Goal: Task Accomplishment & Management: Manage account settings

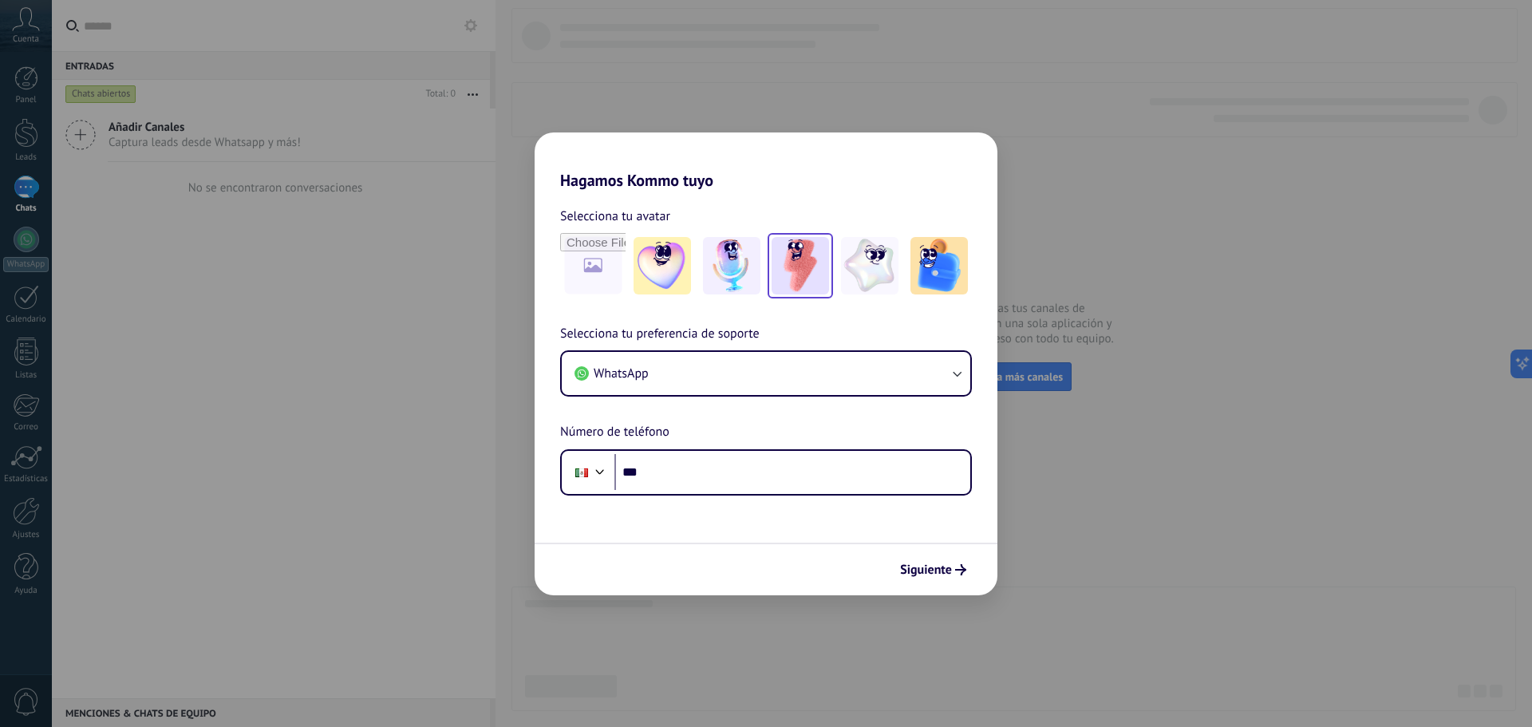
click at [797, 250] on img at bounding box center [799, 265] width 57 height 57
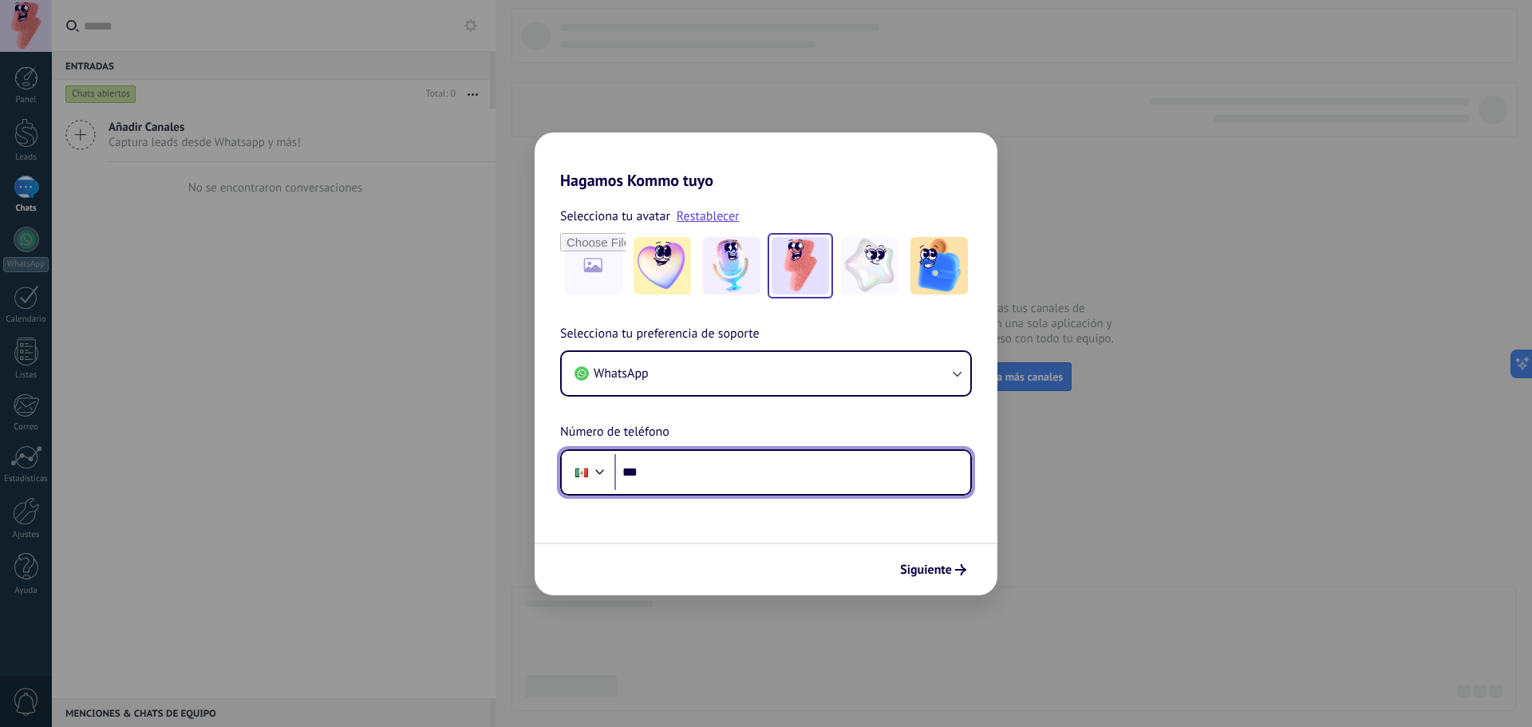
click at [700, 483] on input "***" at bounding box center [792, 472] width 356 height 37
paste input "**********"
type input "**********"
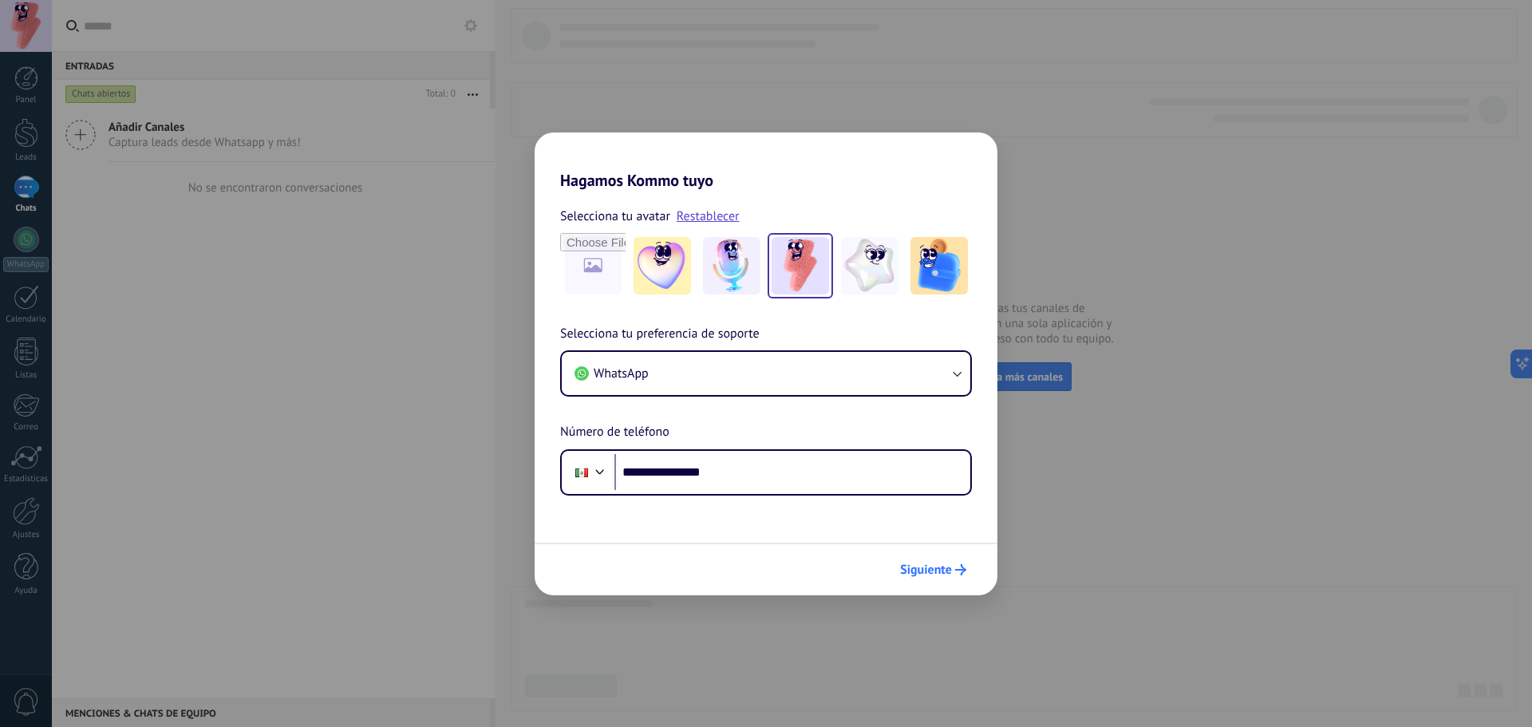
click at [941, 575] on span "Siguiente" at bounding box center [926, 569] width 52 height 11
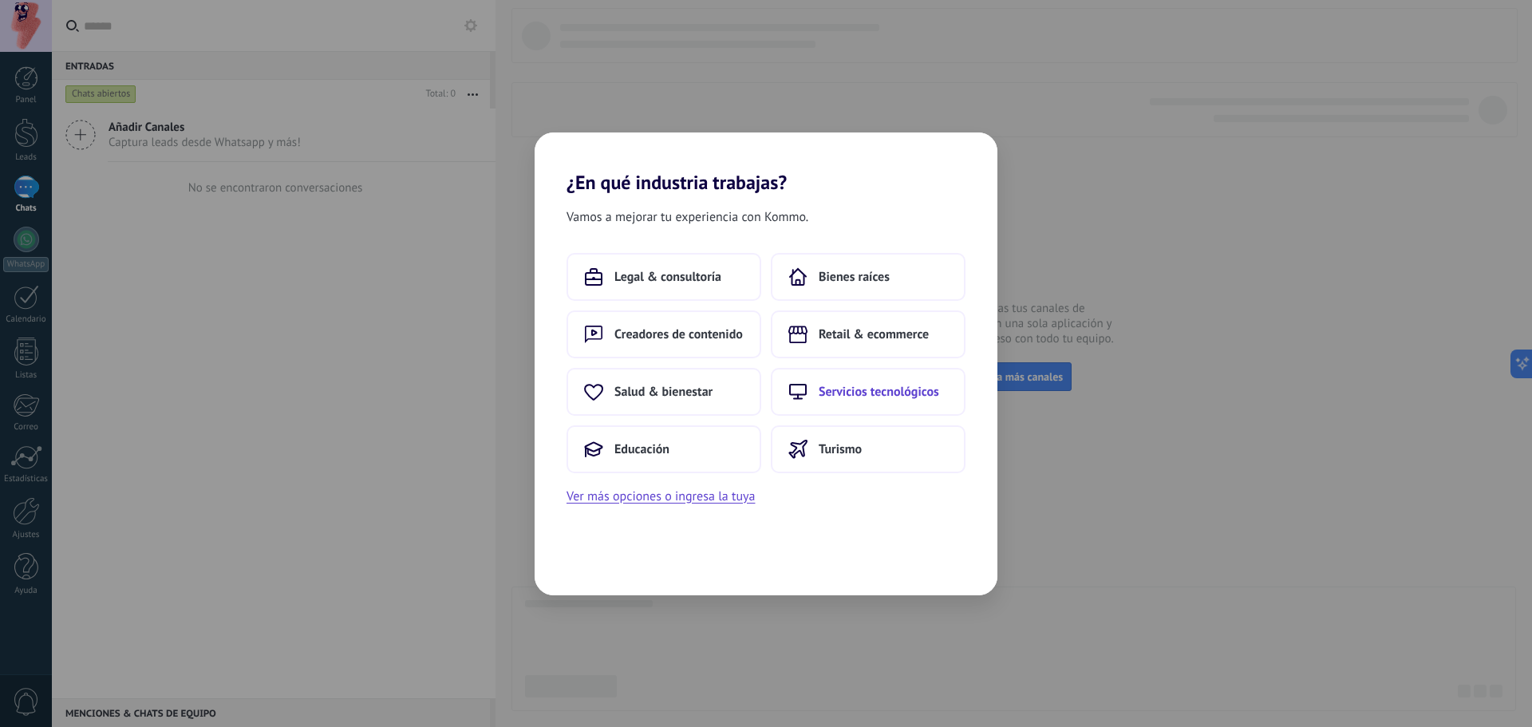
click at [873, 400] on button "Servicios tecnológicos" at bounding box center [868, 392] width 195 height 48
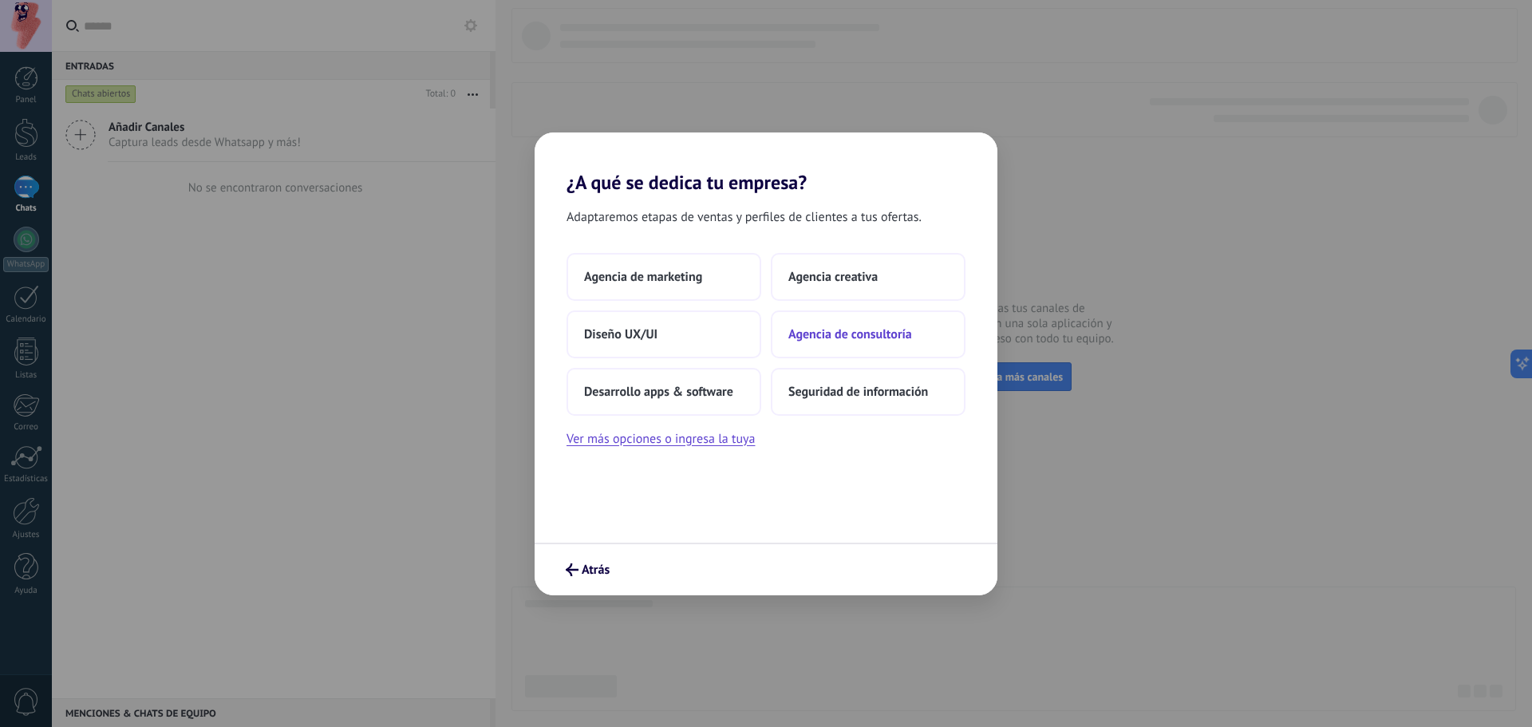
click at [892, 334] on span "Agencia de consultoría" at bounding box center [850, 334] width 124 height 16
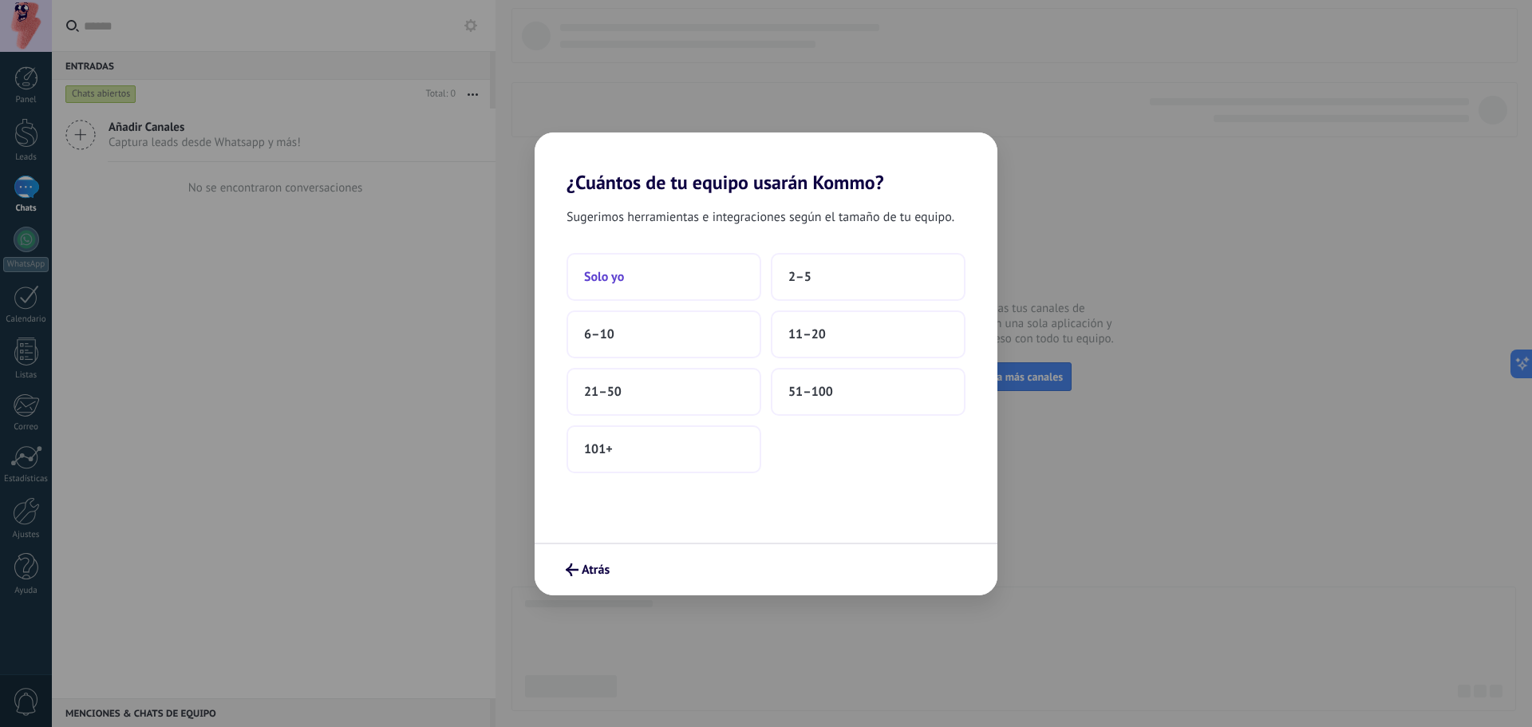
click at [641, 282] on button "Solo yo" at bounding box center [663, 277] width 195 height 48
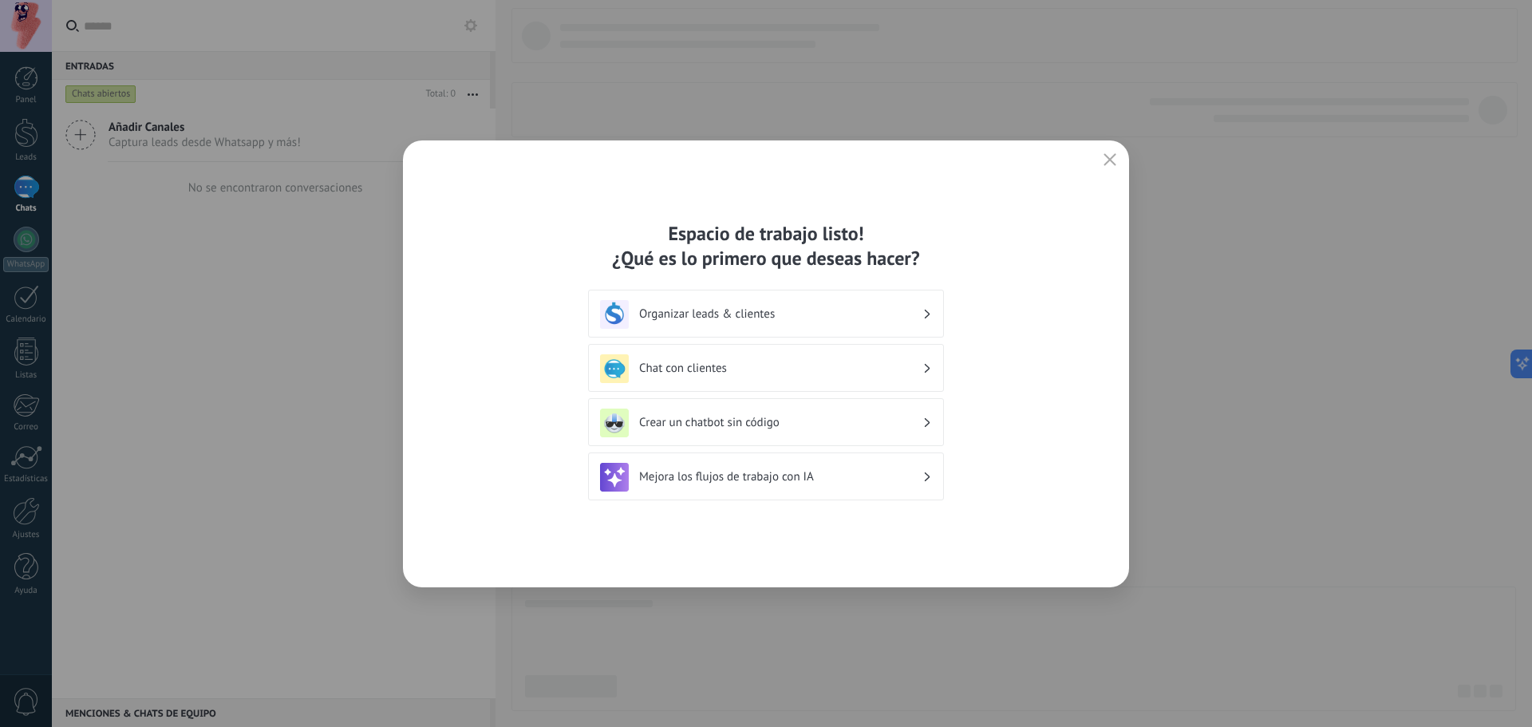
click at [1118, 158] on button "button" at bounding box center [1109, 160] width 21 height 22
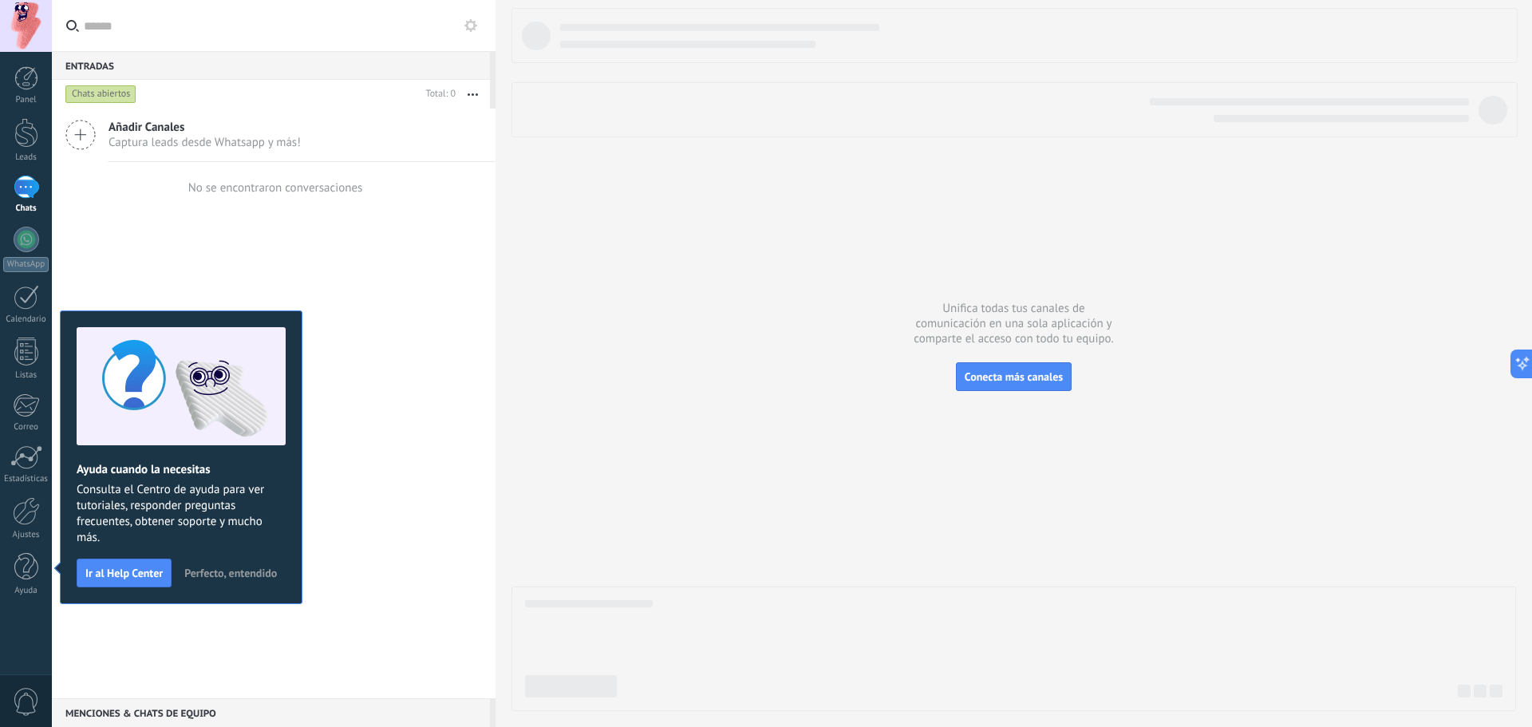
click at [224, 412] on img at bounding box center [181, 386] width 209 height 118
drag, startPoint x: 314, startPoint y: 304, endPoint x: 281, endPoint y: 445, distance: 144.9
click at [314, 310] on div "Añadir Canales Captura leads desde Whatsapp y más! No se encontraron conversaci…" at bounding box center [274, 403] width 444 height 590
click at [244, 570] on span "Perfecto, entendido" at bounding box center [230, 572] width 93 height 11
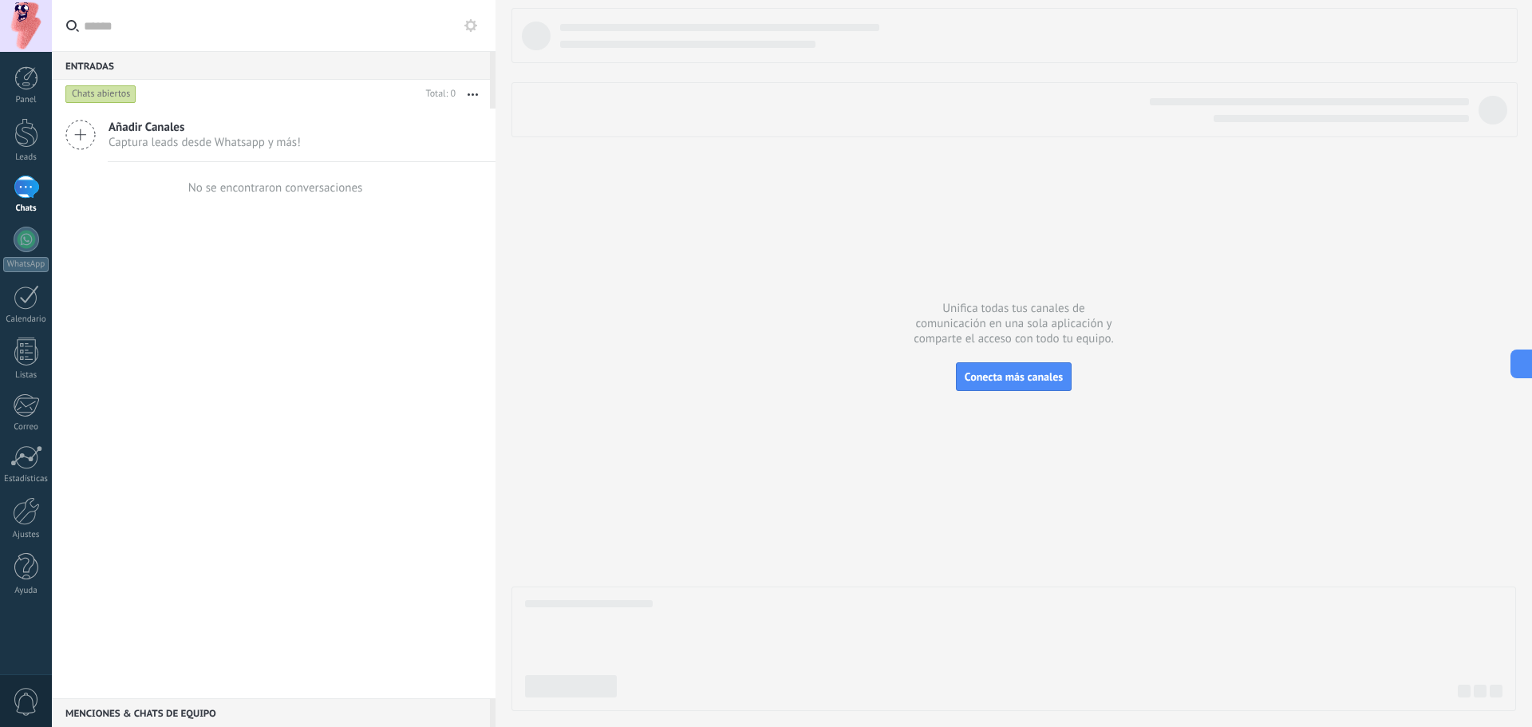
drag, startPoint x: 244, startPoint y: 568, endPoint x: 273, endPoint y: 565, distance: 28.9
click at [254, 568] on div "Añadir Canales Captura leads desde Whatsapp y más! No se encontraron conversaci…" at bounding box center [274, 403] width 444 height 590
click at [268, 392] on div "Añadir Canales Captura leads desde Whatsapp y más! No se encontraron conversaci…" at bounding box center [274, 403] width 444 height 590
click at [22, 242] on div at bounding box center [27, 240] width 26 height 26
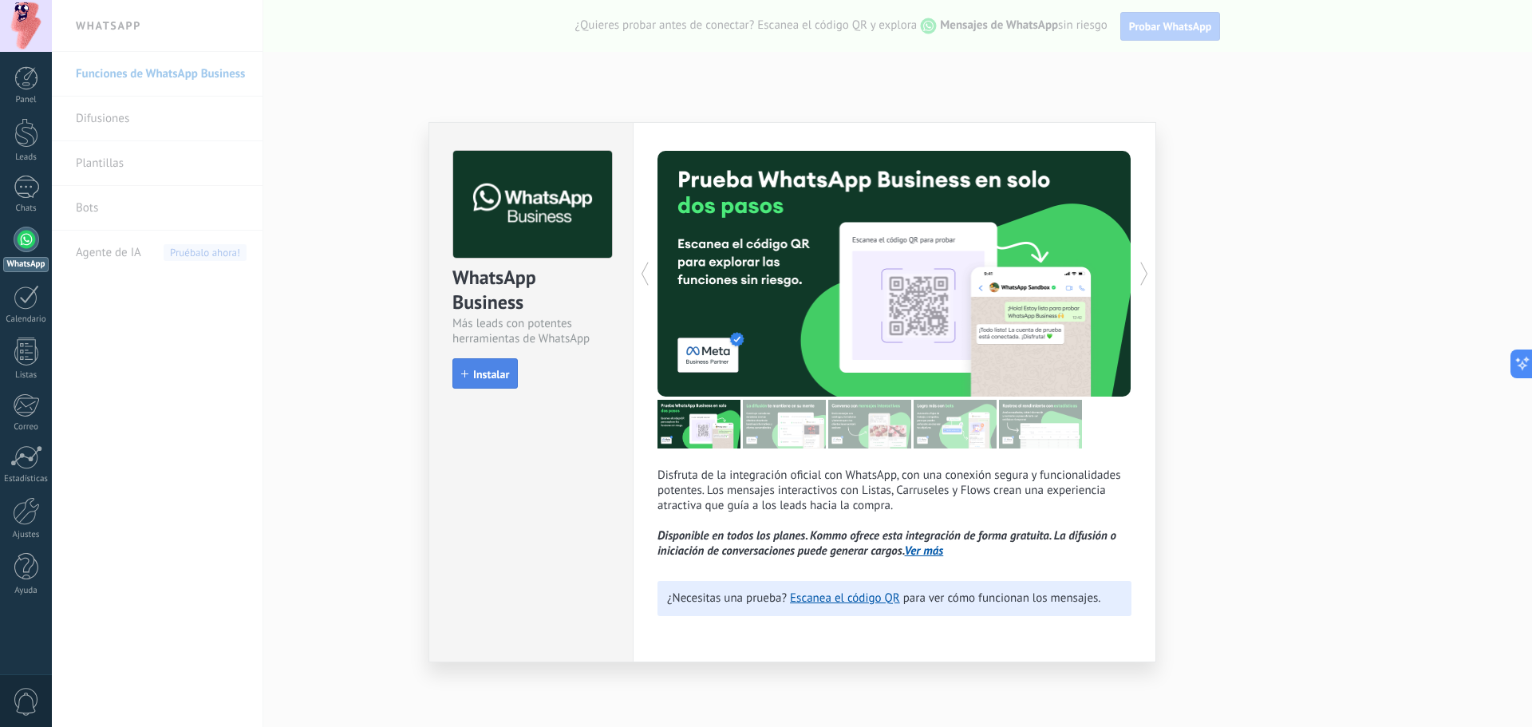
click at [474, 378] on span "Instalar" at bounding box center [491, 374] width 36 height 11
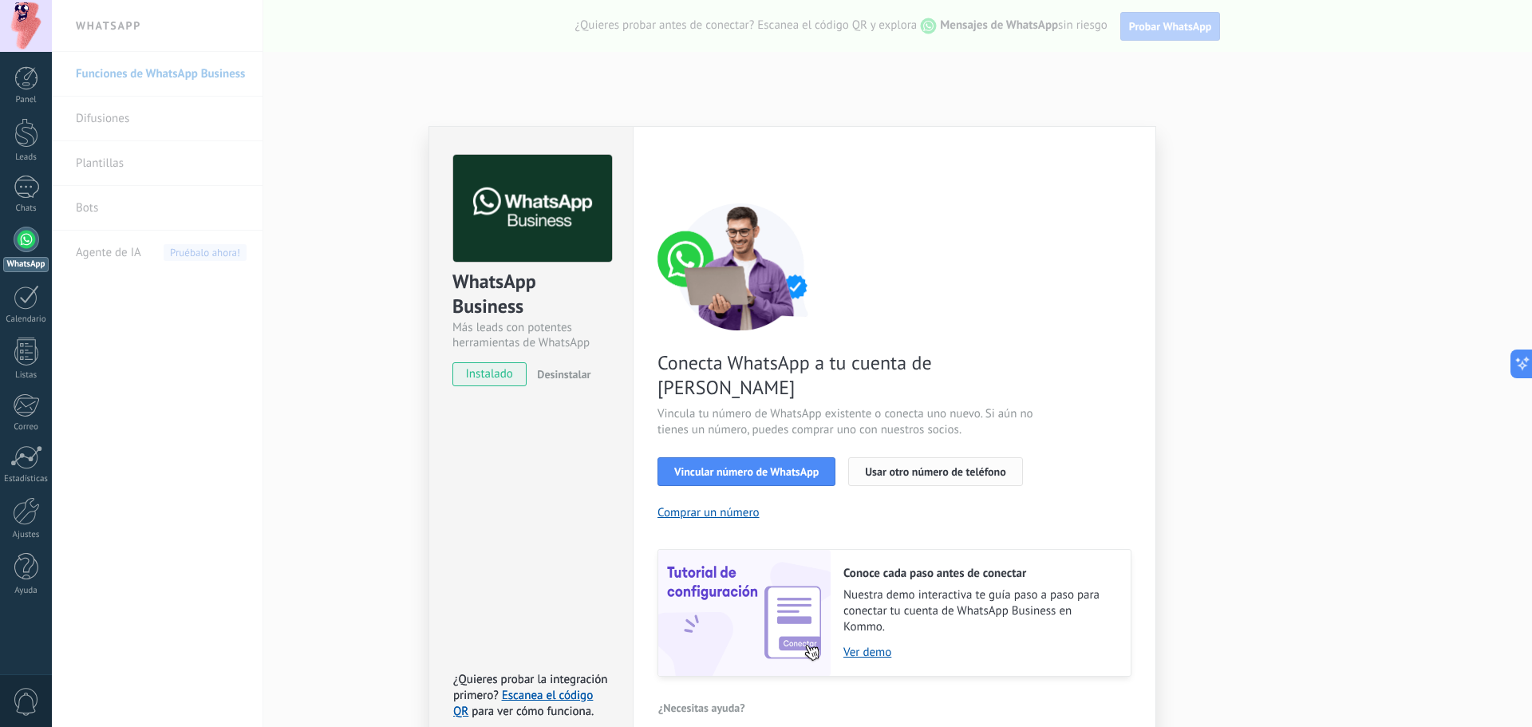
click at [945, 466] on span "Usar otro número de teléfono" at bounding box center [935, 471] width 140 height 11
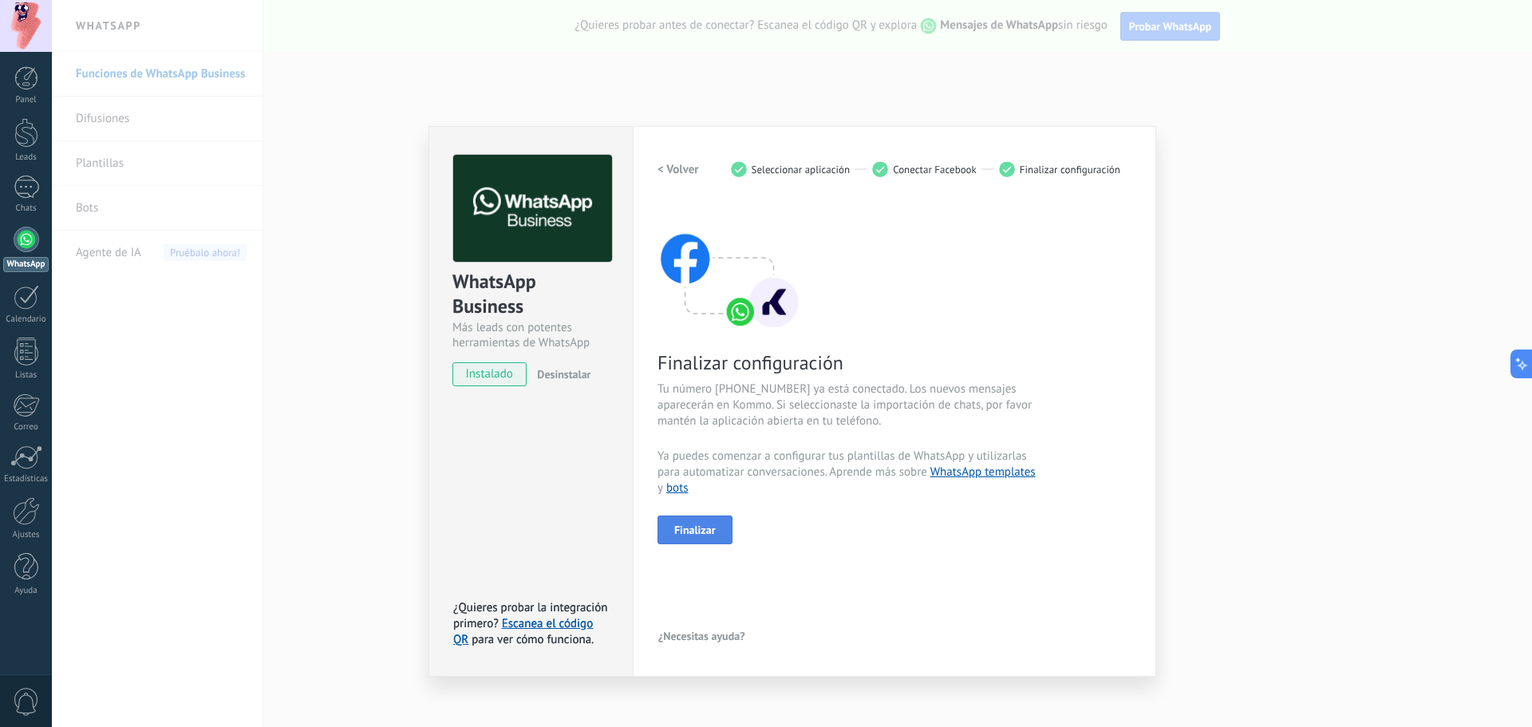
click at [701, 526] on span "Finalizar" at bounding box center [694, 529] width 41 height 11
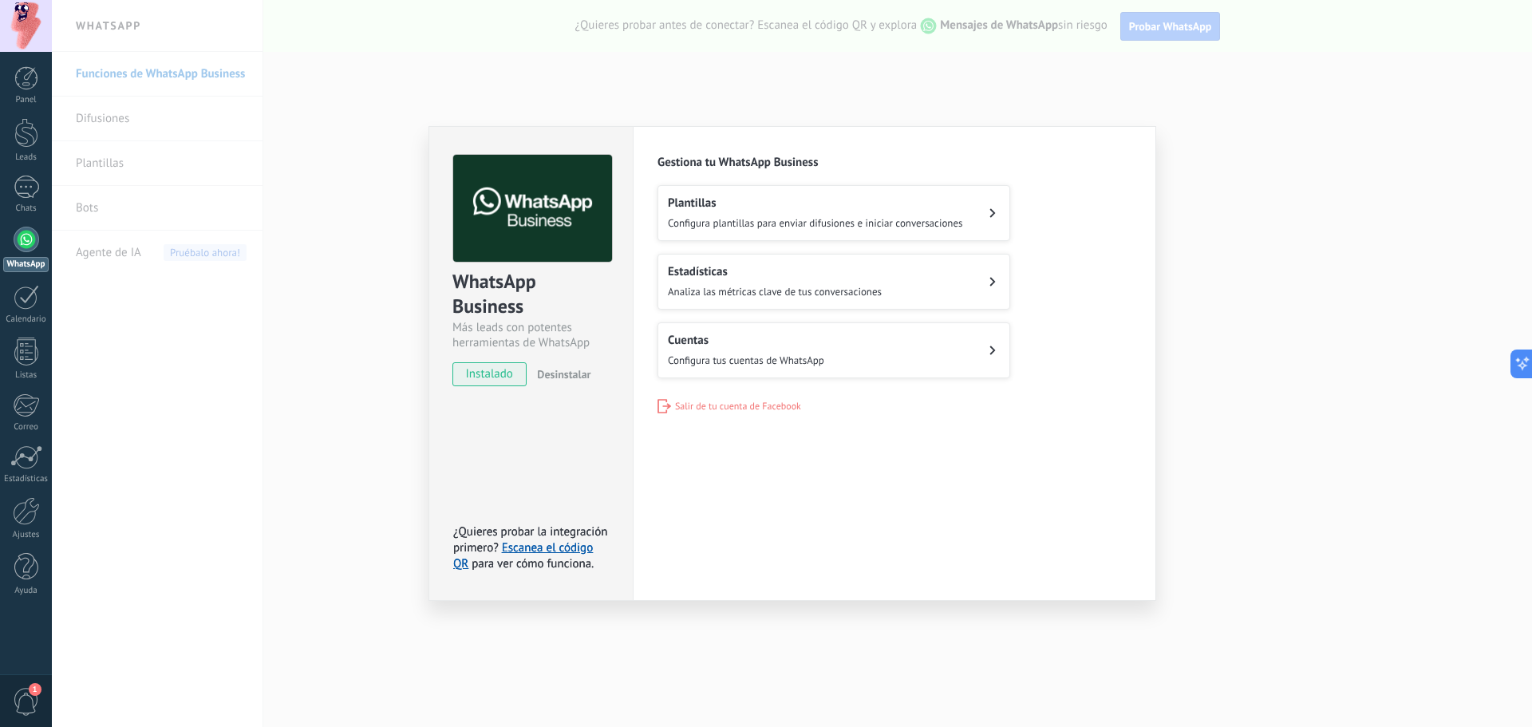
click at [833, 269] on h2 "Estadísticas" at bounding box center [775, 271] width 214 height 15
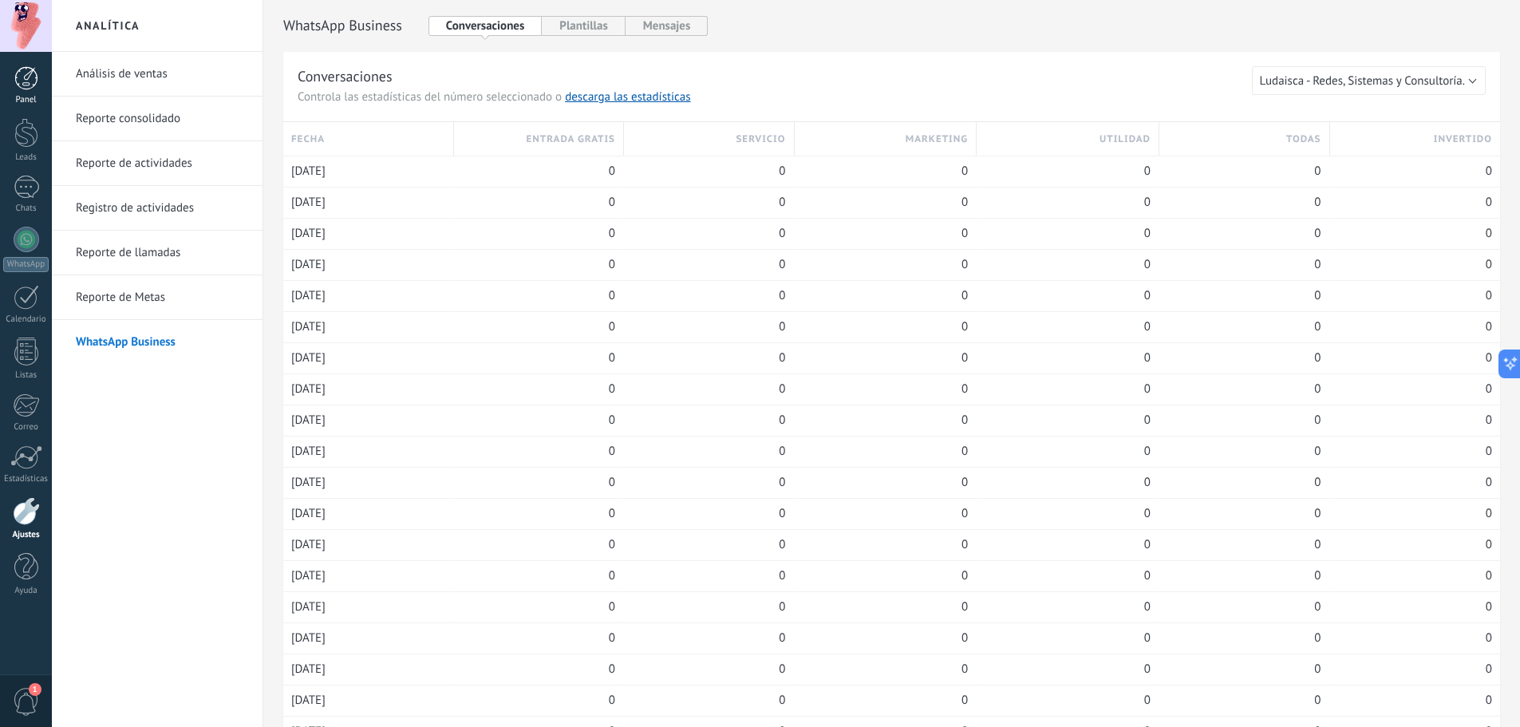
click at [32, 75] on div at bounding box center [26, 78] width 24 height 24
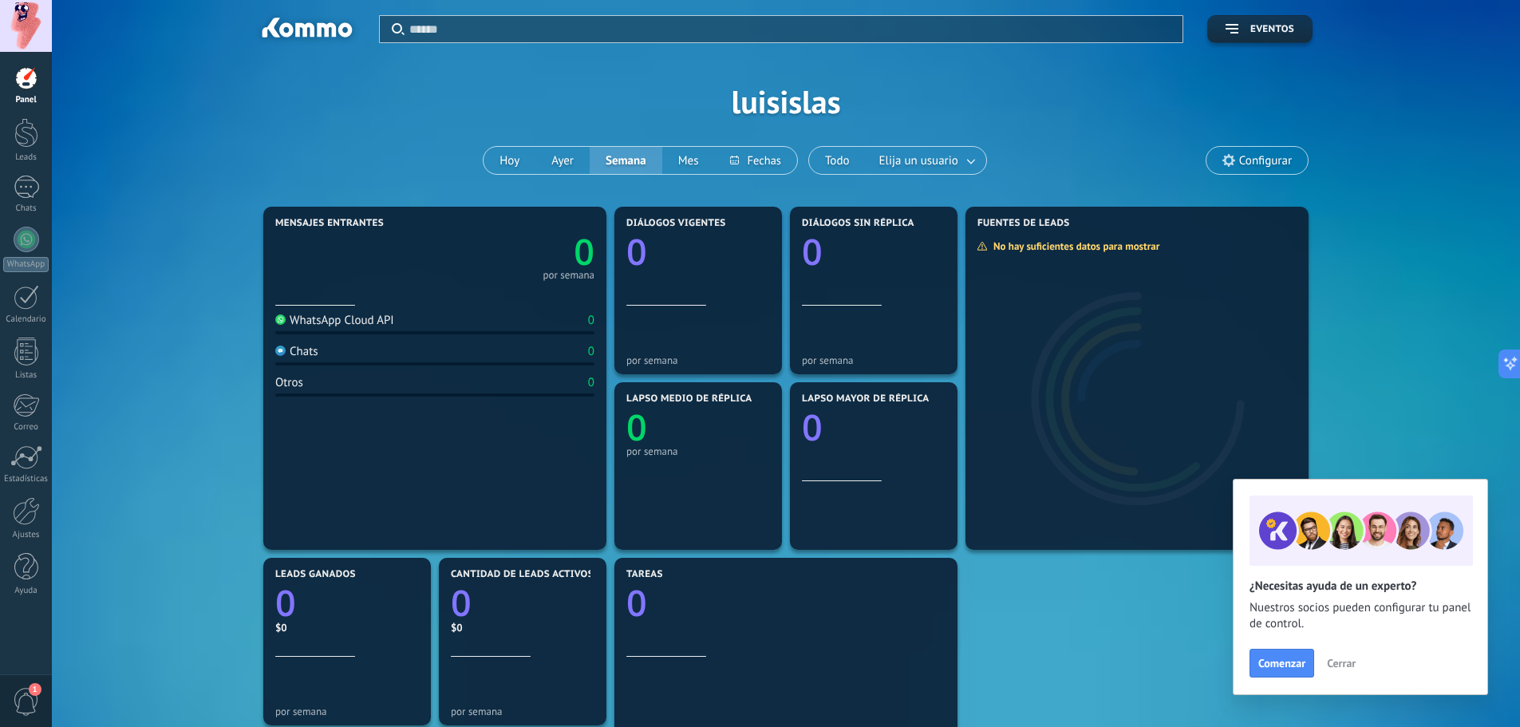
click at [1344, 667] on span "Cerrar" at bounding box center [1341, 662] width 29 height 11
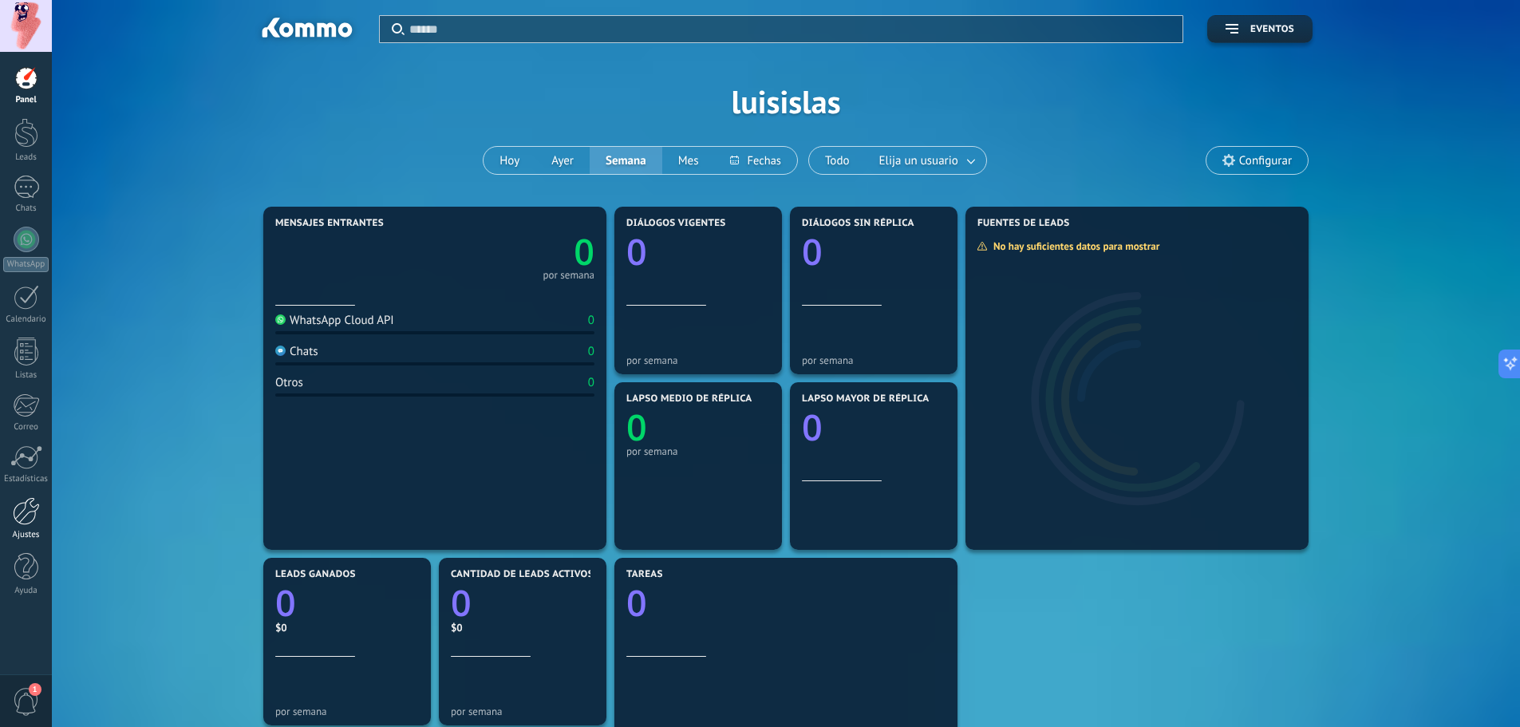
click at [18, 523] on div at bounding box center [26, 511] width 27 height 28
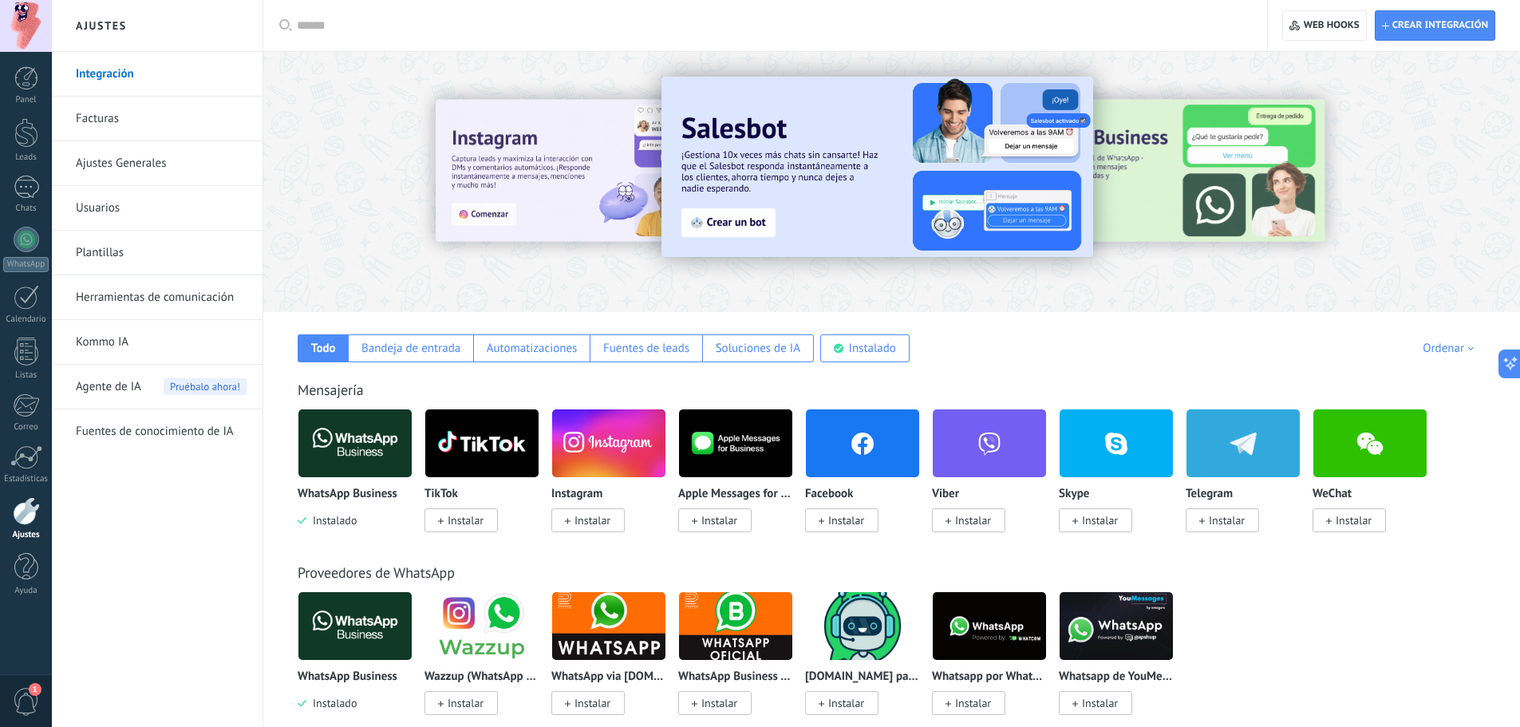
click at [20, 696] on span "1" at bounding box center [26, 702] width 27 height 28
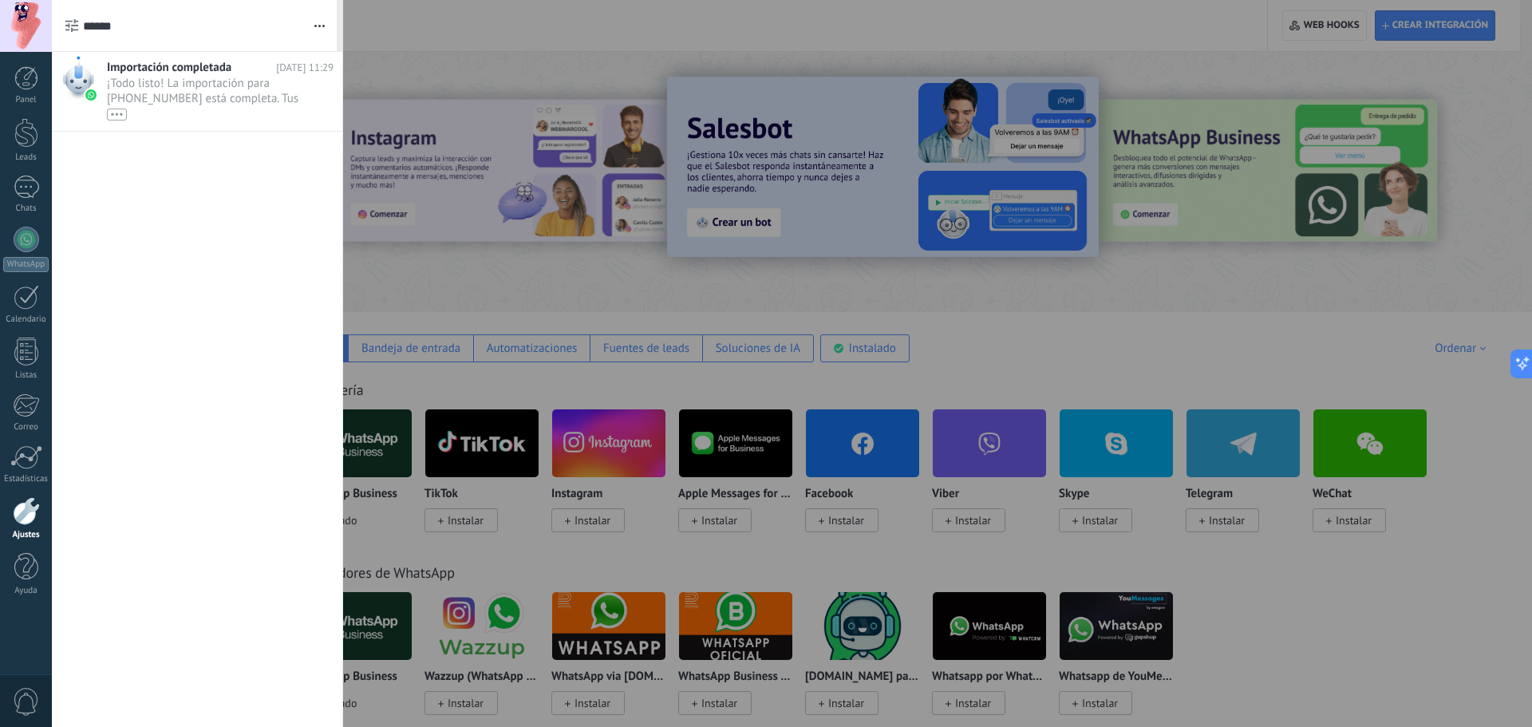
click at [20, 696] on span "0" at bounding box center [26, 702] width 27 height 28
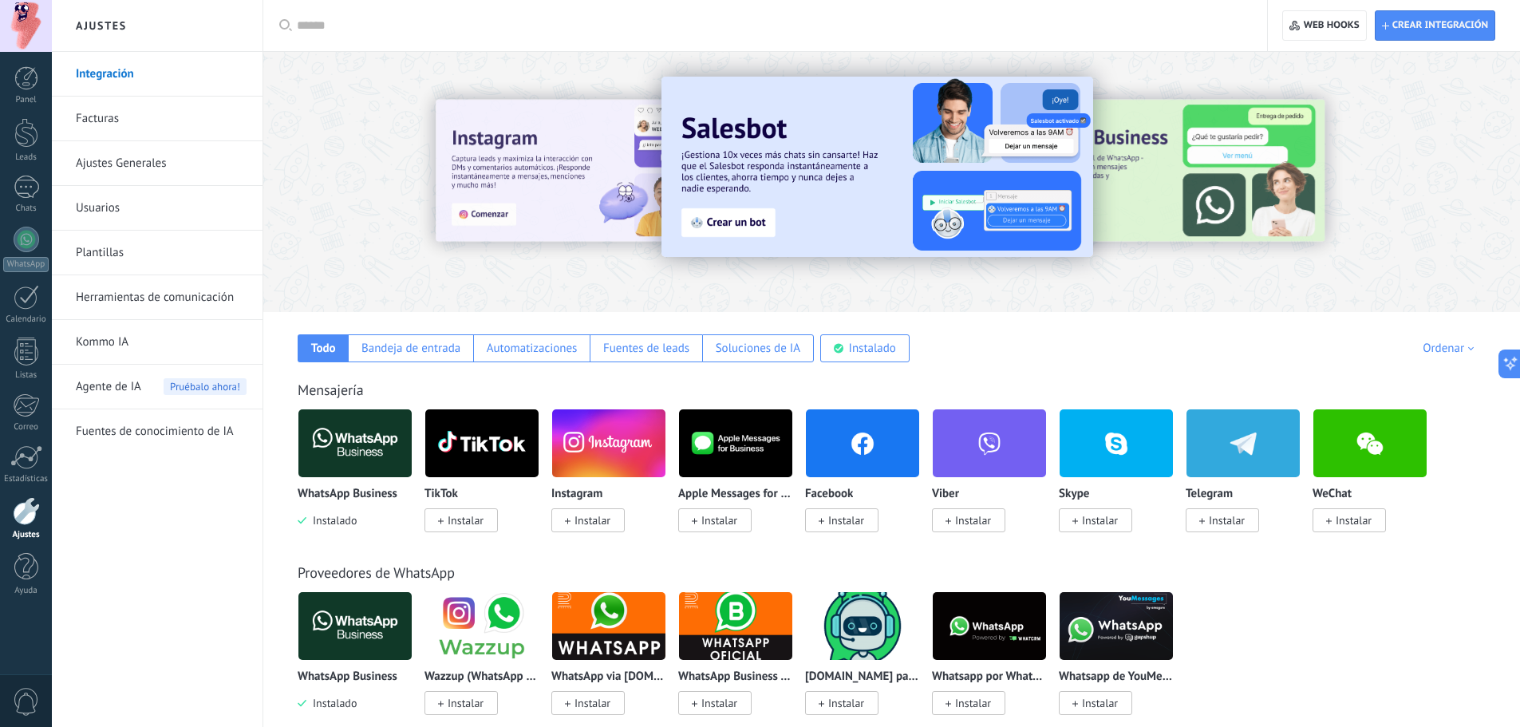
click at [52, 557] on div "Integración Facturas Ajustes Generales Usuarios Plantillas Herramientas de comu…" at bounding box center [157, 389] width 211 height 675
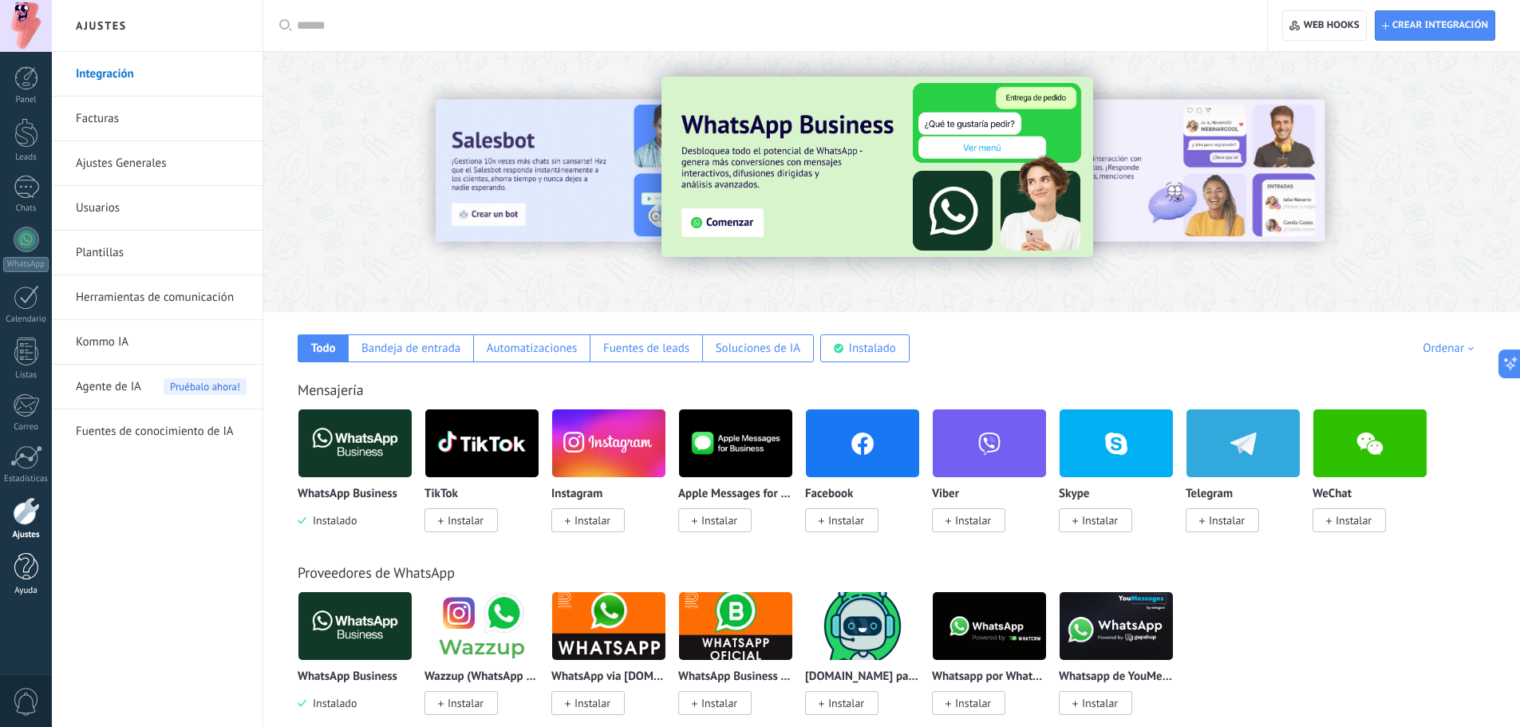
click at [41, 564] on link "Ayuda" at bounding box center [26, 574] width 52 height 43
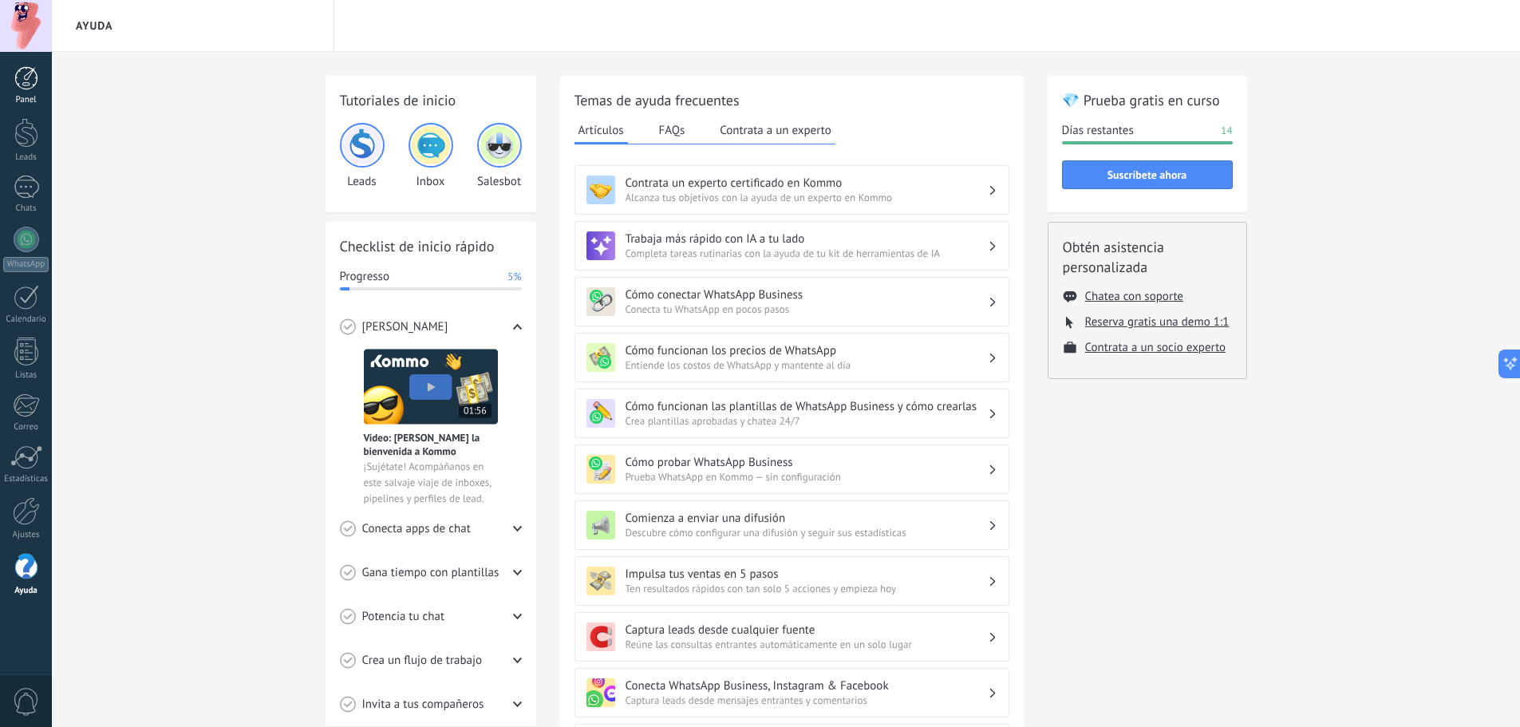
click at [18, 76] on div at bounding box center [26, 78] width 24 height 24
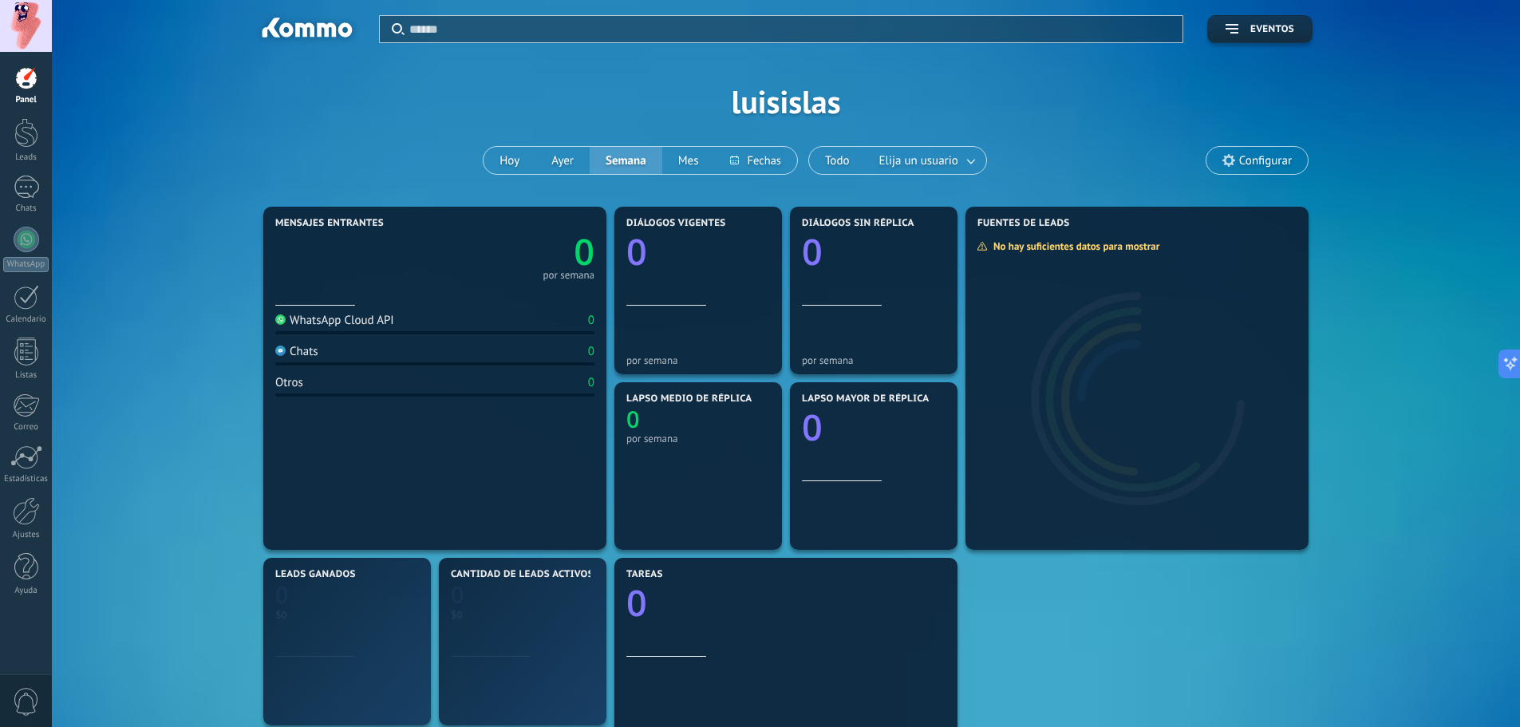
click at [26, 29] on div at bounding box center [26, 26] width 52 height 52
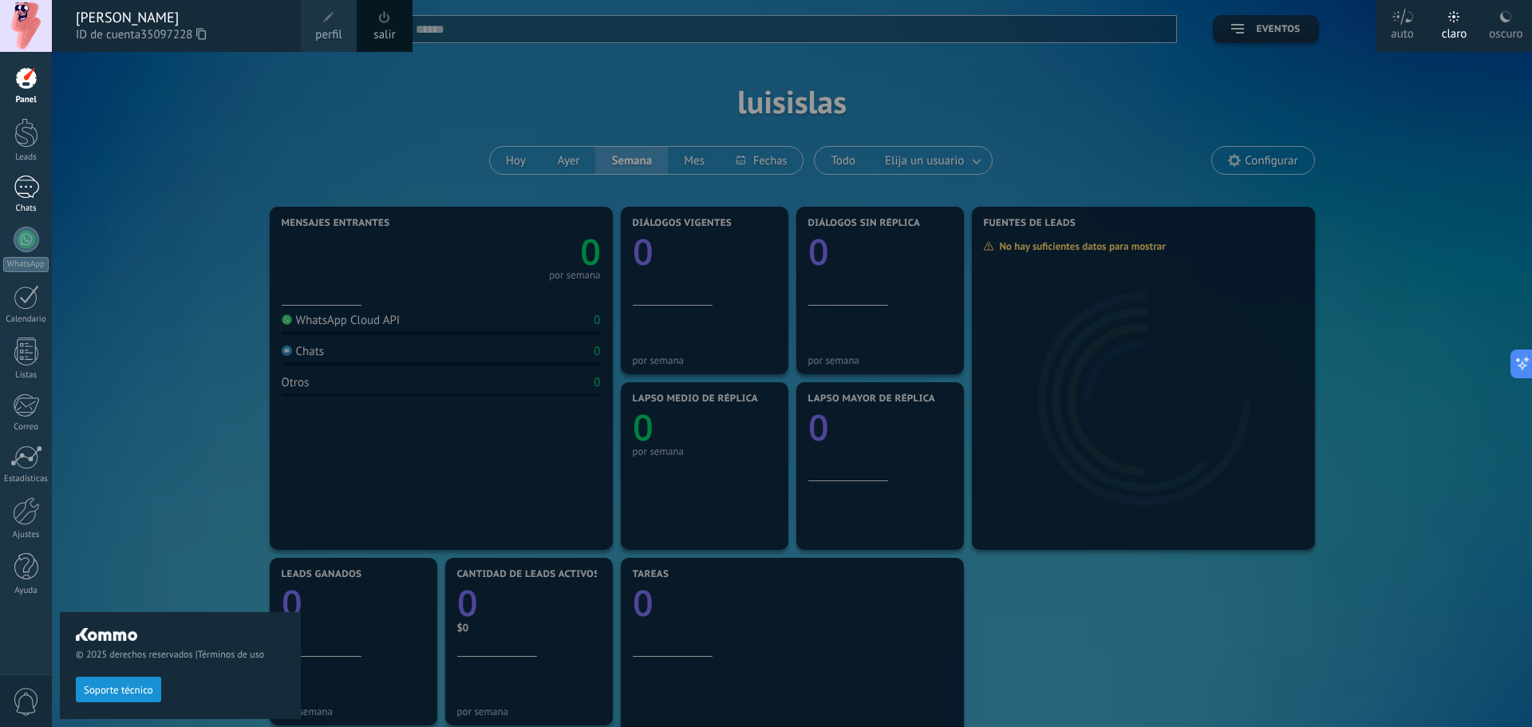
click at [22, 187] on div at bounding box center [27, 187] width 26 height 23
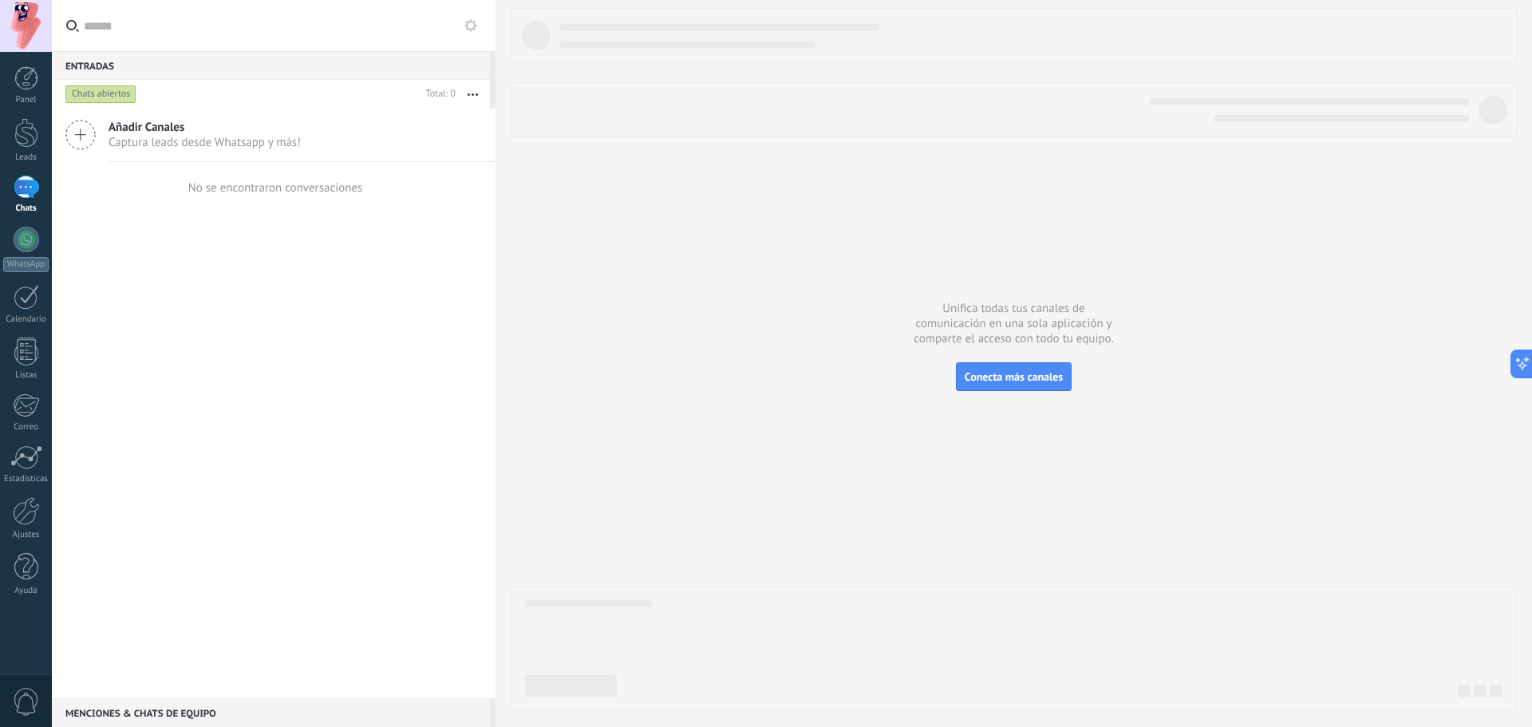
click at [302, 141] on div "Añadir Canales Captura leads desde Whatsapp y más!" at bounding box center [274, 134] width 444 height 53
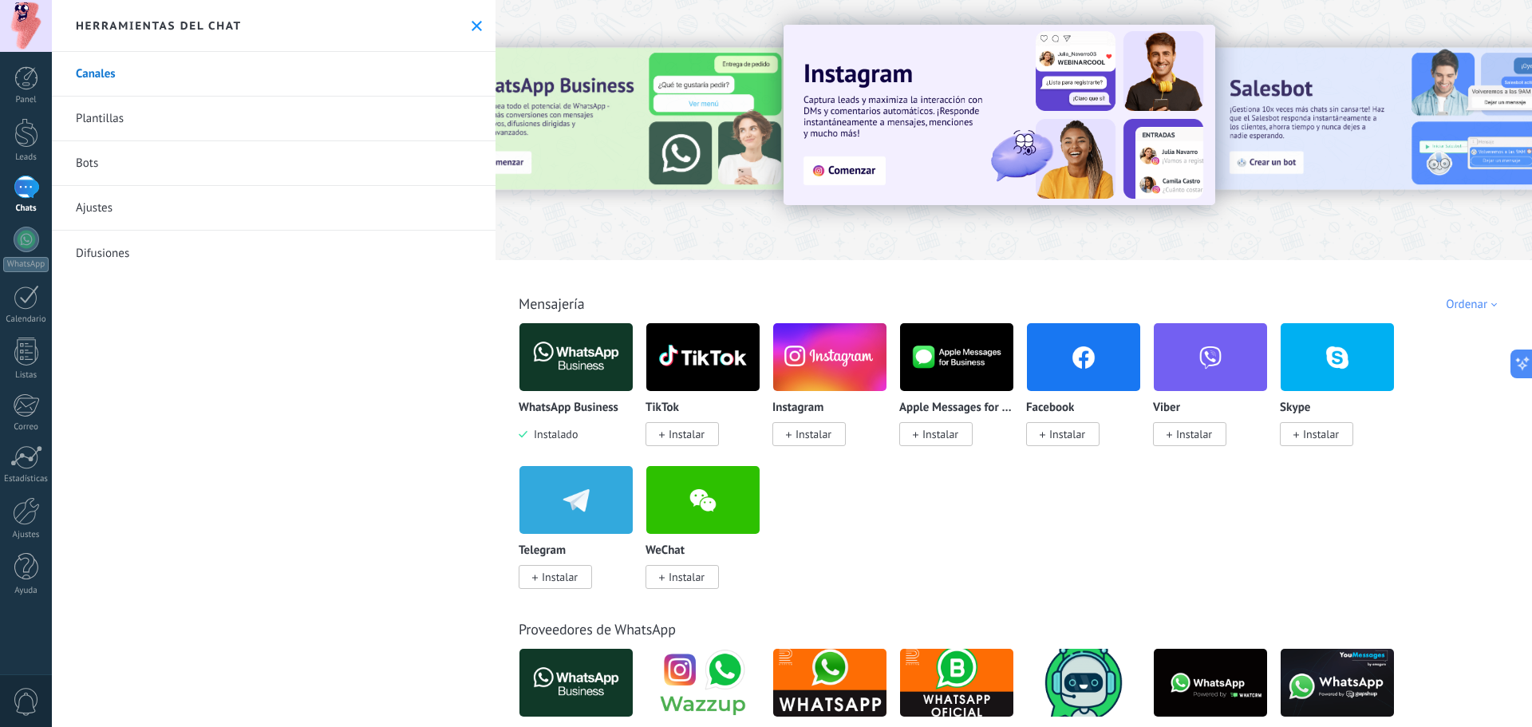
click at [572, 343] on img at bounding box center [575, 356] width 113 height 77
click at [566, 354] on img at bounding box center [575, 356] width 113 height 77
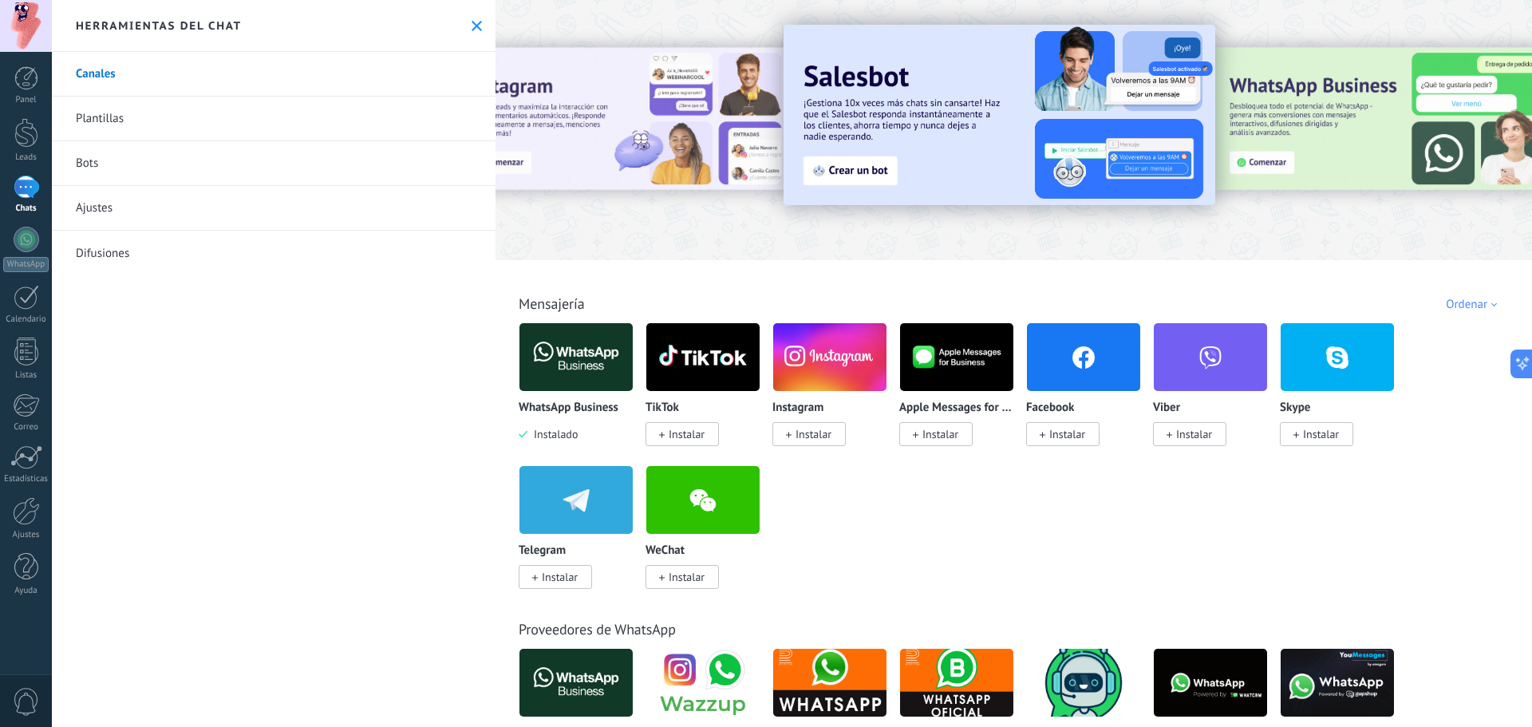
click at [547, 350] on img at bounding box center [575, 356] width 113 height 77
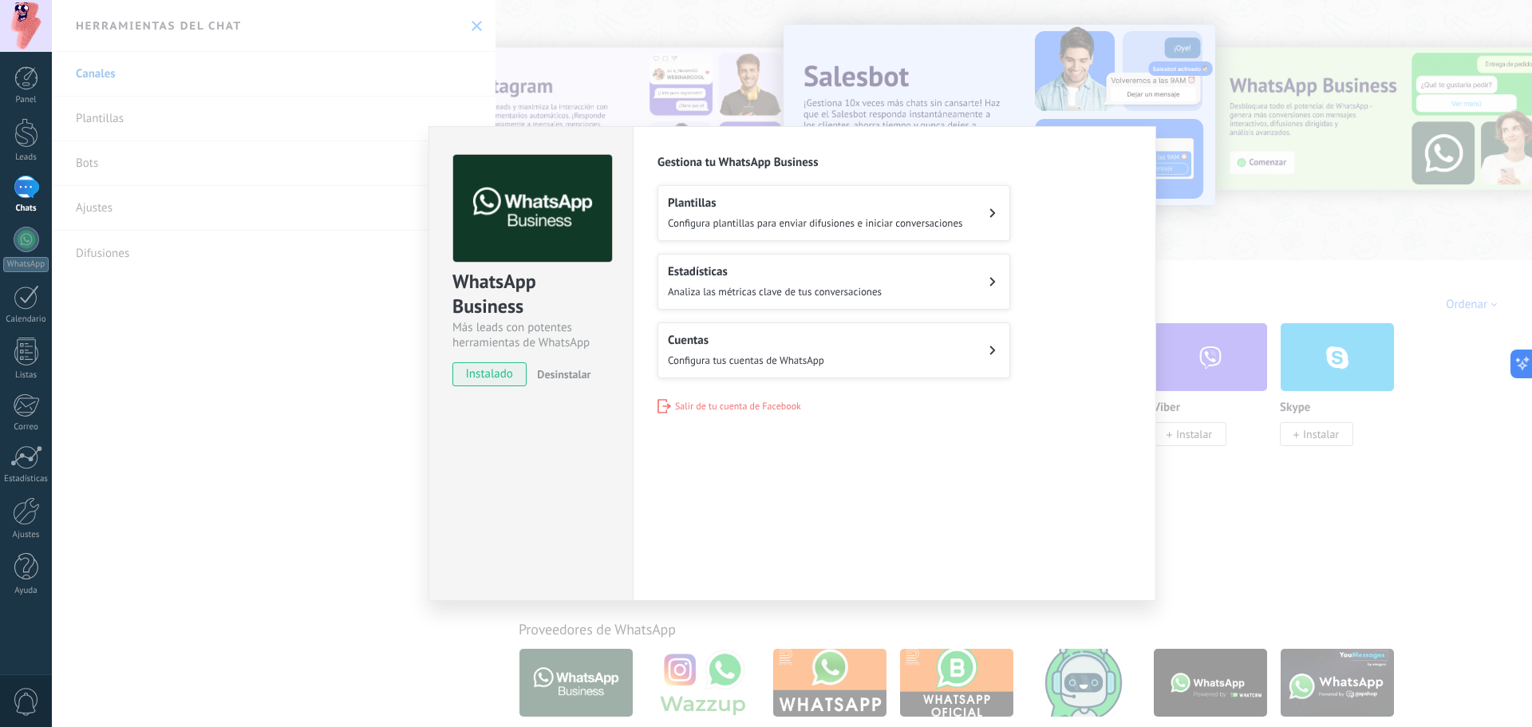
click at [547, 350] on div "WhatsApp Business Más leads con potentes herramientas de WhatsApp instalado Des…" at bounding box center [530, 263] width 203 height 272
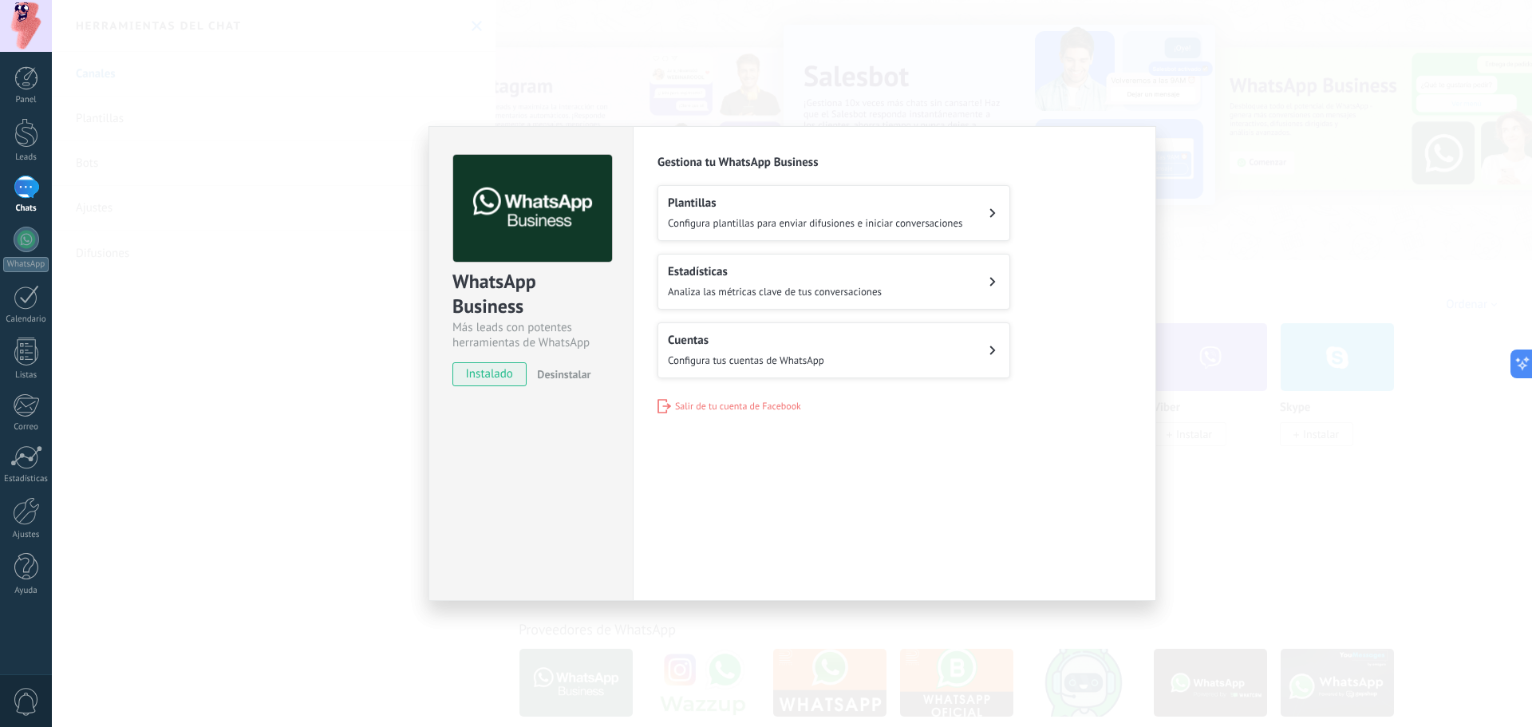
click at [721, 457] on div "Configuraciones Autorizaciones Esta pestaña registra a los usuarios que han con…" at bounding box center [894, 363] width 523 height 475
click at [804, 361] on span "Configura tus cuentas de WhatsApp" at bounding box center [746, 360] width 156 height 14
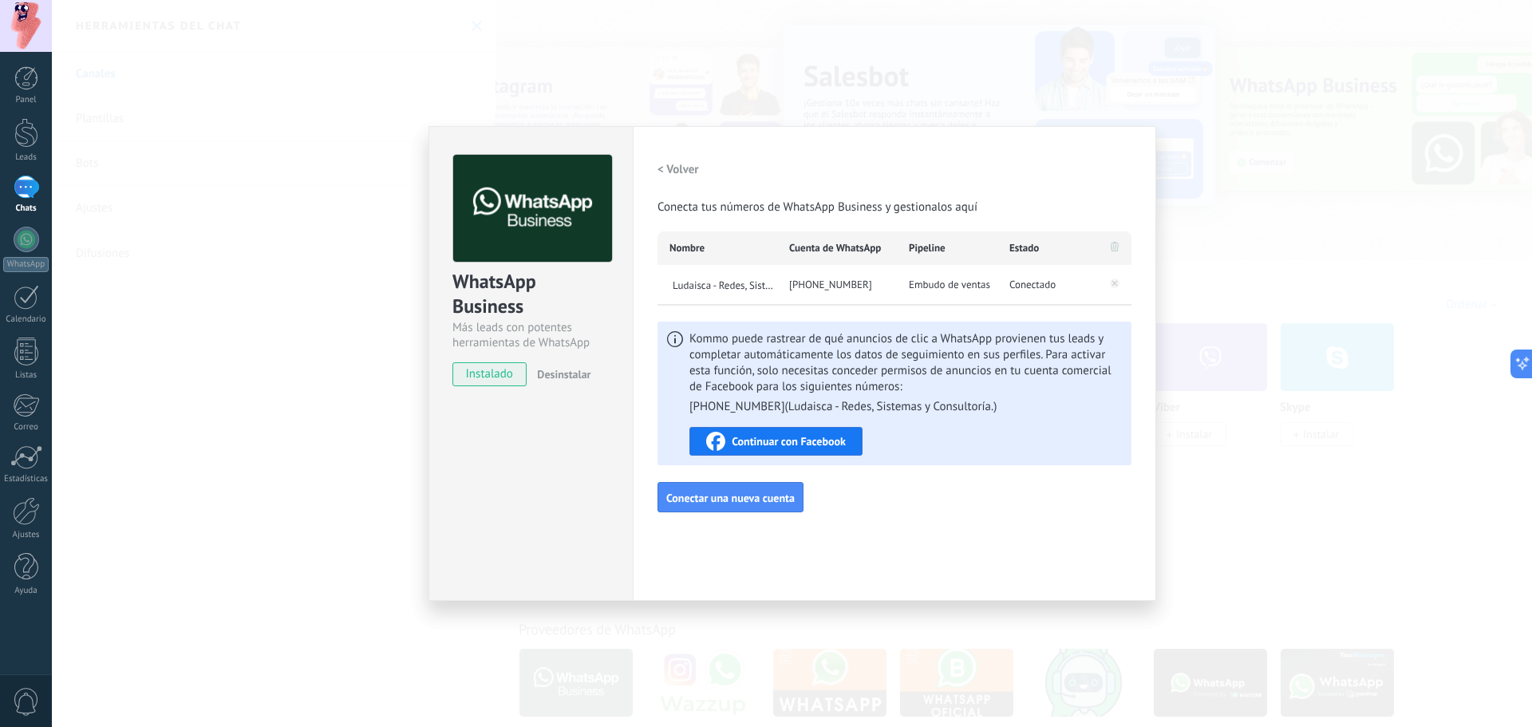
click at [949, 286] on span "Embudo de ventas" at bounding box center [949, 285] width 81 height 16
click at [950, 284] on span "Embudo de ventas" at bounding box center [949, 285] width 81 height 16
click at [1351, 287] on div "WhatsApp Business Más leads con potentes herramientas de WhatsApp instalado Des…" at bounding box center [792, 363] width 1480 height 727
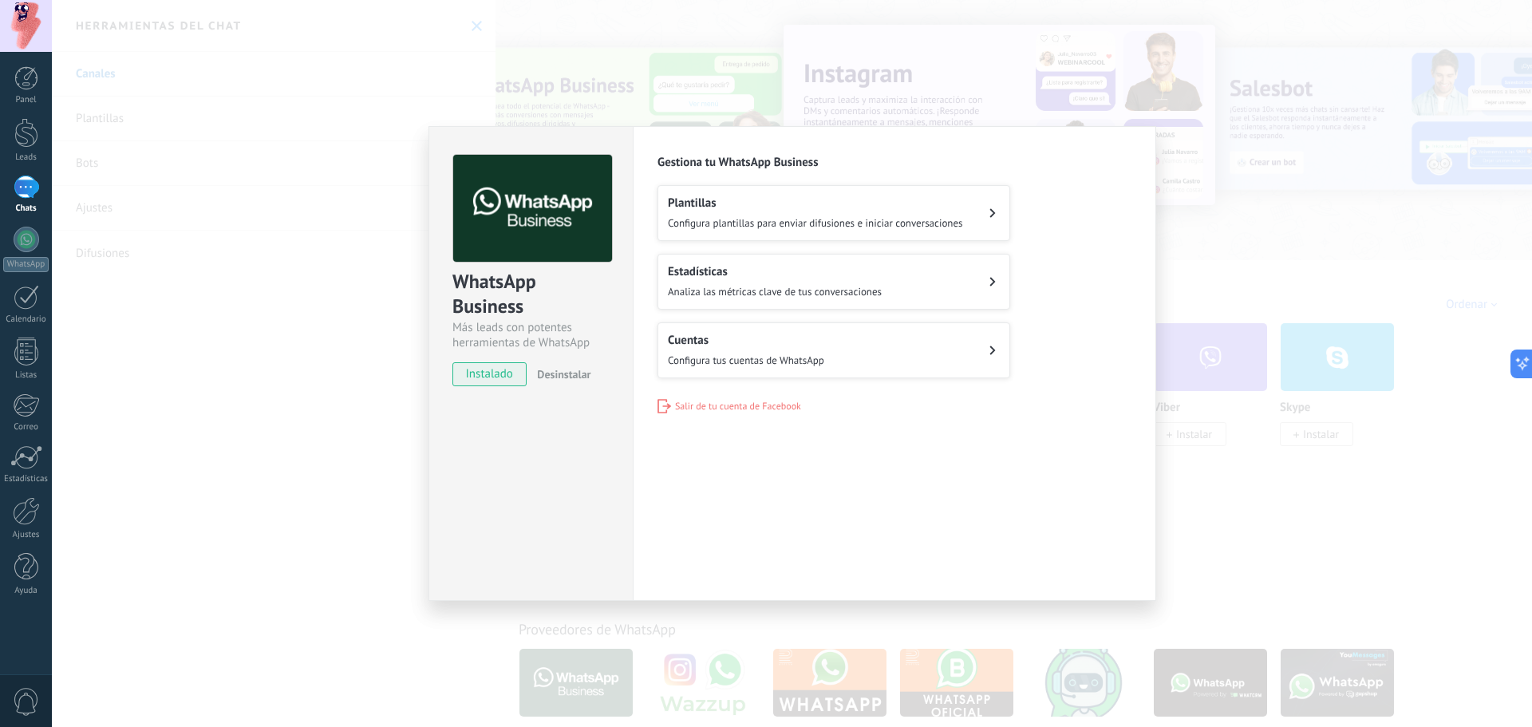
click at [23, 189] on div at bounding box center [27, 187] width 26 height 23
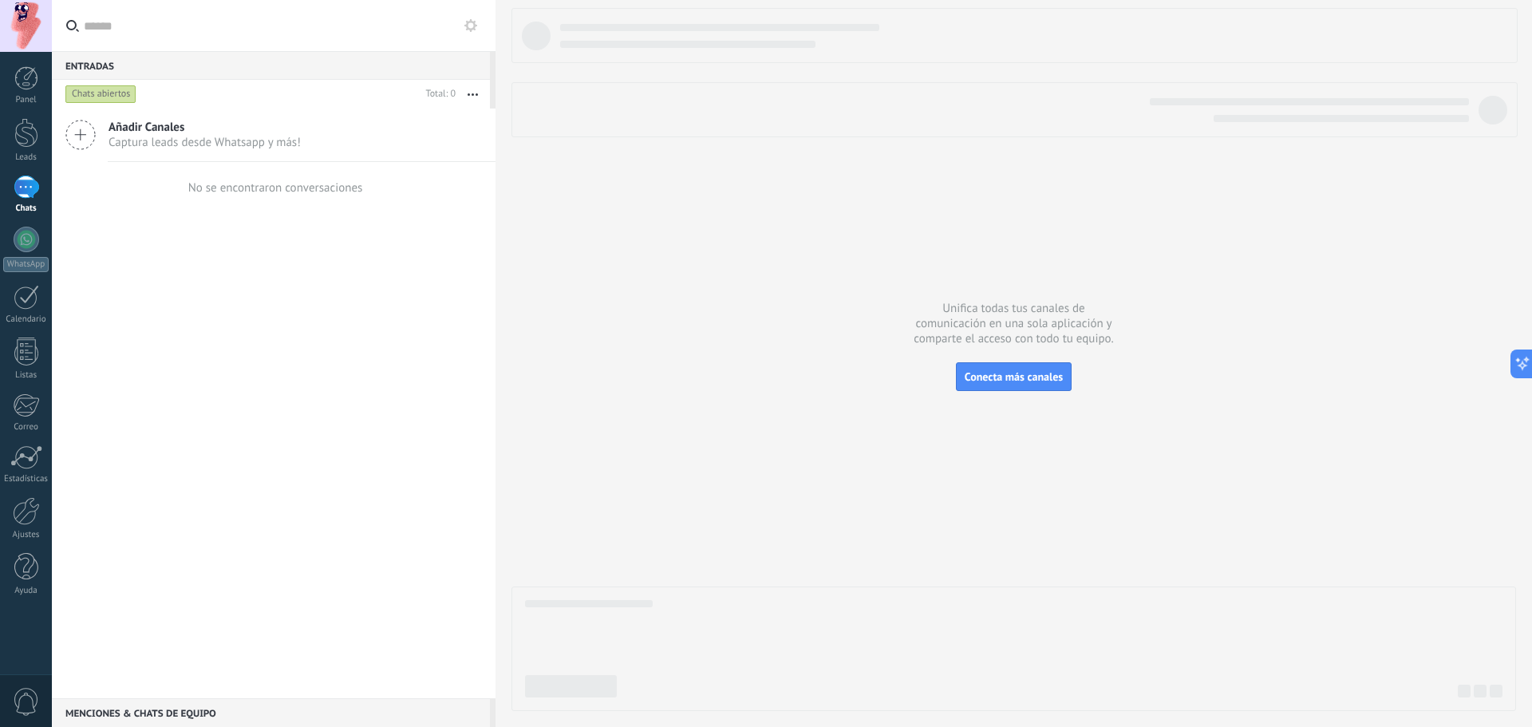
click at [226, 402] on div "Añadir Canales Captura leads desde Whatsapp y más! No se encontraron conversaci…" at bounding box center [274, 403] width 444 height 590
click at [343, 482] on div "Añadir Canales Captura leads desde Whatsapp y más! No se encontraron conversaci…" at bounding box center [274, 403] width 444 height 590
click at [389, 293] on div "Añadir Canales Captura leads desde Whatsapp y más! No se encontraron conversaci…" at bounding box center [274, 403] width 444 height 590
click at [369, 361] on div "Añadir Canales Captura leads desde Whatsapp y más! No se encontraron conversaci…" at bounding box center [274, 403] width 444 height 590
click at [20, 249] on div at bounding box center [27, 240] width 26 height 26
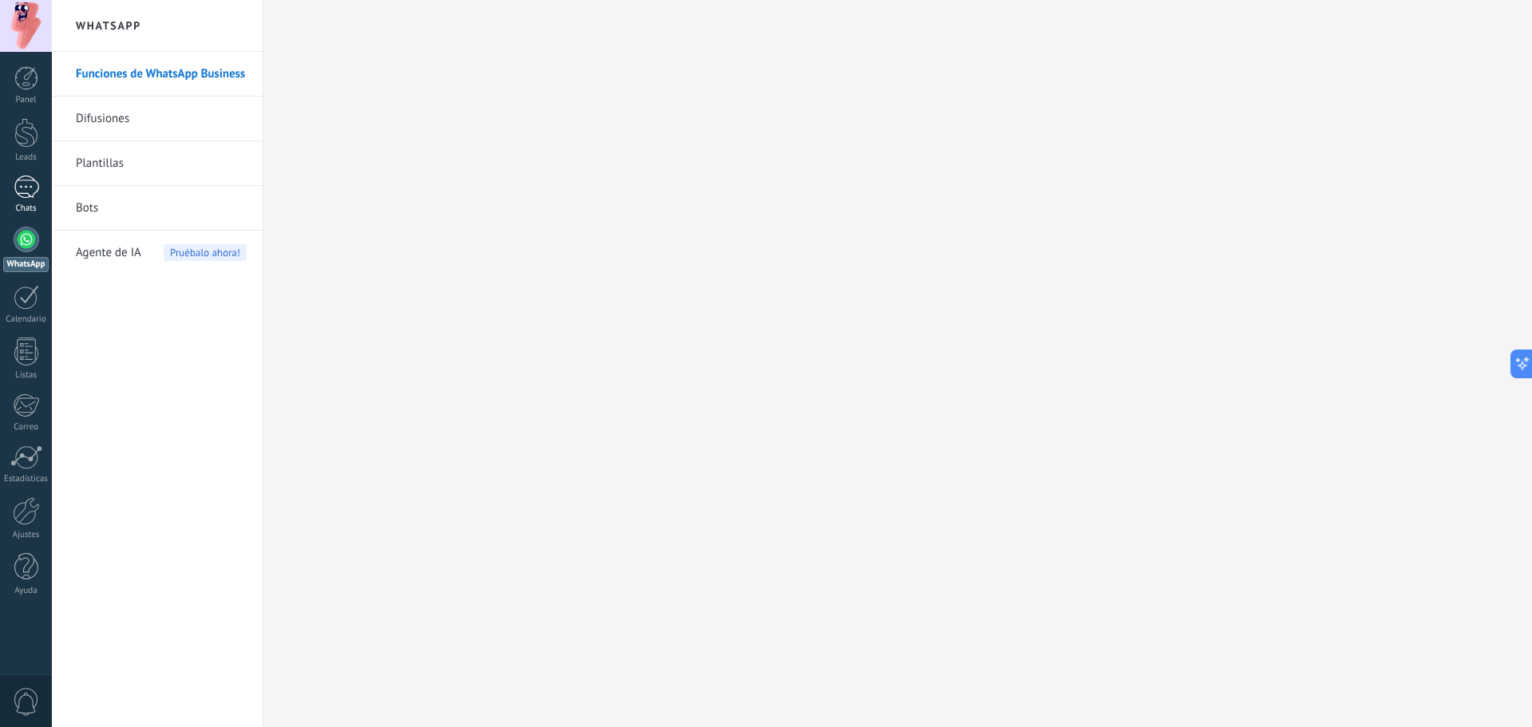
click at [18, 194] on div at bounding box center [27, 187] width 26 height 23
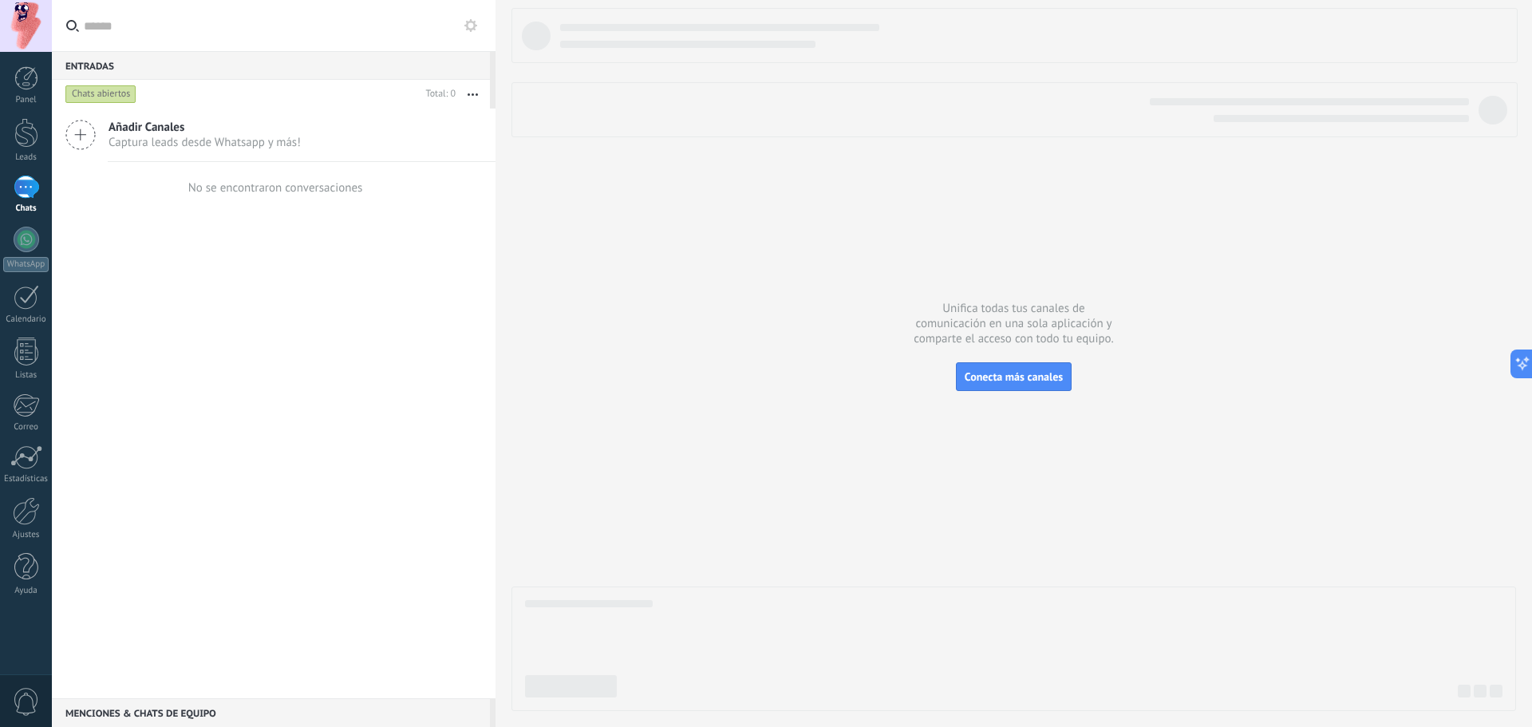
click at [229, 136] on span "Captura leads desde Whatsapp y más!" at bounding box center [204, 142] width 192 height 15
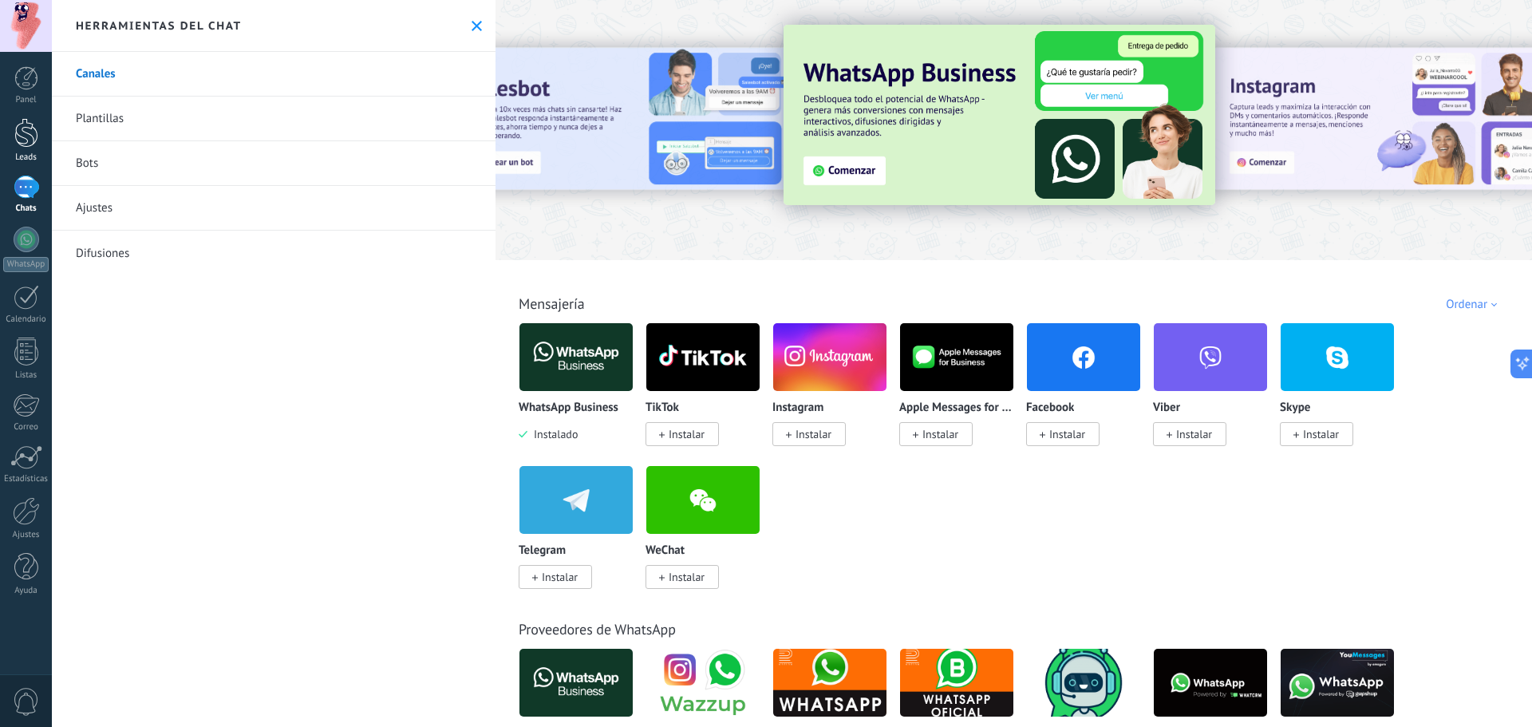
click at [24, 128] on div at bounding box center [26, 133] width 24 height 30
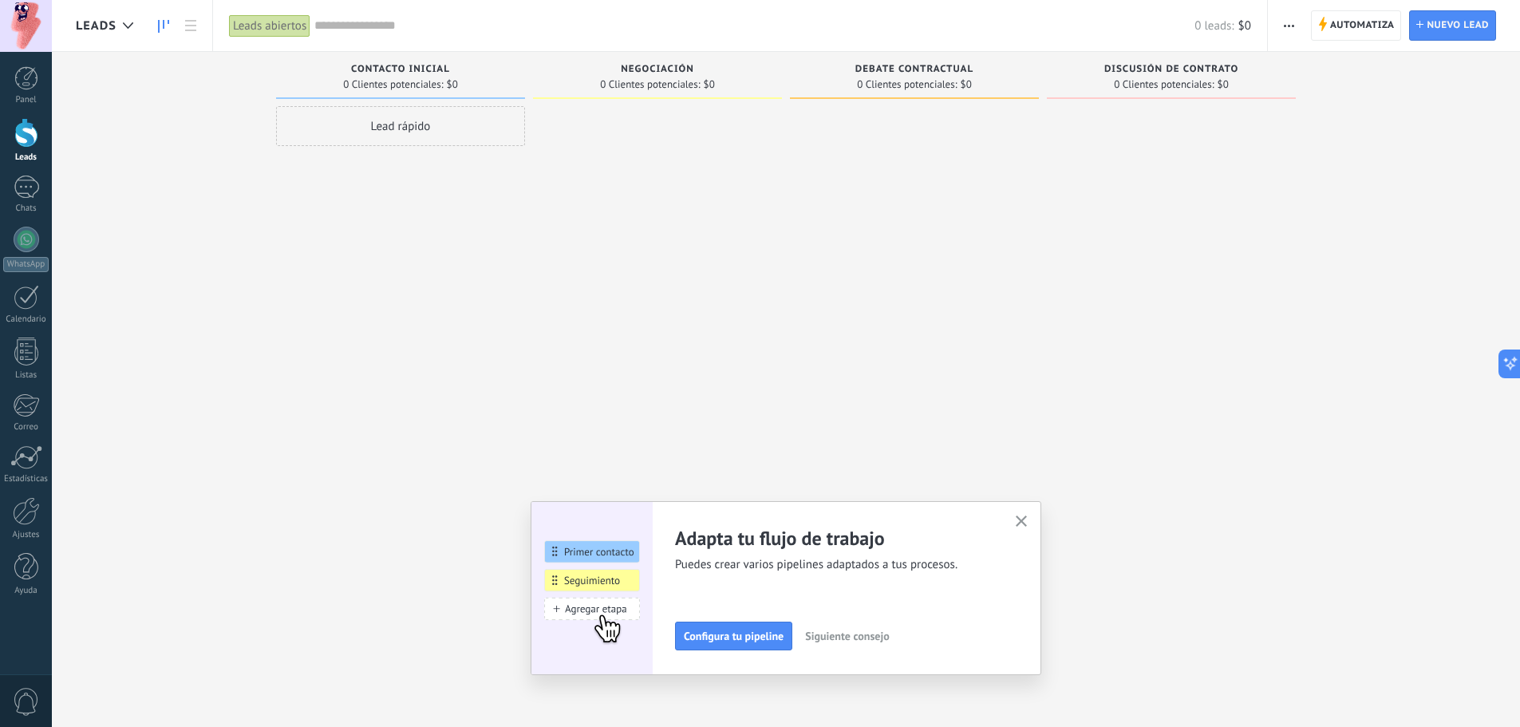
click at [111, 28] on span "Leads" at bounding box center [96, 25] width 41 height 15
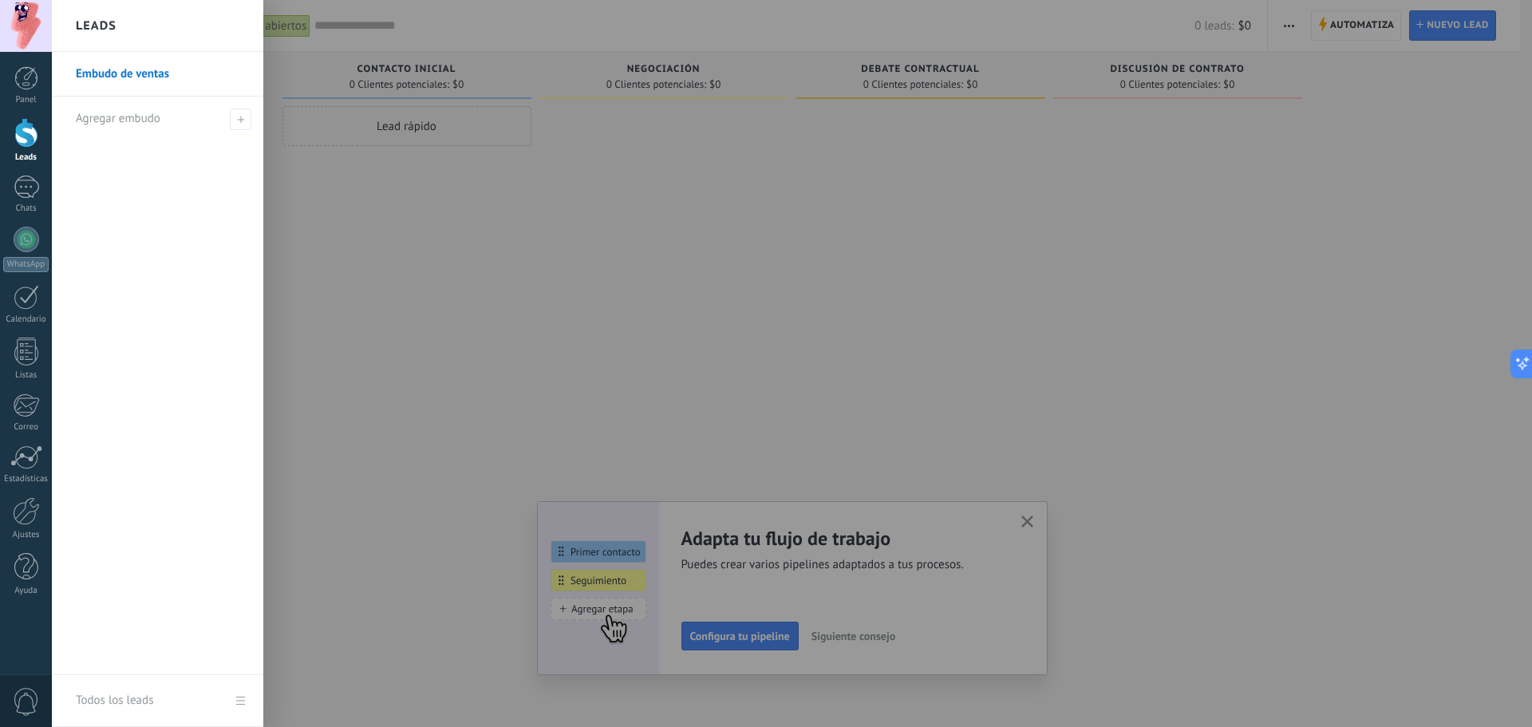
click at [125, 84] on link "Embudo de ventas" at bounding box center [162, 74] width 172 height 45
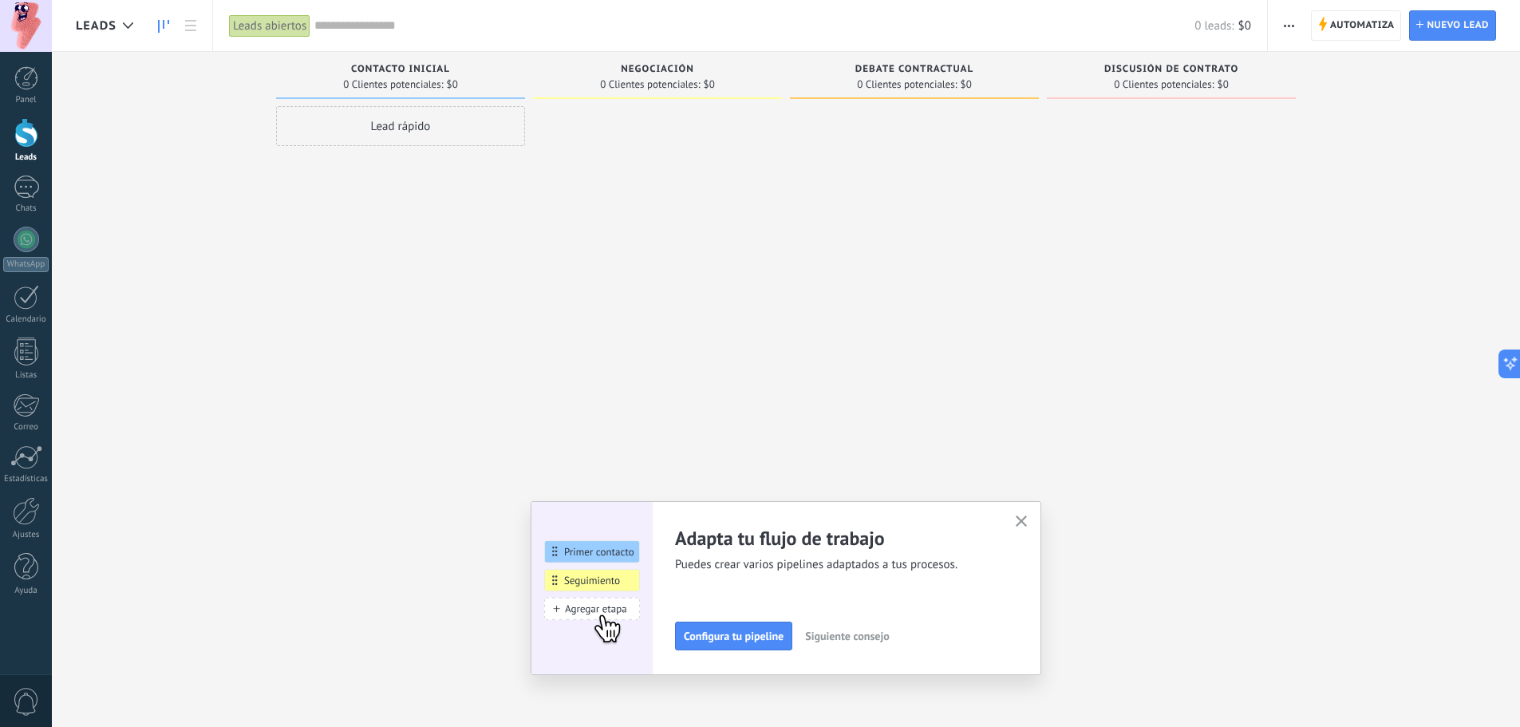
click at [1027, 519] on icon "button" at bounding box center [1022, 521] width 12 height 12
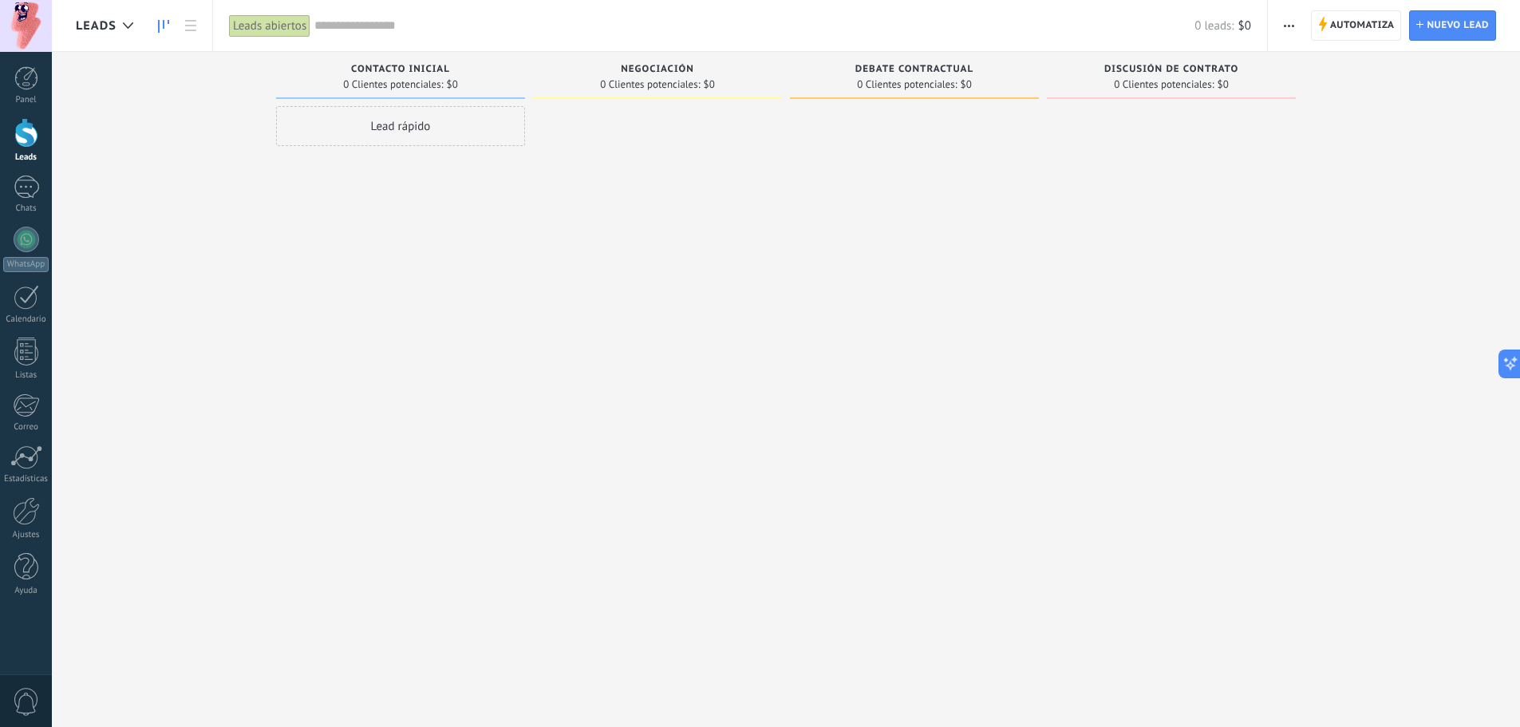
drag, startPoint x: 1024, startPoint y: 454, endPoint x: 1037, endPoint y: 480, distance: 29.6
click at [1028, 461] on div at bounding box center [914, 365] width 249 height 519
click at [31, 183] on div at bounding box center [27, 187] width 26 height 23
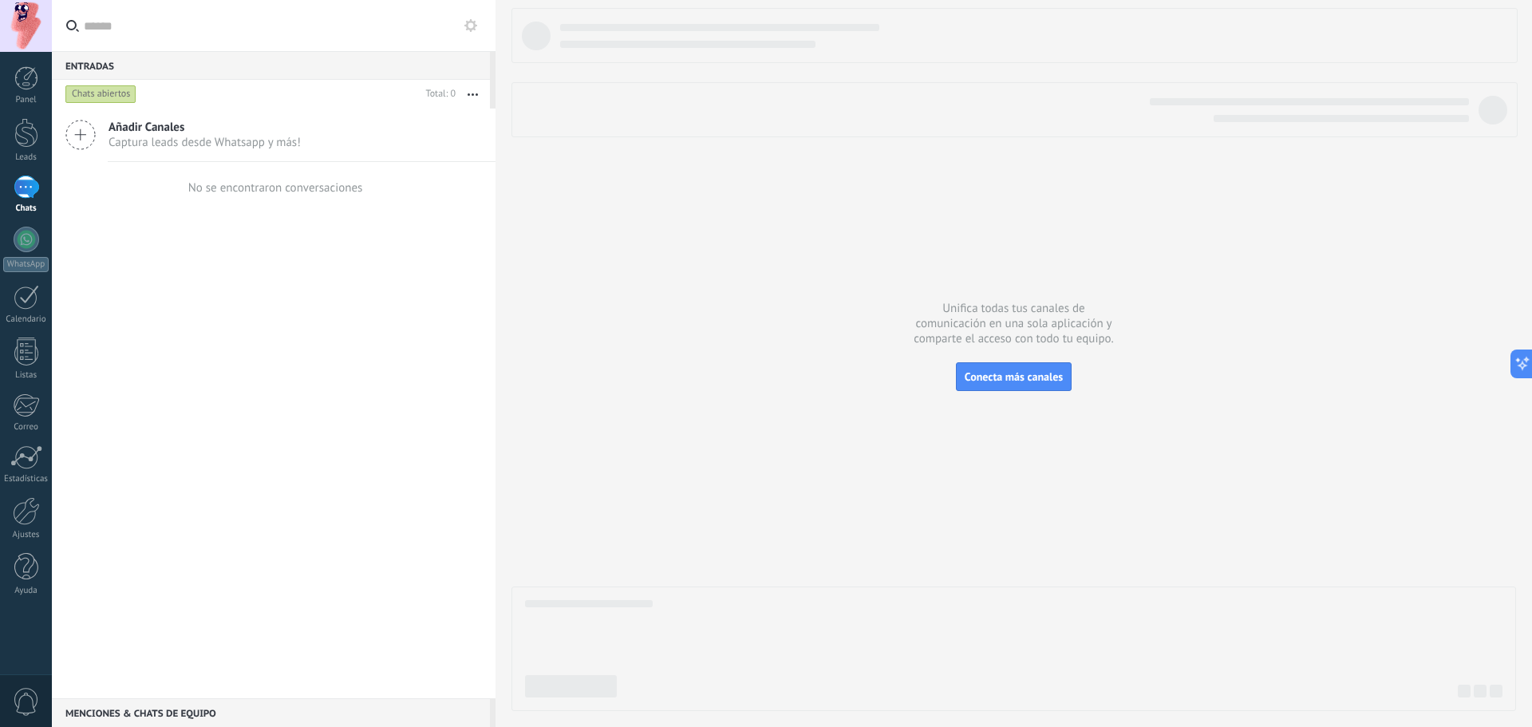
click at [271, 719] on div "Menciones & Chats de equipo 0" at bounding box center [271, 712] width 438 height 29
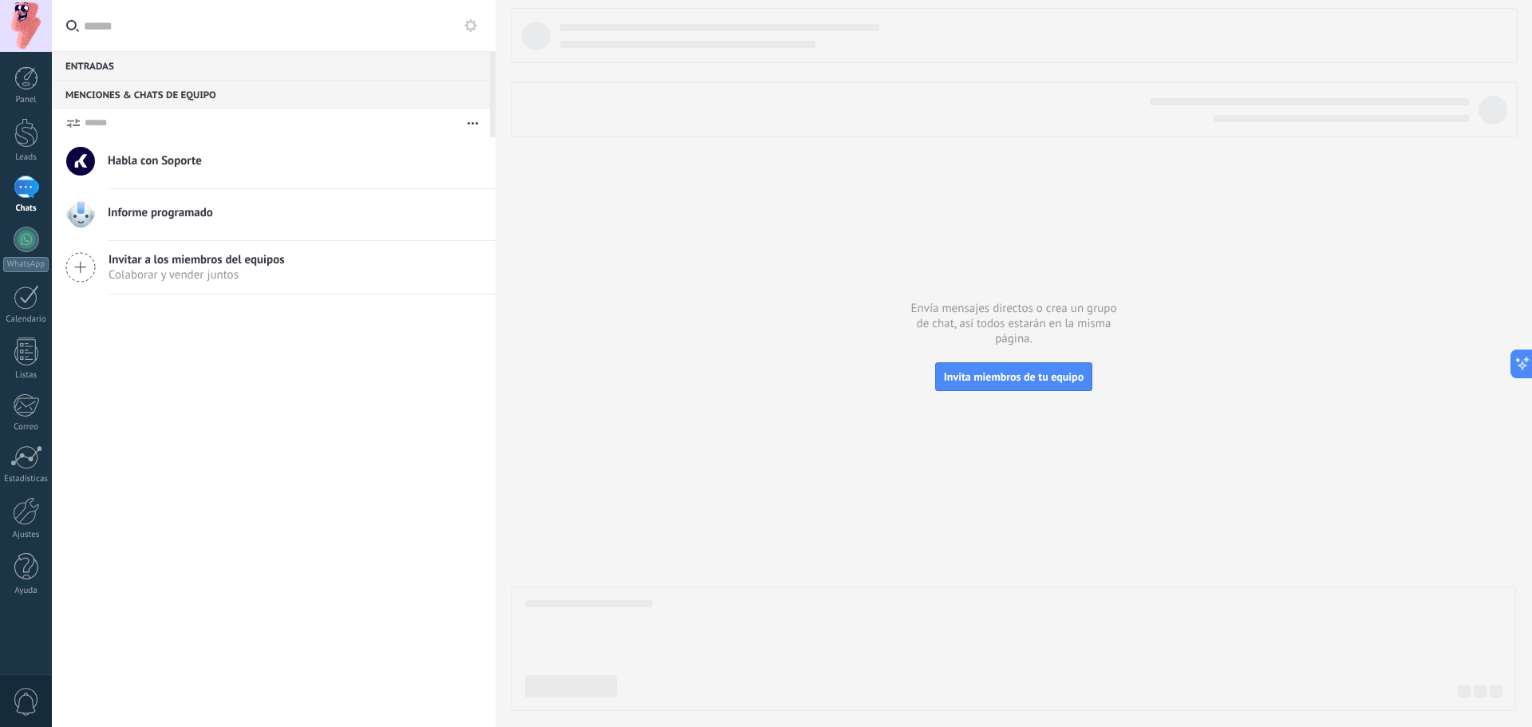
click at [89, 59] on div "Entradas 0" at bounding box center [271, 65] width 438 height 29
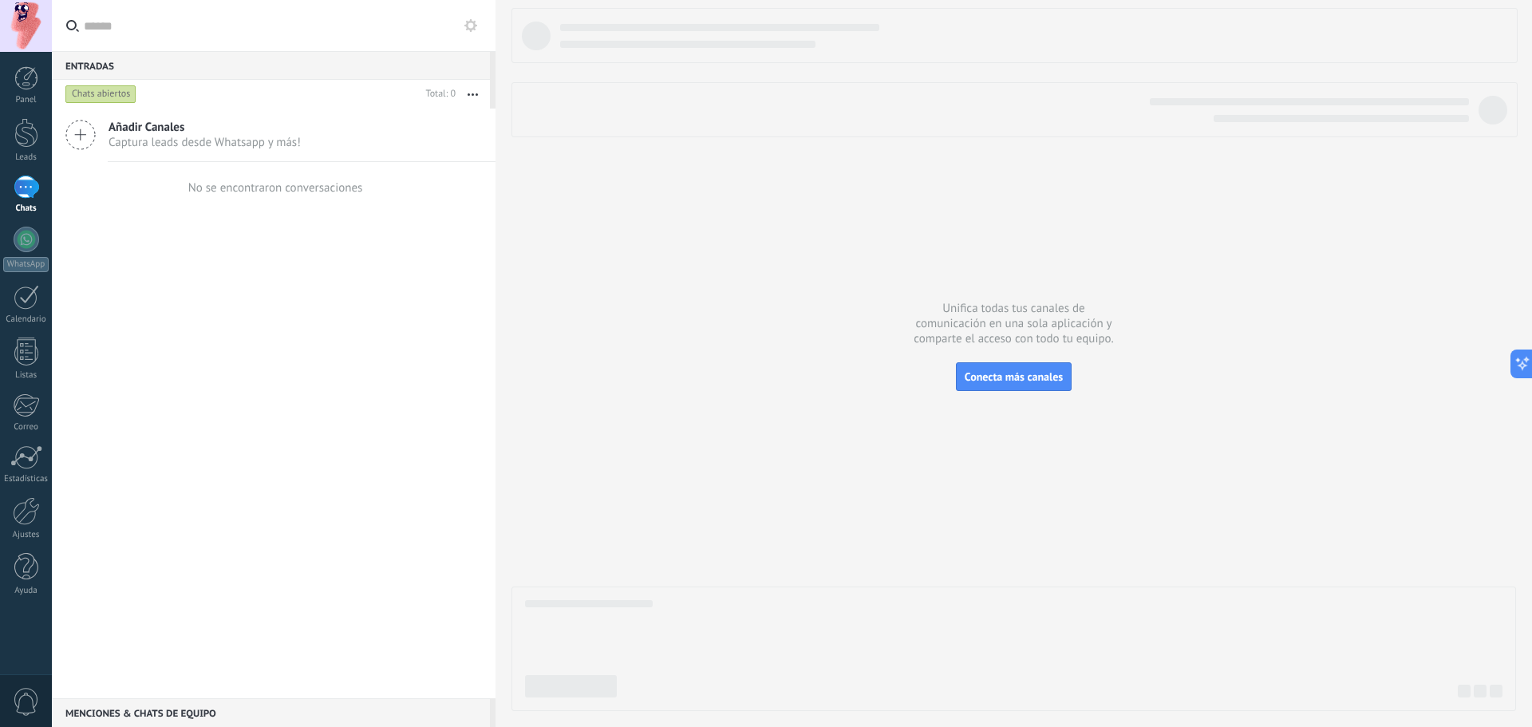
click at [112, 96] on div "Chats abiertos" at bounding box center [100, 94] width 71 height 19
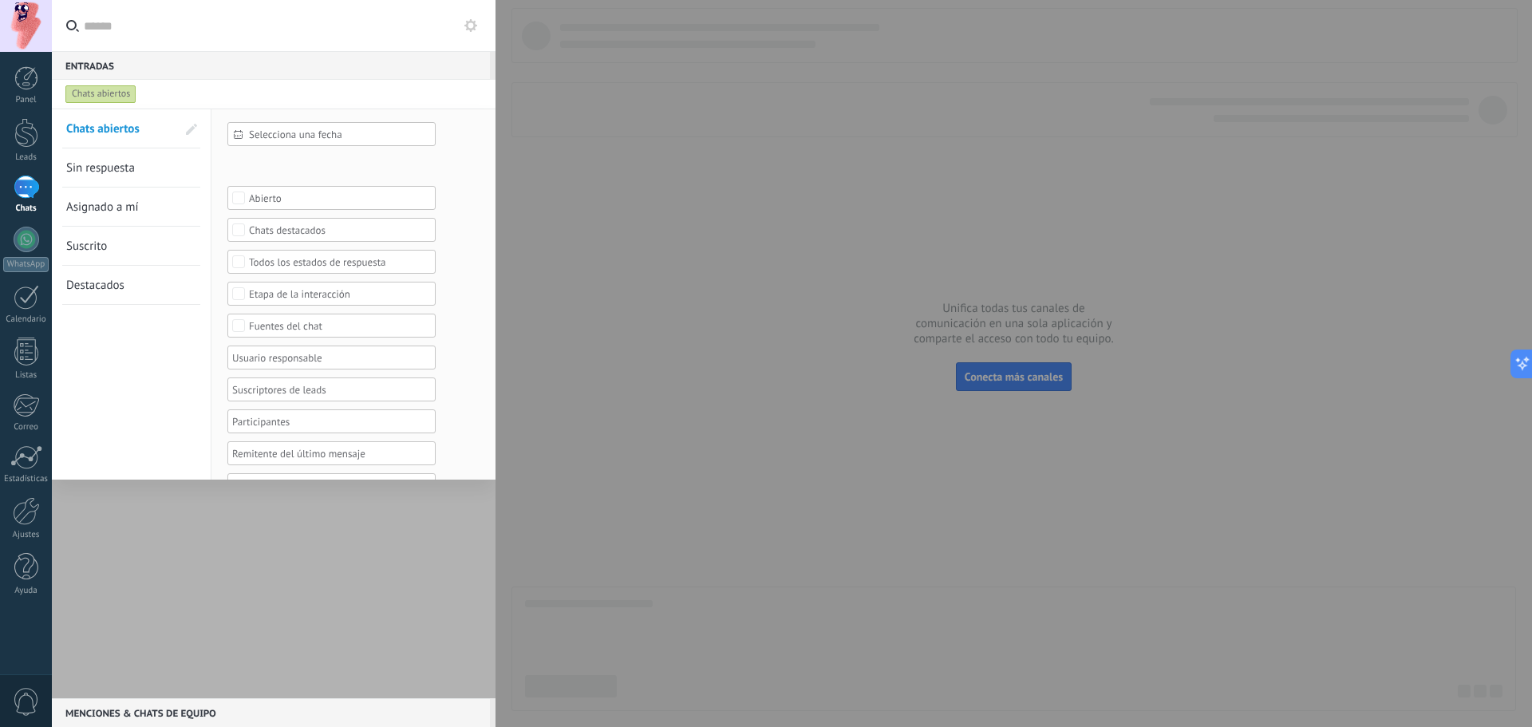
drag, startPoint x: 269, startPoint y: 555, endPoint x: 272, endPoint y: 546, distance: 9.3
click at [269, 555] on div at bounding box center [274, 403] width 444 height 590
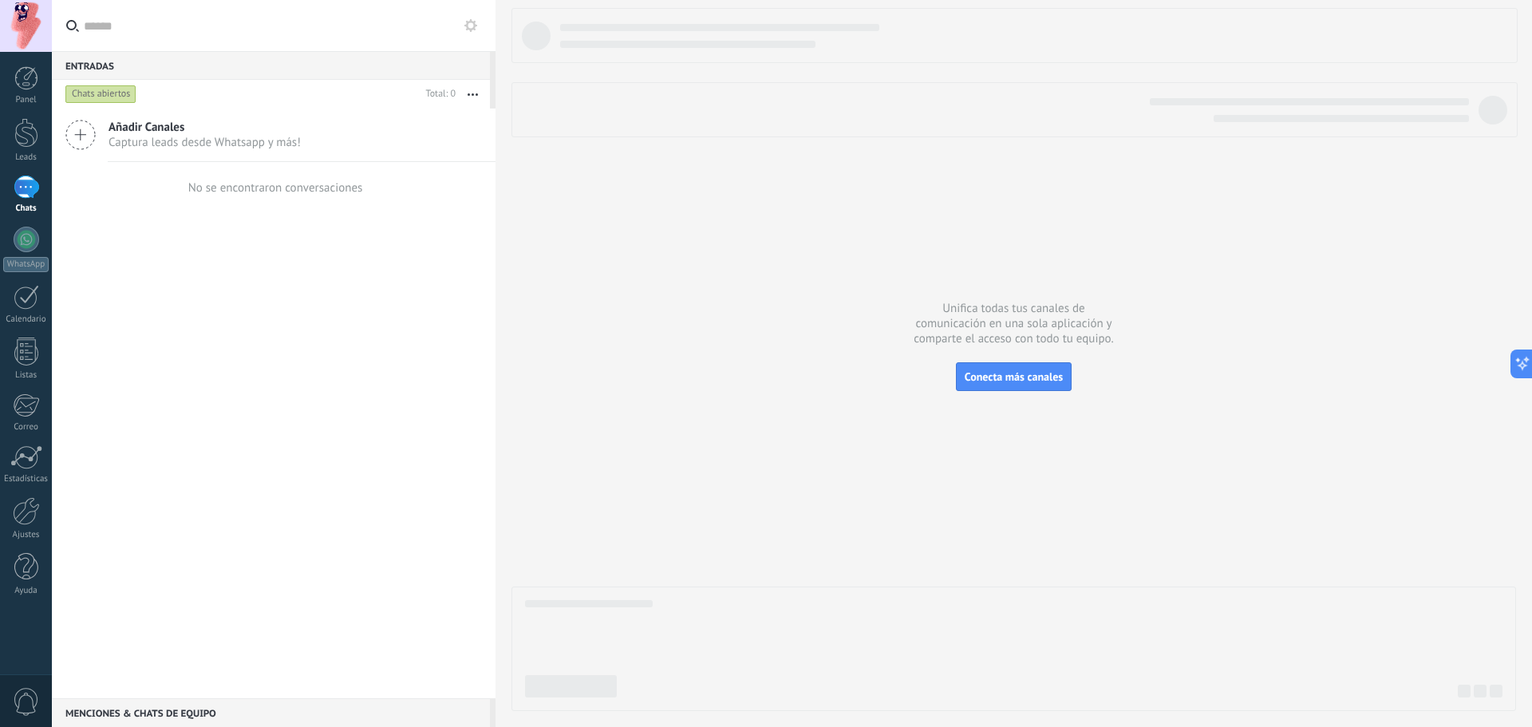
click at [475, 93] on button "button" at bounding box center [473, 94] width 34 height 29
drag, startPoint x: 306, startPoint y: 539, endPoint x: 257, endPoint y: 441, distance: 109.9
click at [306, 534] on div "Añadir Canales Captura leads desde Whatsapp y más! No se encontraron conversaci…" at bounding box center [274, 403] width 444 height 590
click at [136, 142] on span "Captura leads desde Whatsapp y más!" at bounding box center [204, 142] width 192 height 15
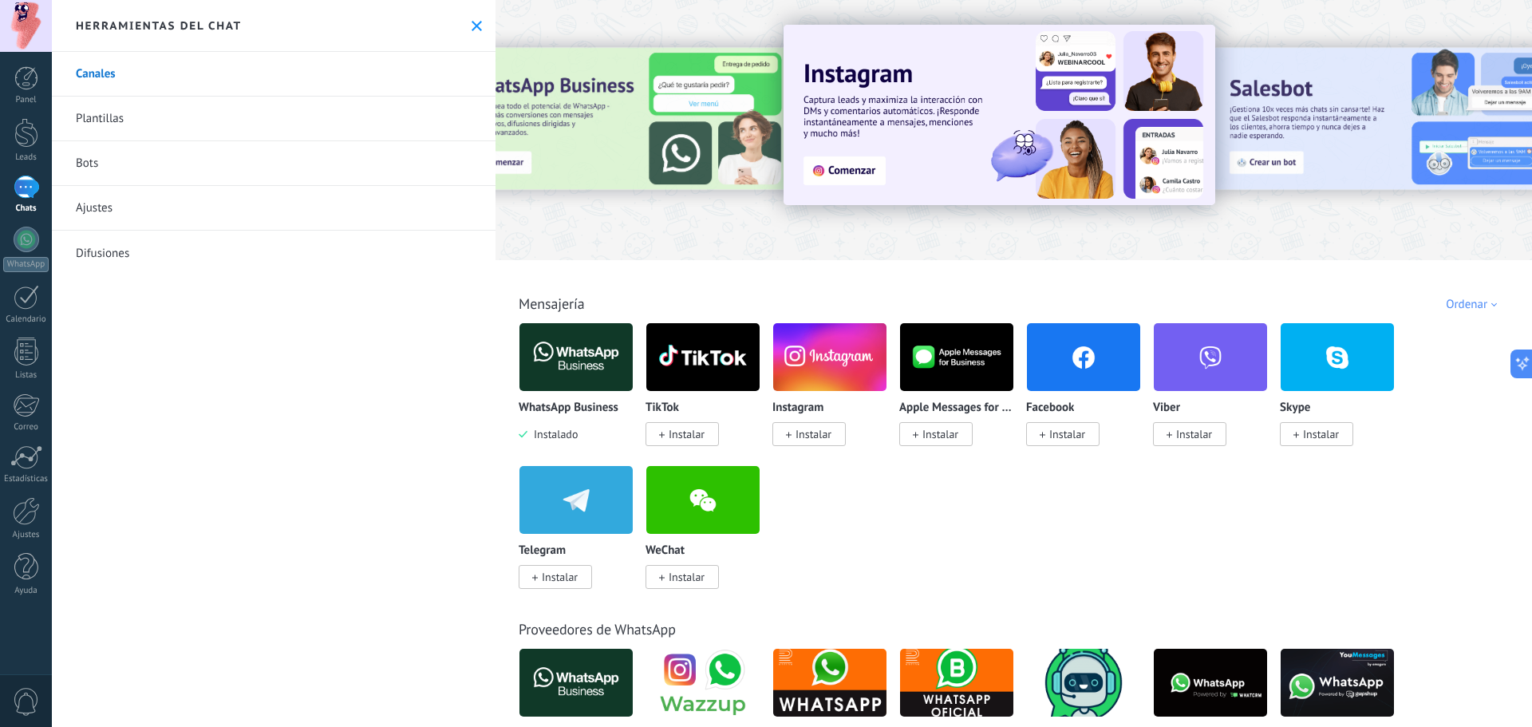
click at [148, 254] on link "Difusiones" at bounding box center [274, 253] width 444 height 45
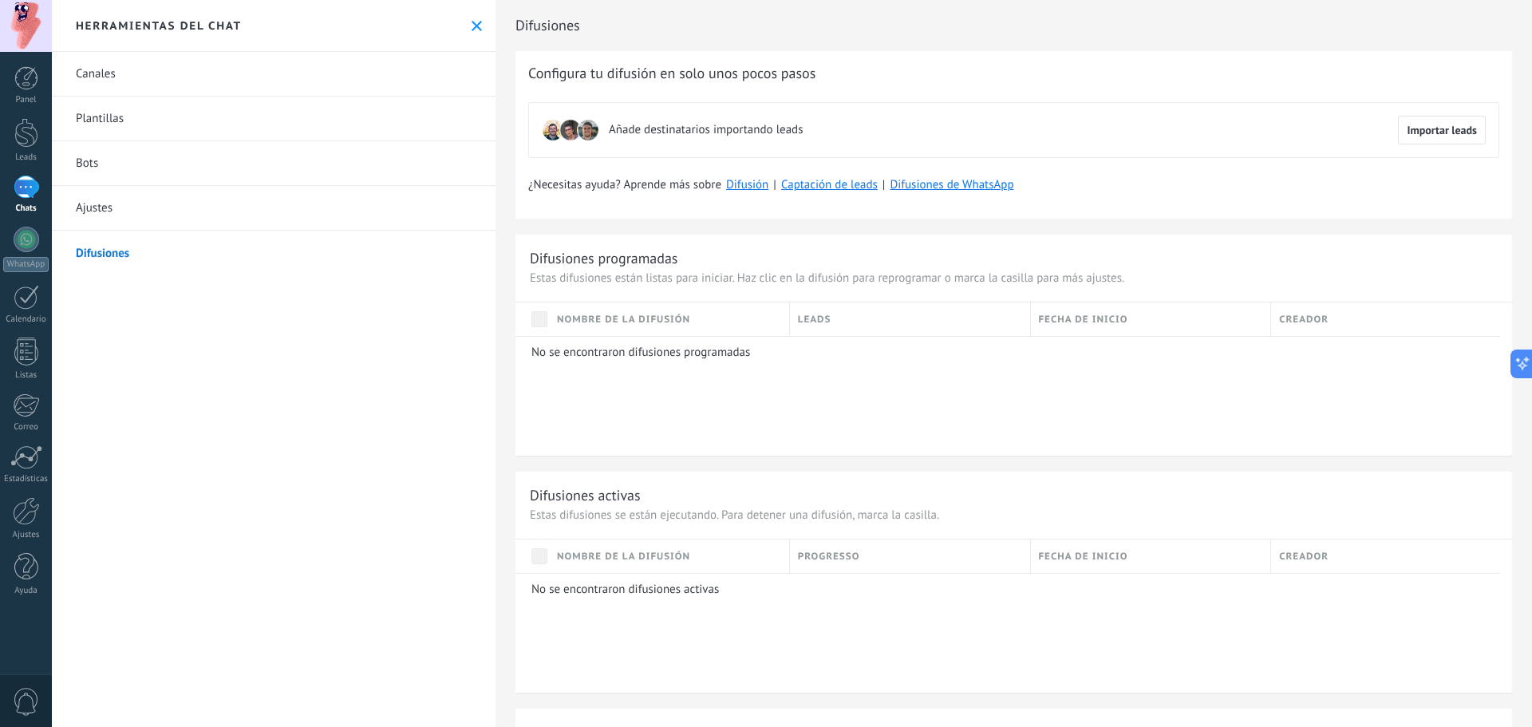
click at [223, 77] on link "Canales" at bounding box center [274, 74] width 444 height 45
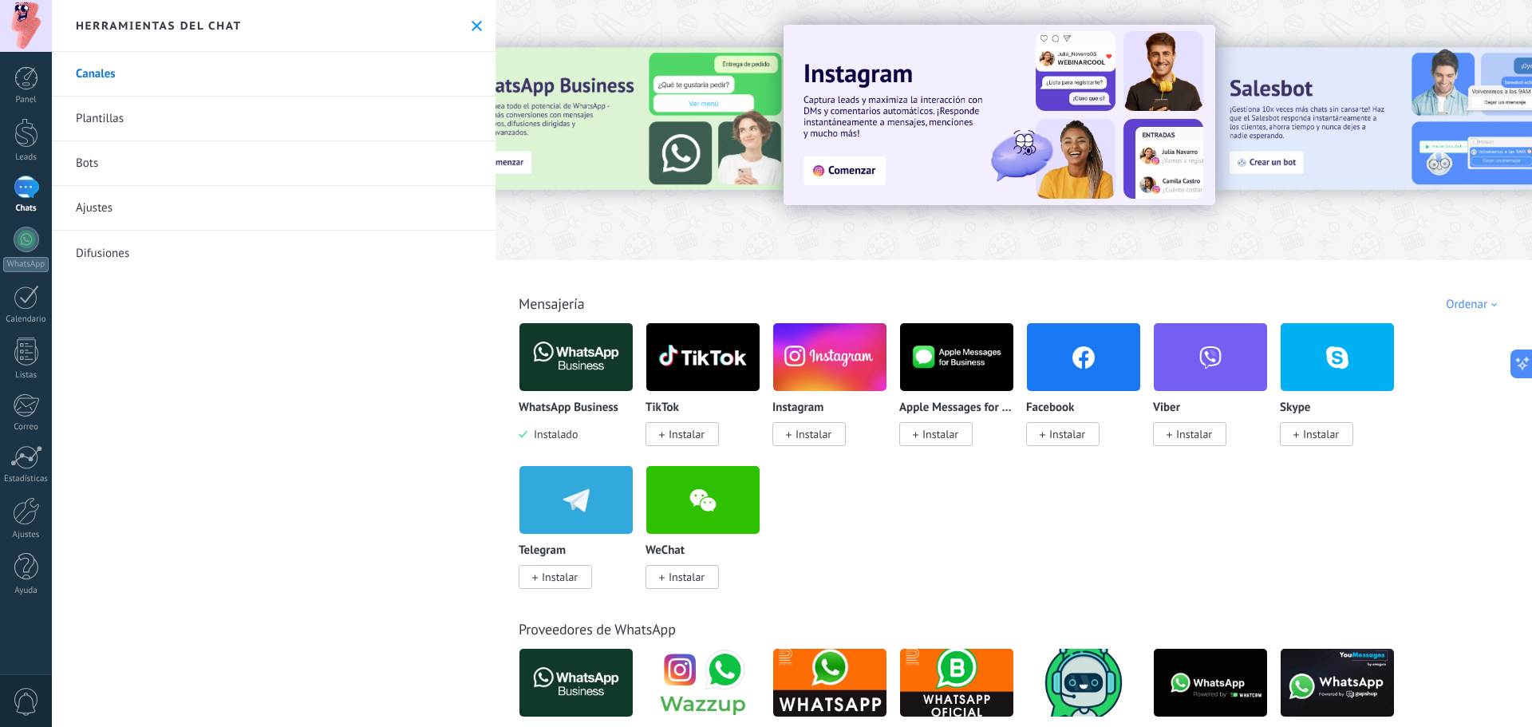
click at [574, 339] on img at bounding box center [575, 356] width 113 height 77
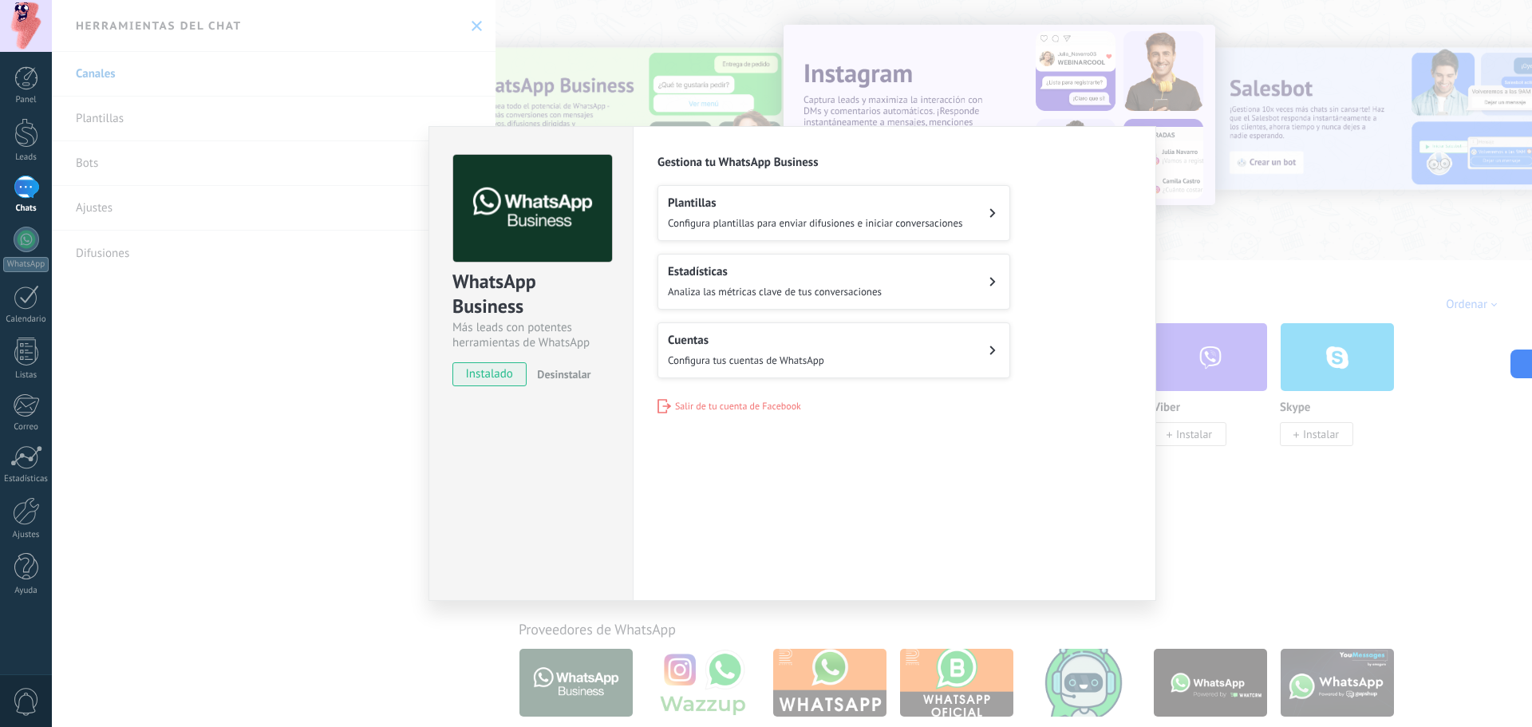
click at [314, 314] on div "WhatsApp Business Más leads con potentes herramientas de WhatsApp instalado Des…" at bounding box center [792, 363] width 1480 height 727
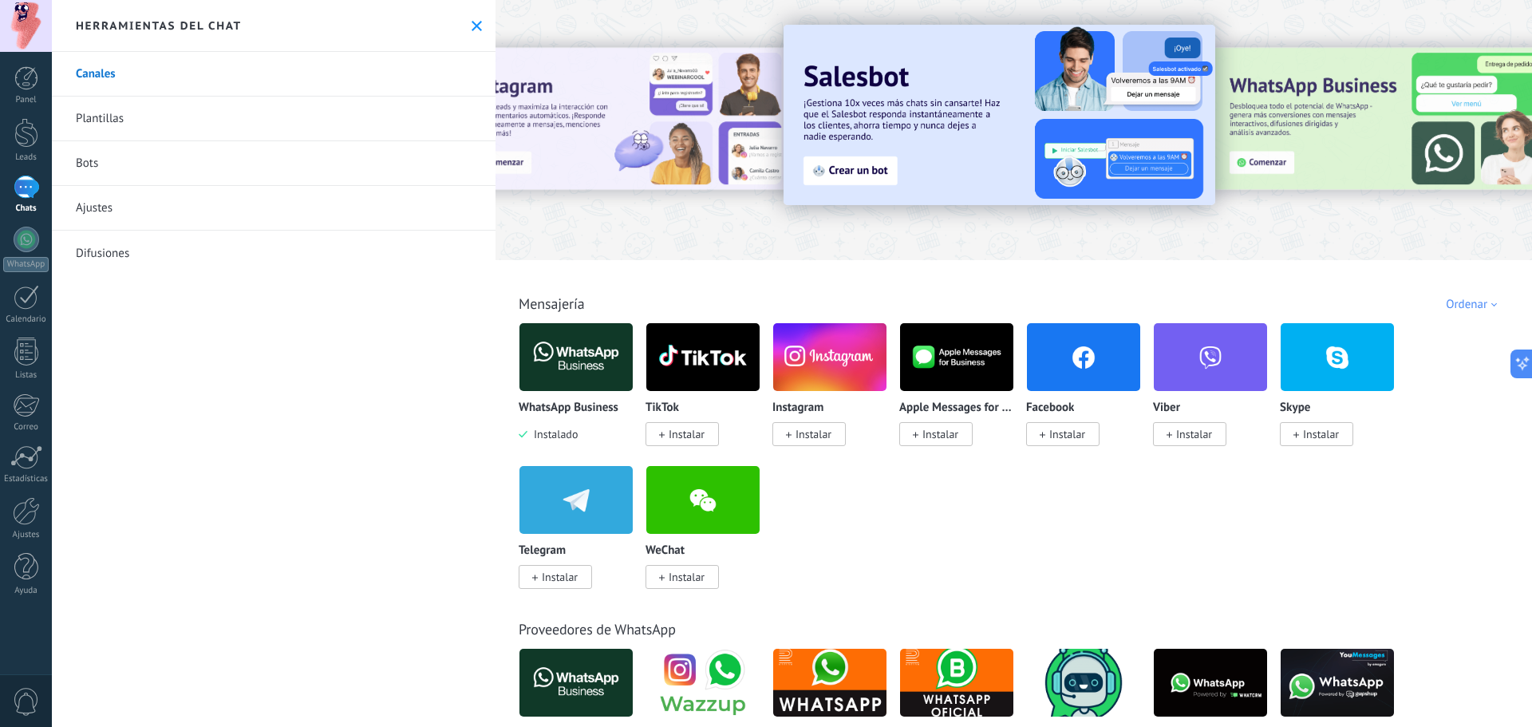
click at [287, 215] on link "Ajustes" at bounding box center [274, 208] width 444 height 45
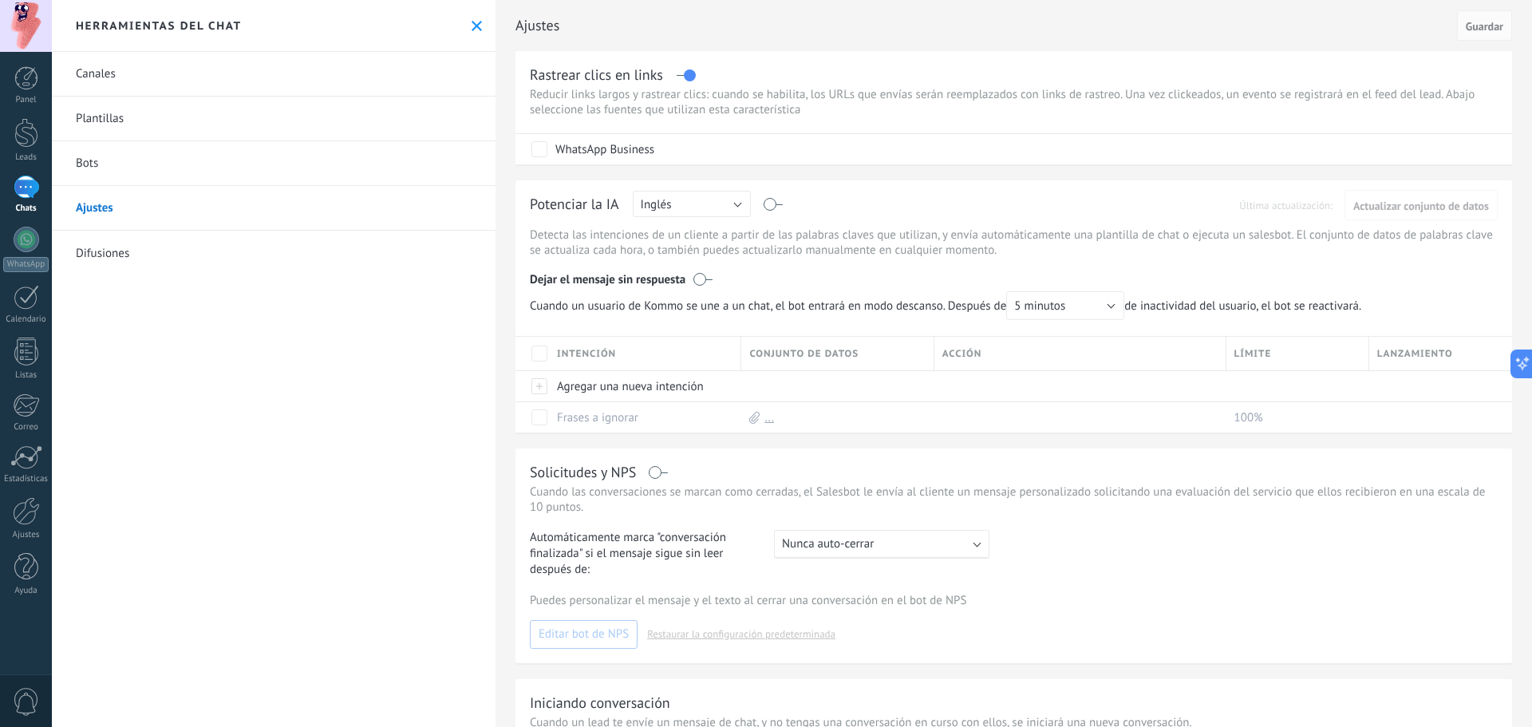
click at [103, 85] on link "Canales" at bounding box center [274, 74] width 444 height 45
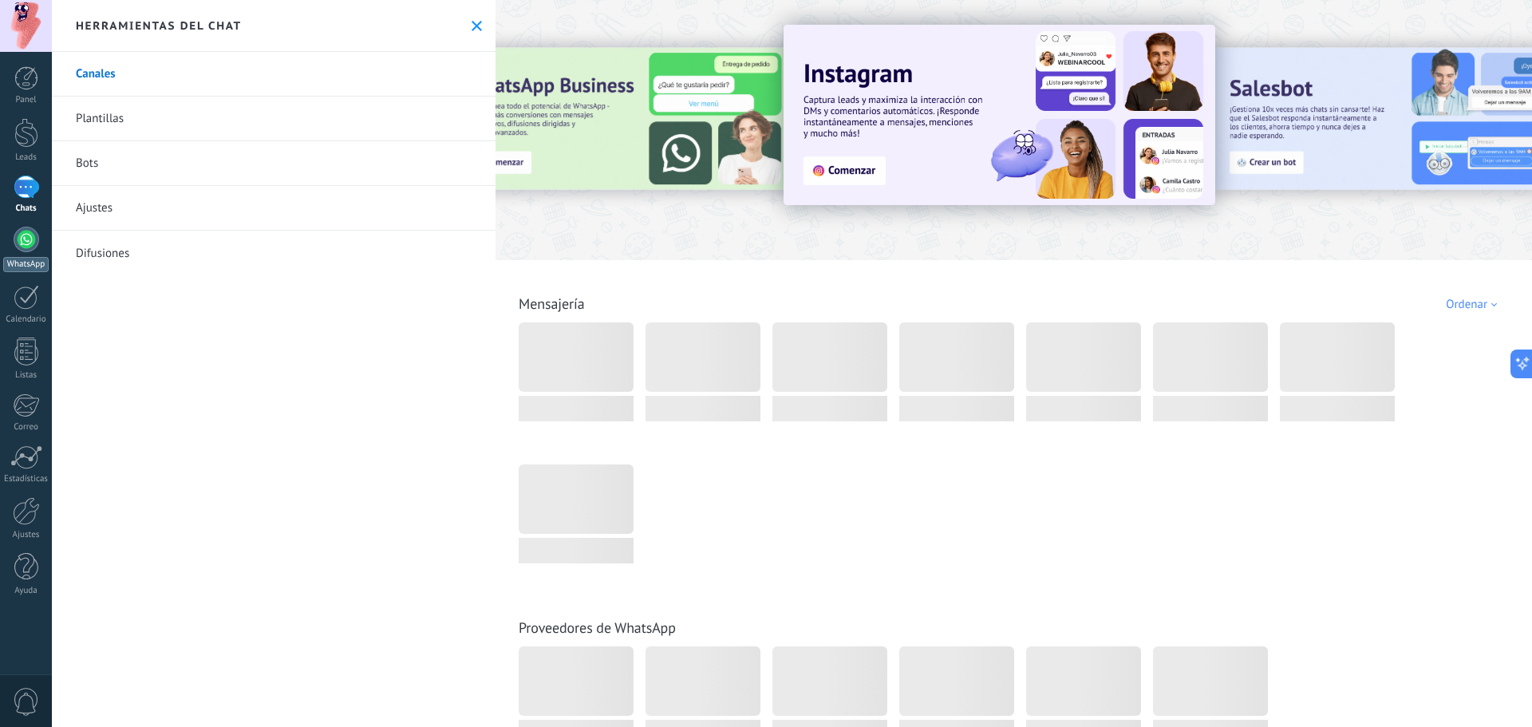
click at [28, 241] on div at bounding box center [27, 240] width 26 height 26
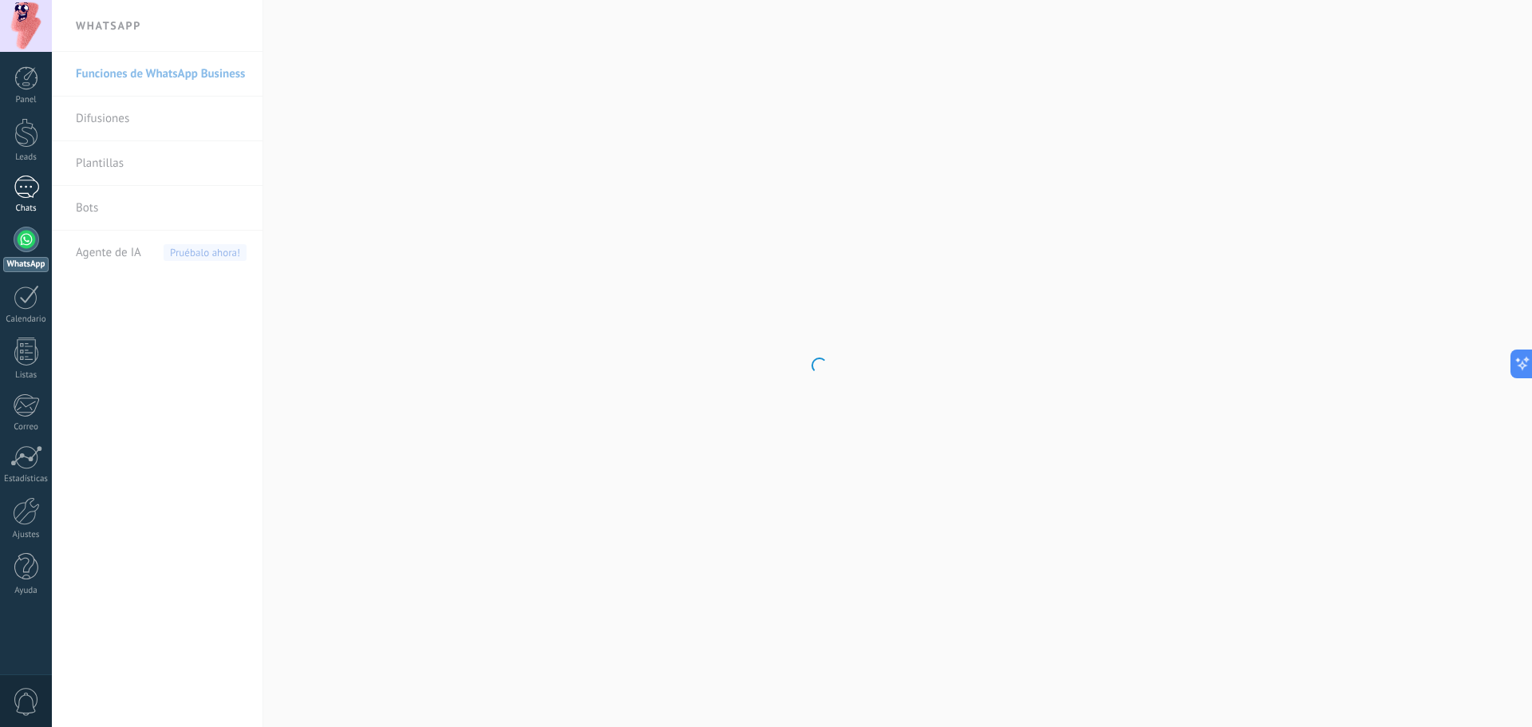
click at [32, 195] on div at bounding box center [27, 187] width 26 height 23
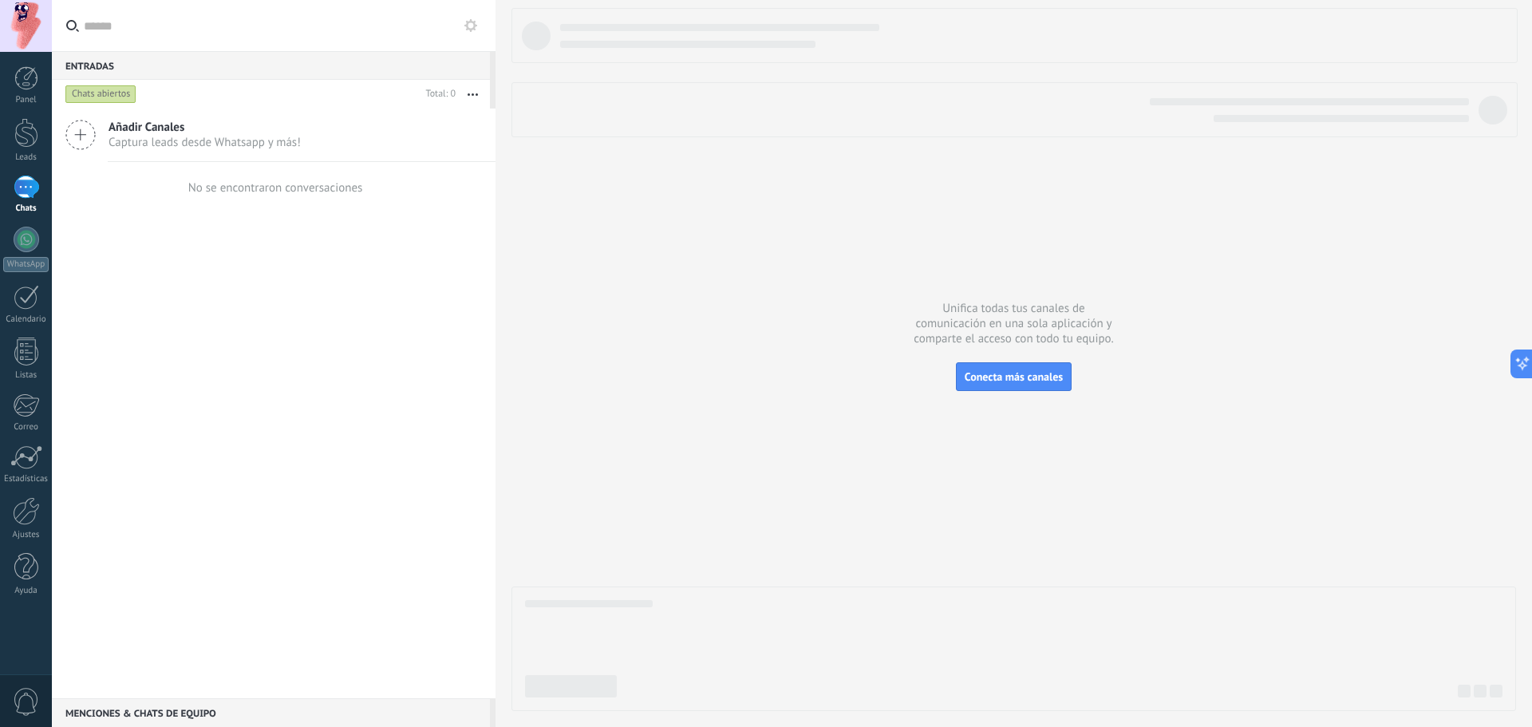
click at [469, 26] on icon at bounding box center [470, 25] width 13 height 13
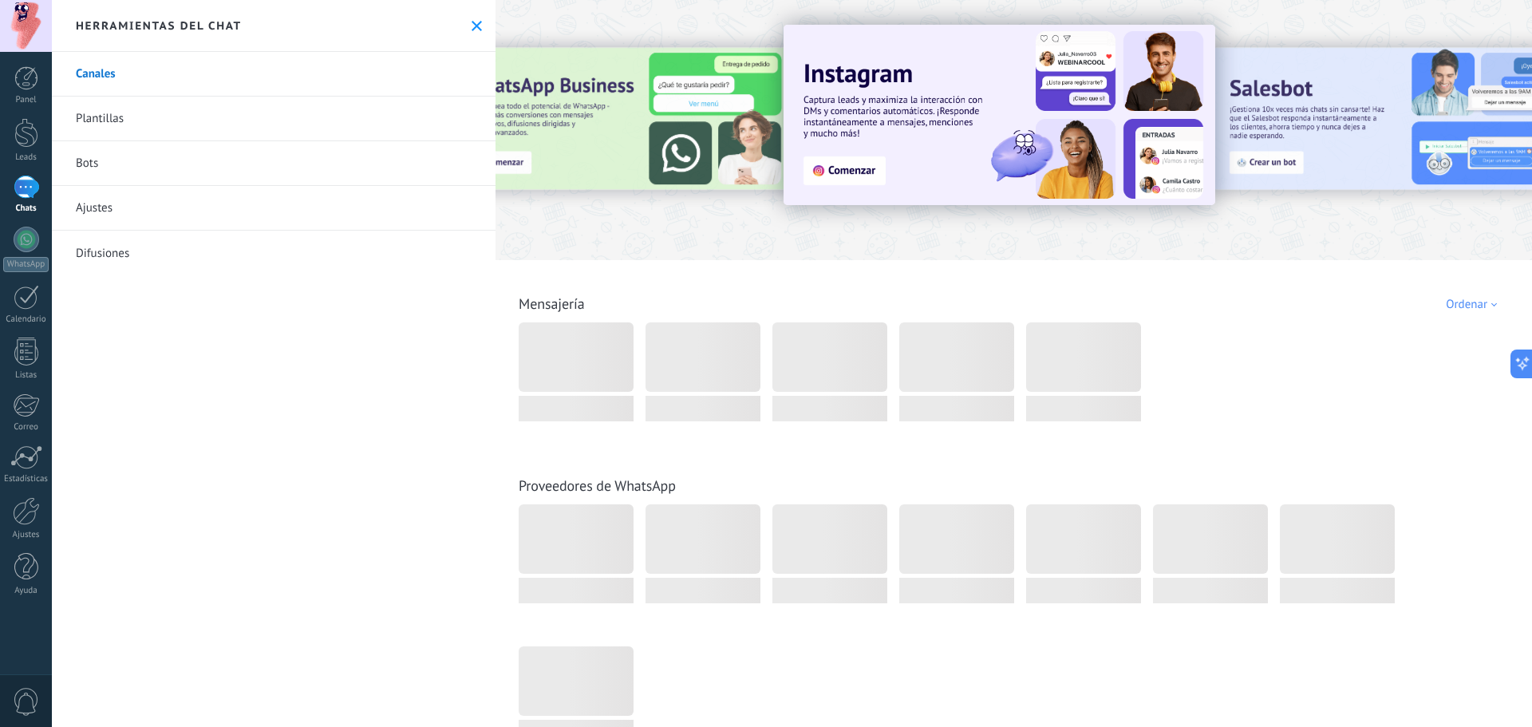
click at [465, 33] on div "Herramientas del chat" at bounding box center [274, 26] width 444 height 52
click at [475, 22] on use at bounding box center [476, 26] width 10 height 10
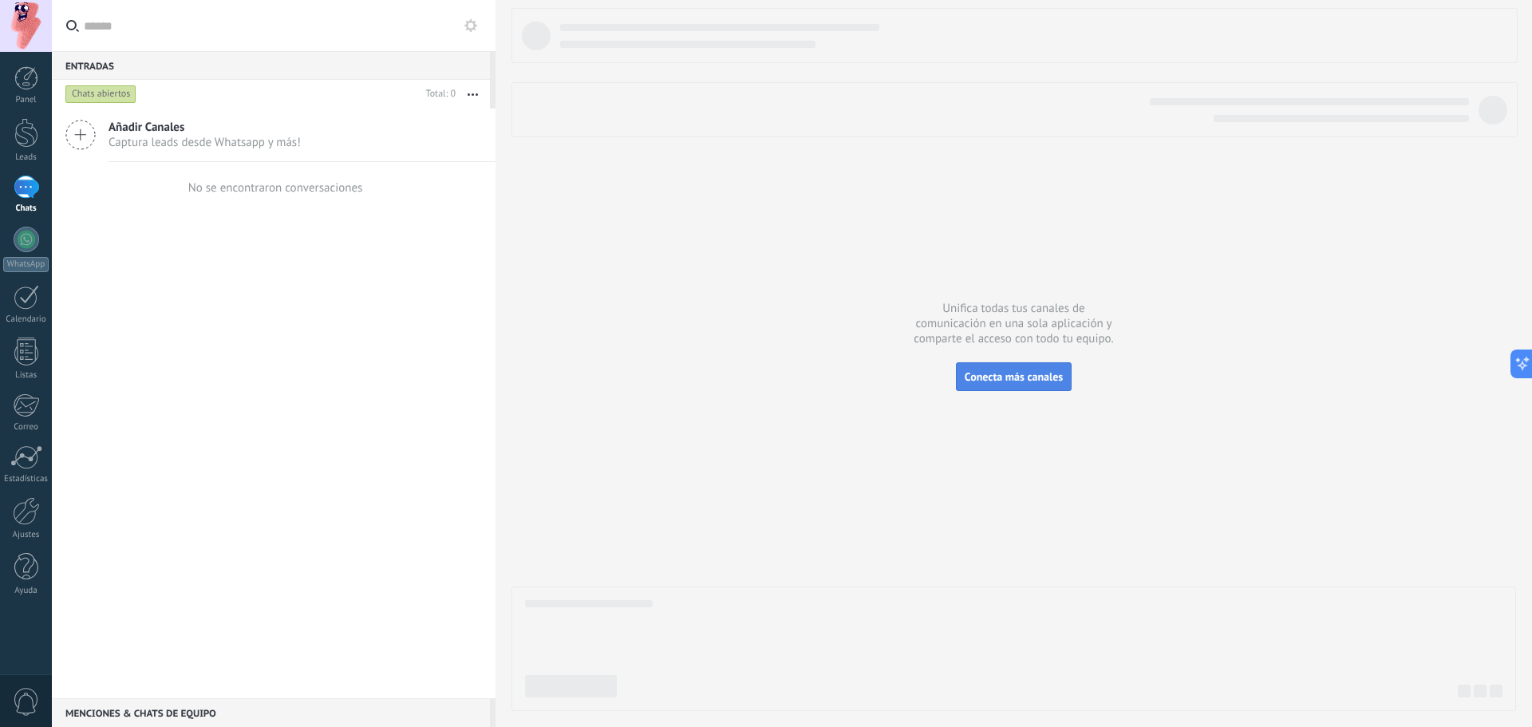
click at [1012, 374] on span "Conecta más canales" at bounding box center [1014, 376] width 98 height 14
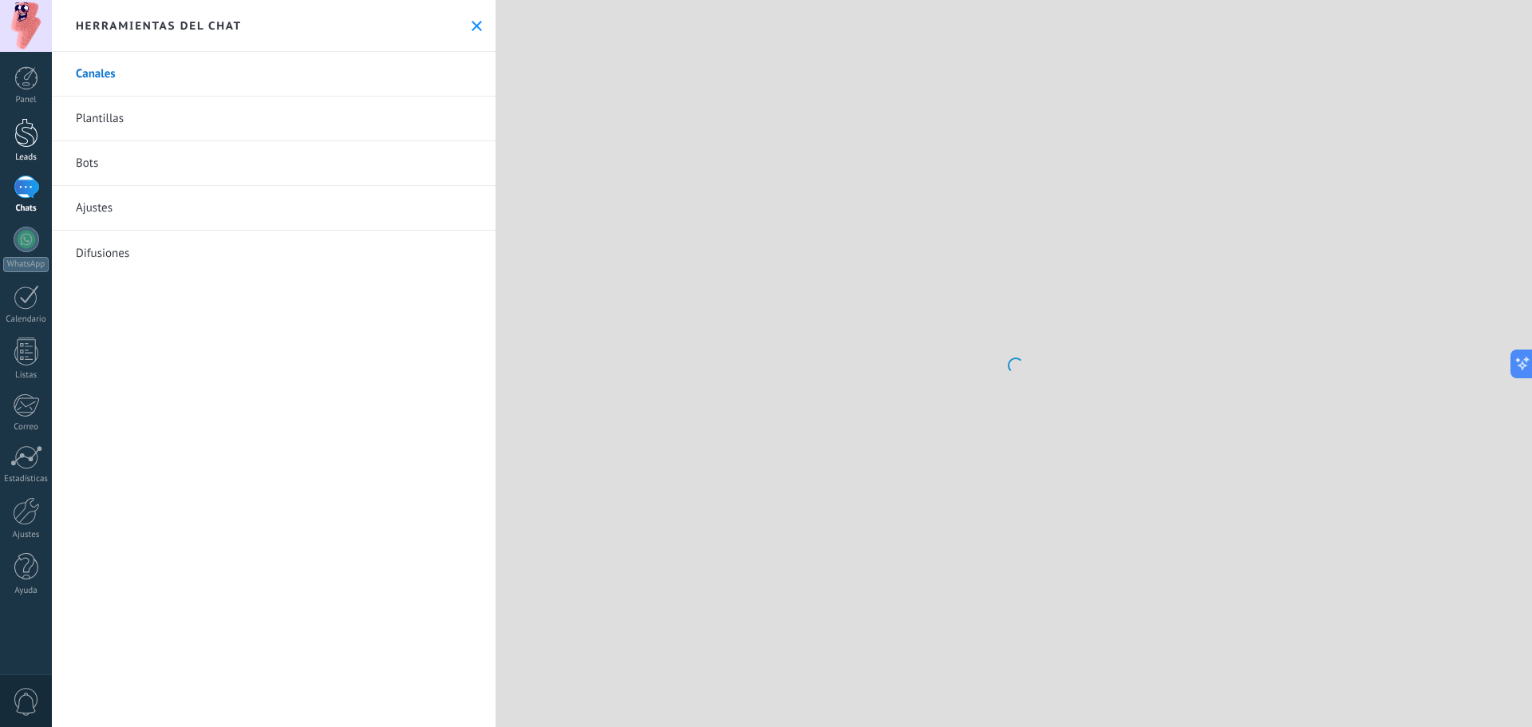
click at [23, 140] on div at bounding box center [26, 133] width 24 height 30
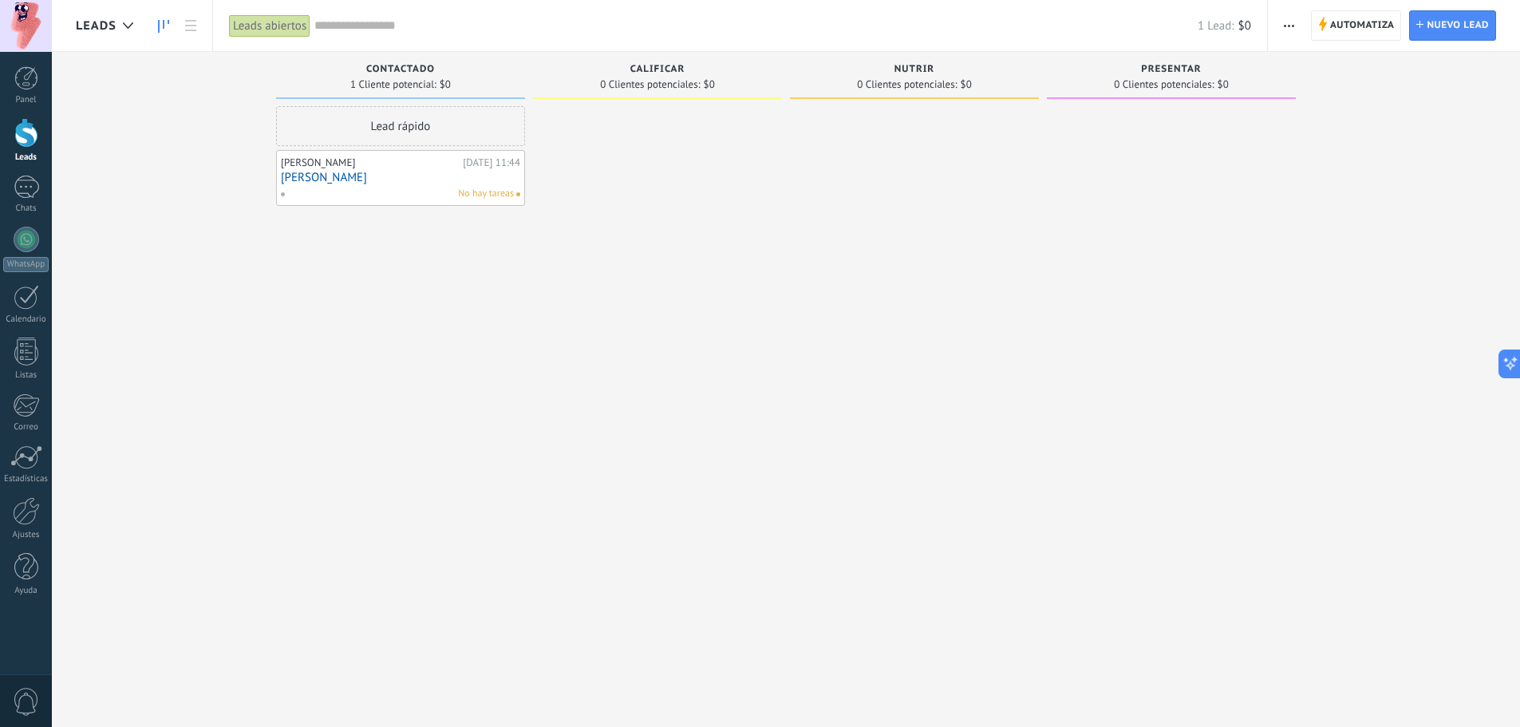
click at [872, 637] on div "Leads Entrantes Solicitudes: 0 0 0 0 0 0 0 0 0 Contactado 1 Cliente potencial: …" at bounding box center [798, 383] width 1444 height 663
click at [304, 173] on link "[PERSON_NAME]" at bounding box center [400, 178] width 239 height 14
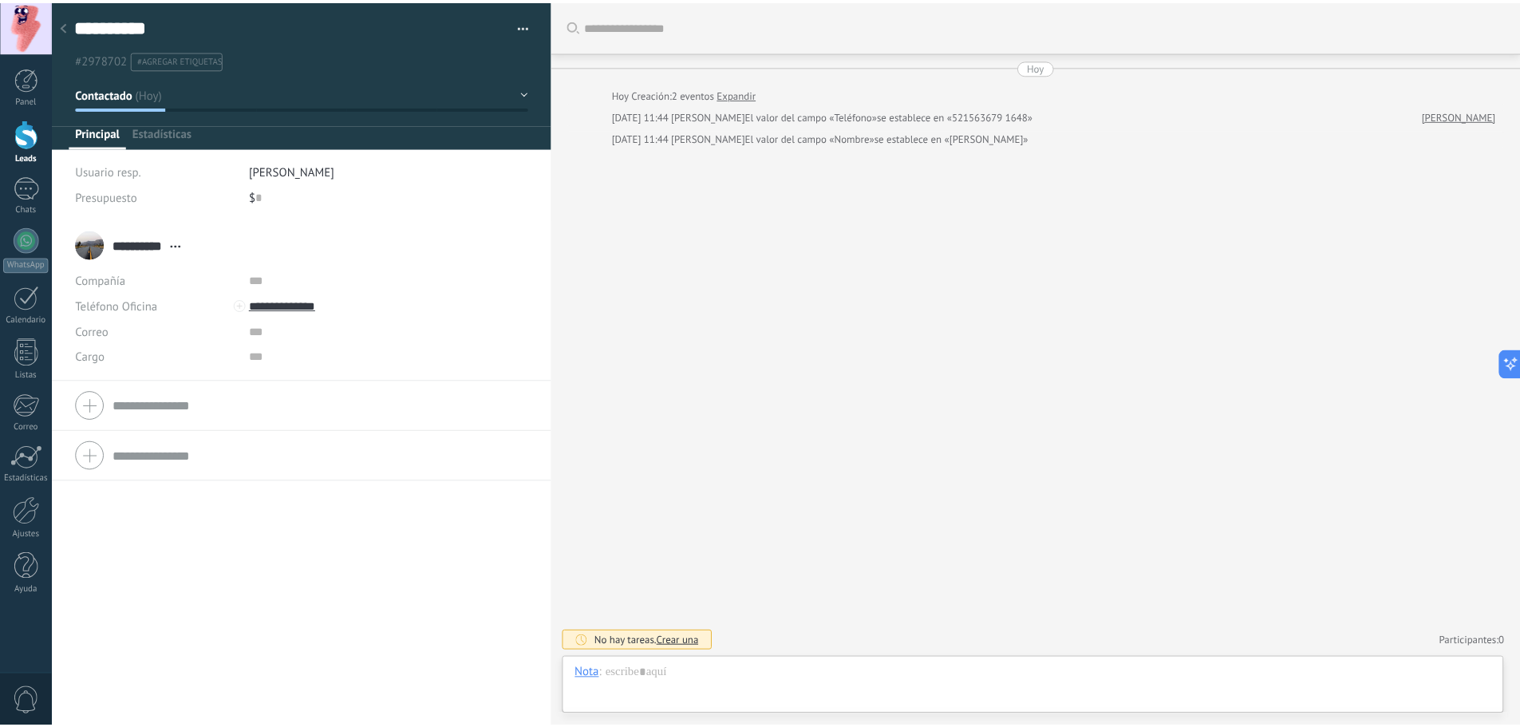
scroll to position [24, 0]
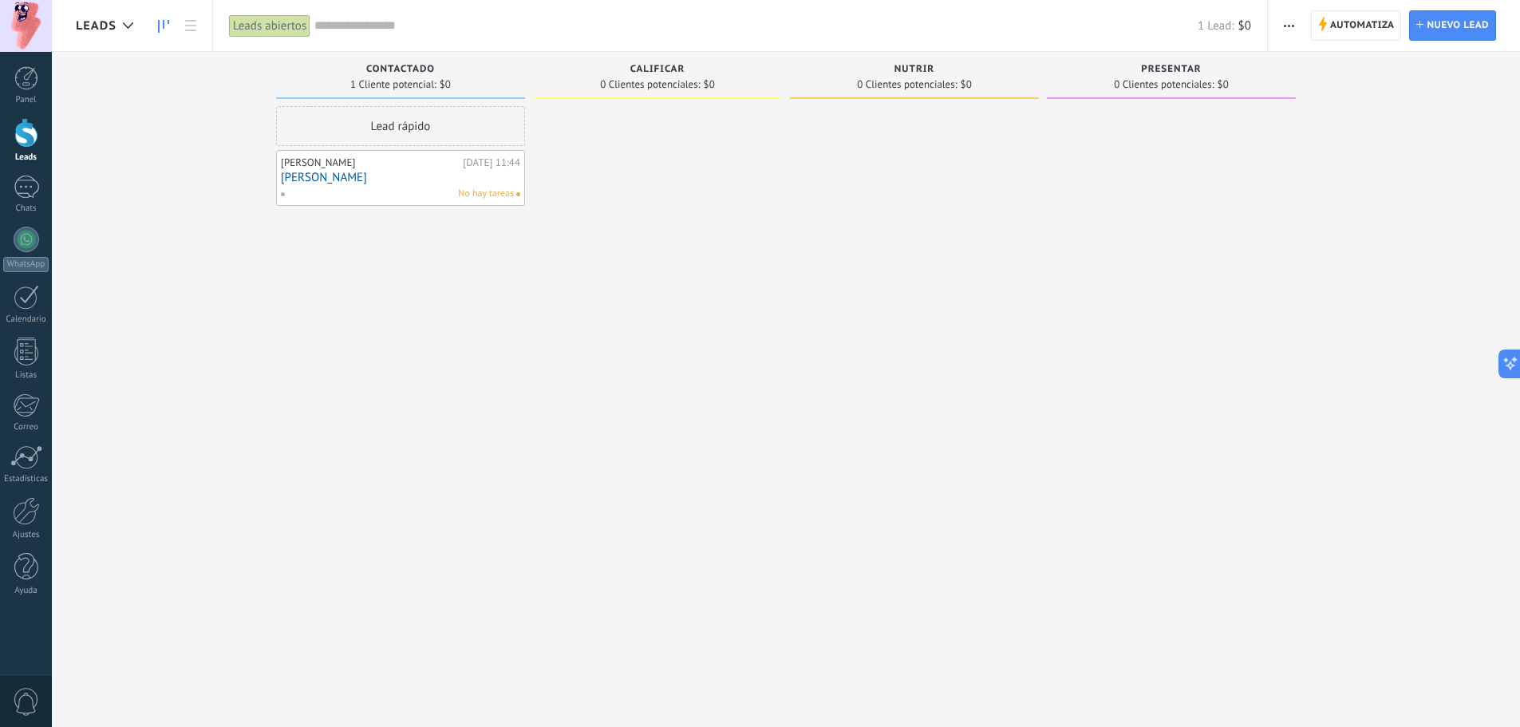
click at [391, 176] on link "[PERSON_NAME]" at bounding box center [400, 178] width 239 height 14
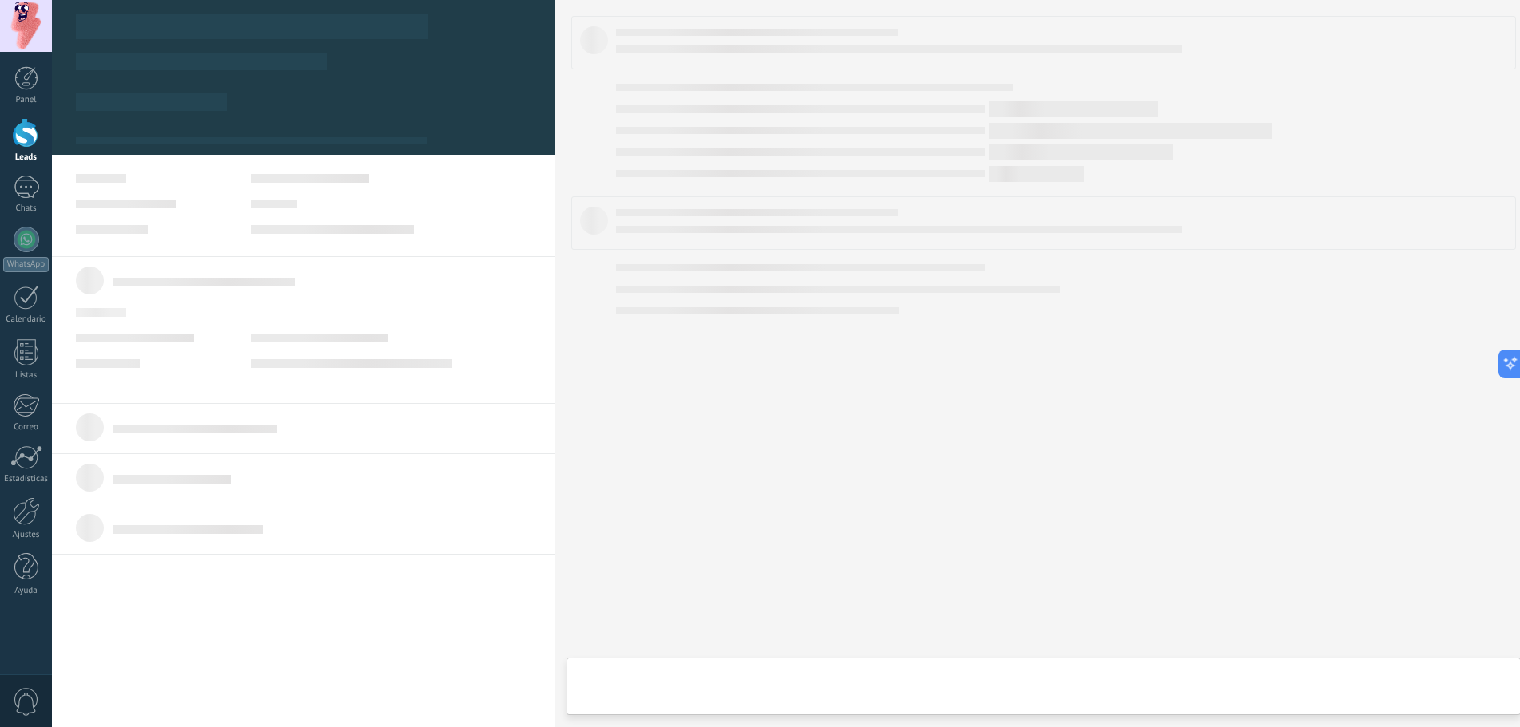
click at [391, 176] on body ".abccls-1,.abccls-2{fill-rule:evenodd}.abccls-2{fill:#fff} .abfcls-1{fill:none}…" at bounding box center [760, 363] width 1520 height 727
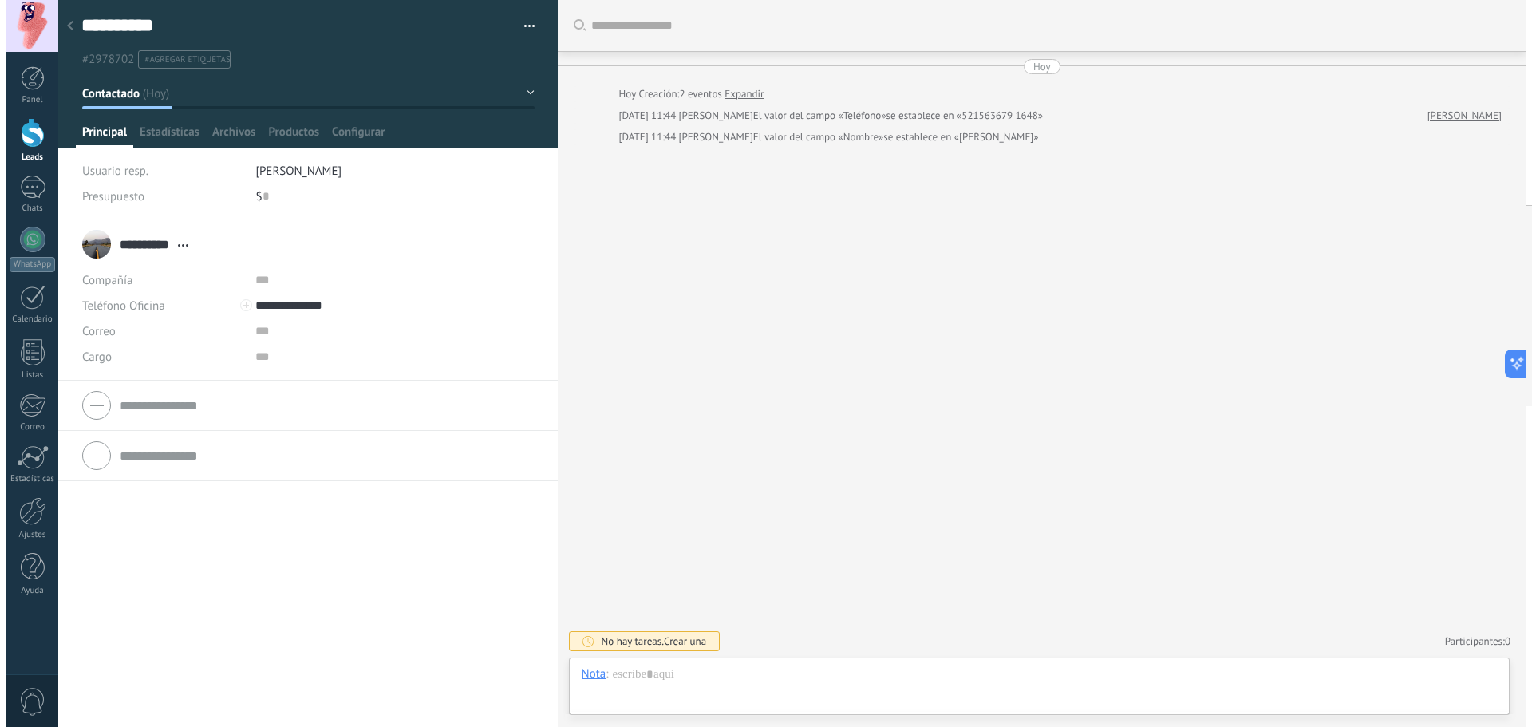
scroll to position [24, 0]
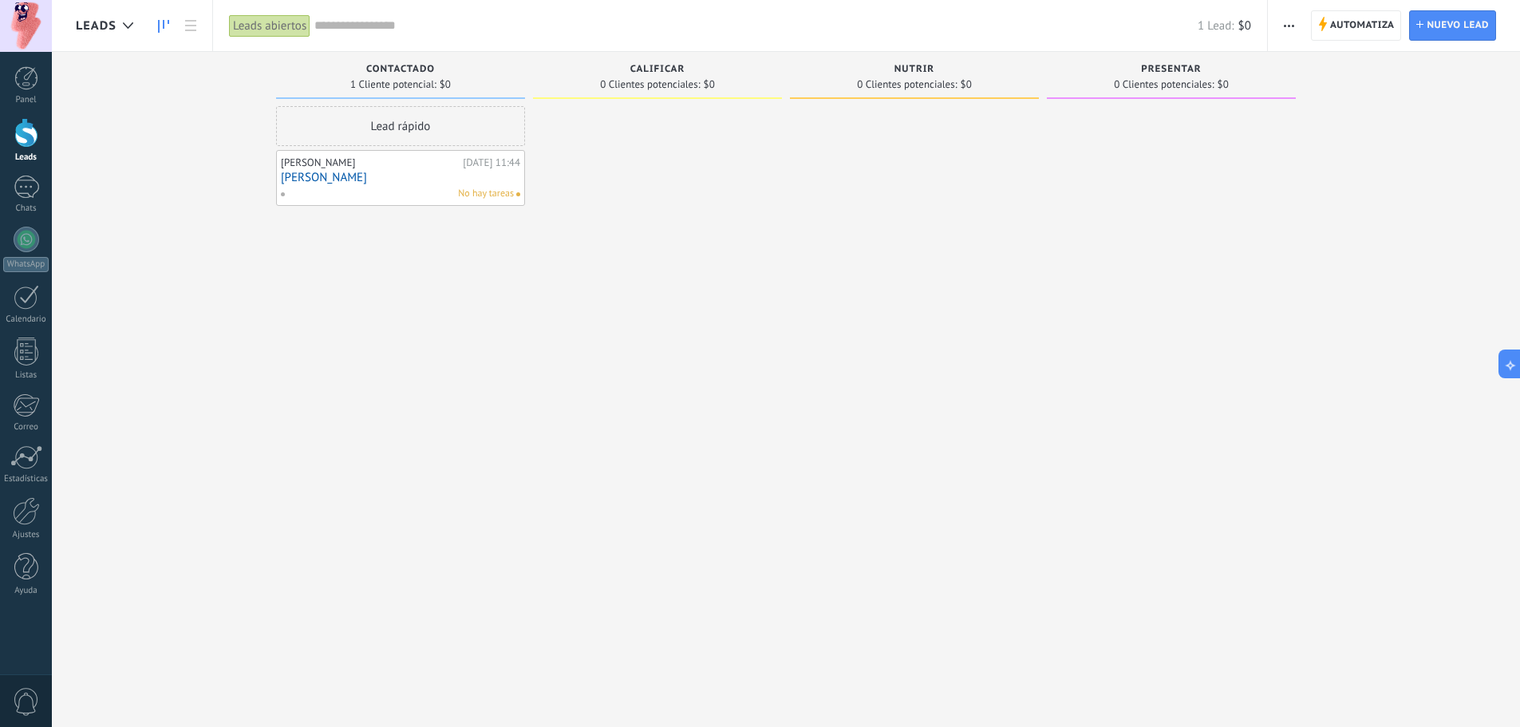
click at [294, 168] on div "[PERSON_NAME]" at bounding box center [370, 162] width 178 height 13
click at [294, 161] on div "[PERSON_NAME]" at bounding box center [370, 162] width 178 height 13
drag, startPoint x: 415, startPoint y: 177, endPoint x: 653, endPoint y: 136, distance: 242.0
click at [727, 145] on span "No hay tareas" at bounding box center [743, 150] width 56 height 14
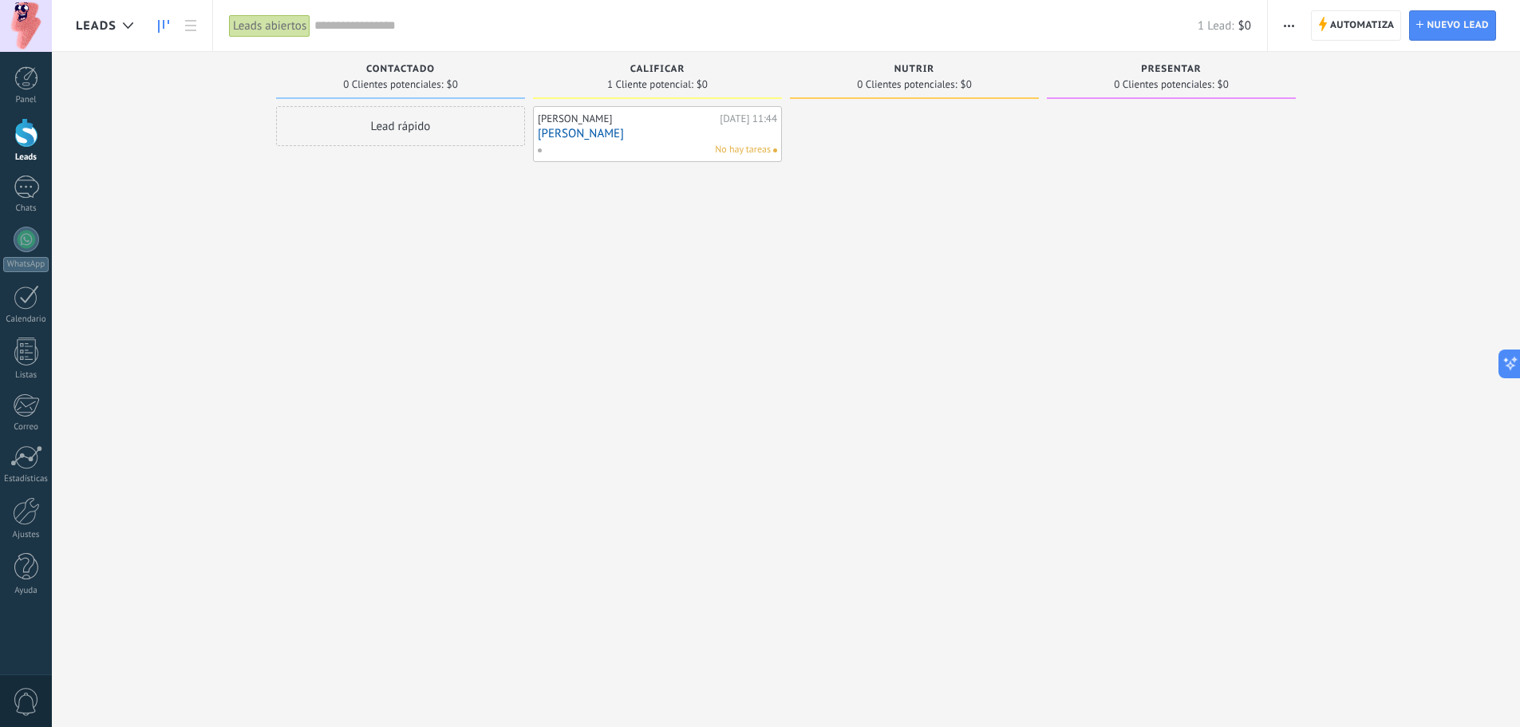
click at [753, 120] on div "[DATE] 11:44" at bounding box center [748, 118] width 57 height 13
click at [746, 132] on link "[PERSON_NAME]" at bounding box center [657, 134] width 239 height 14
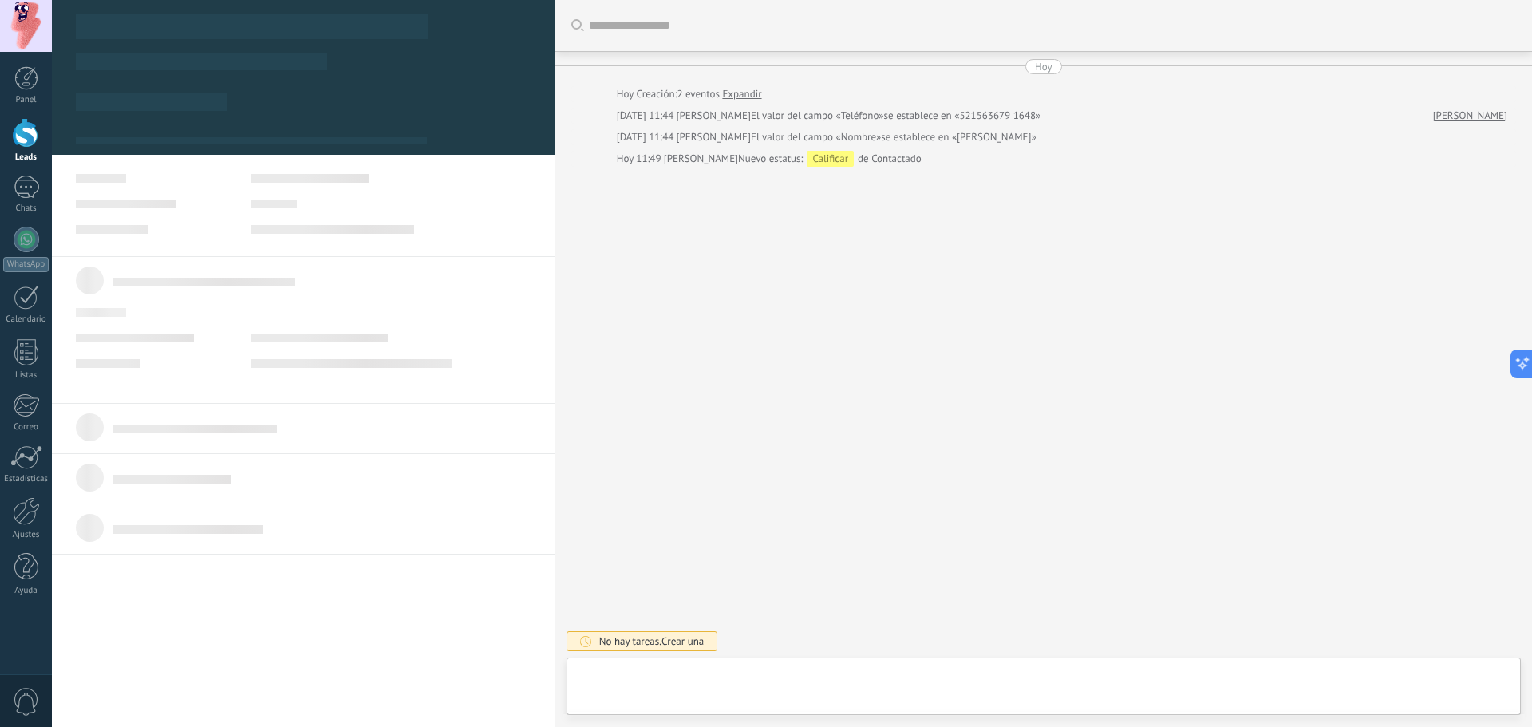
type textarea "**********"
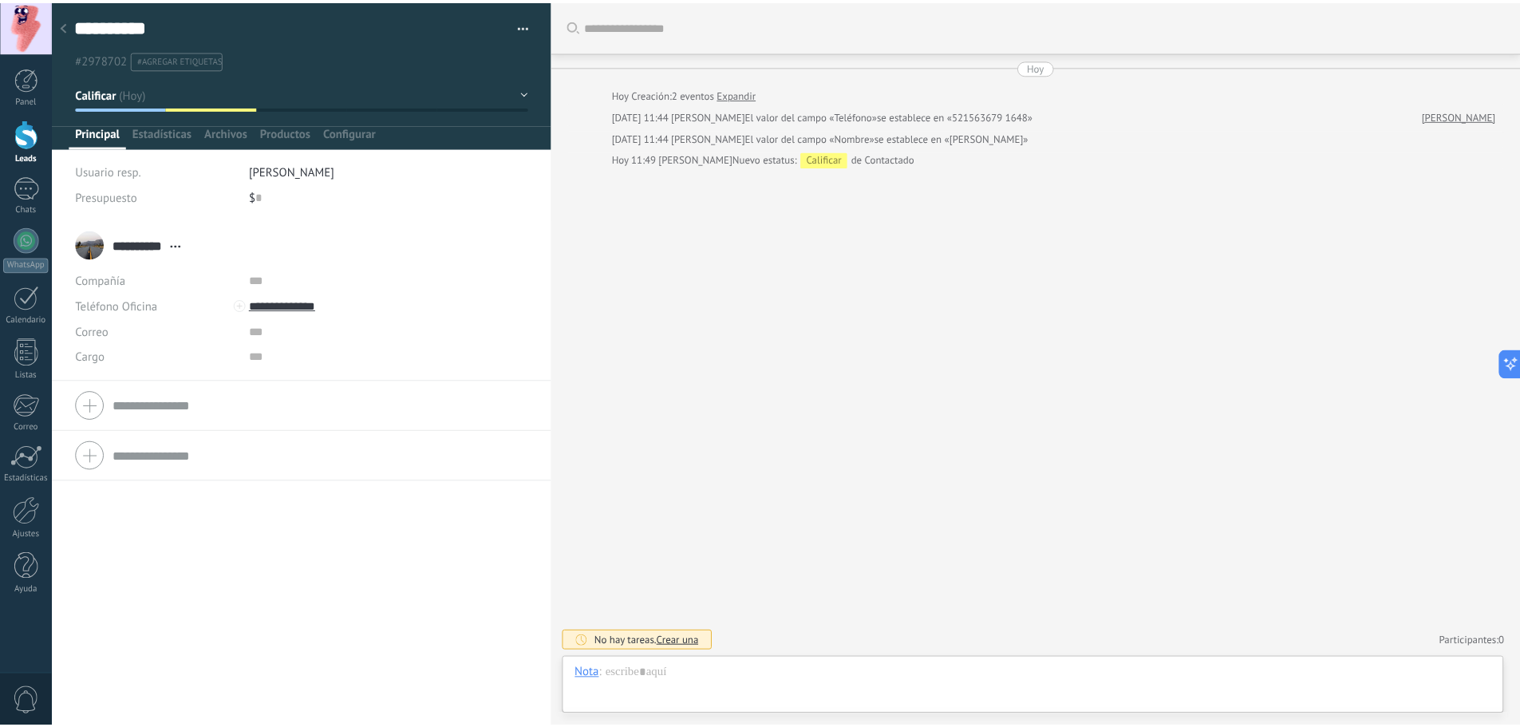
scroll to position [24, 0]
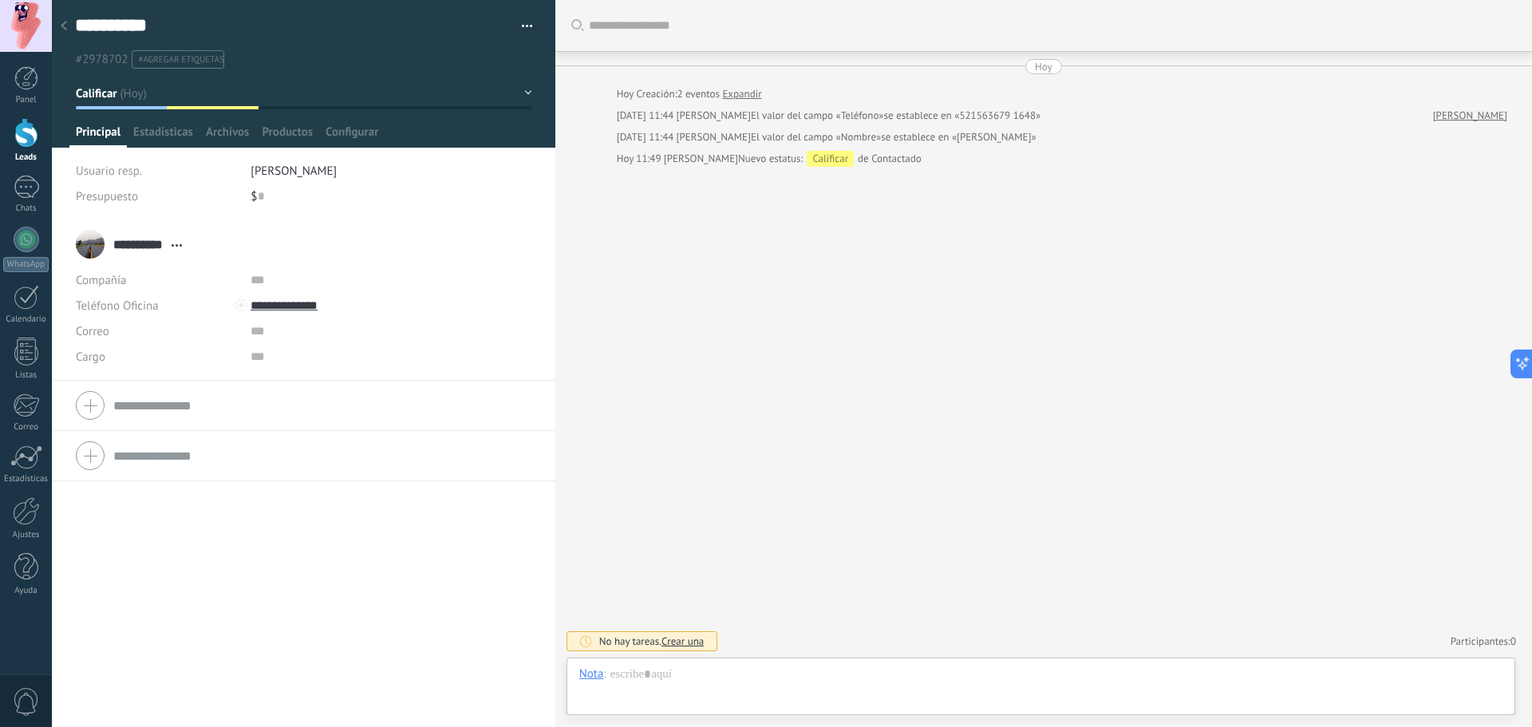
click at [698, 644] on span "Crear una" at bounding box center [682, 641] width 42 height 14
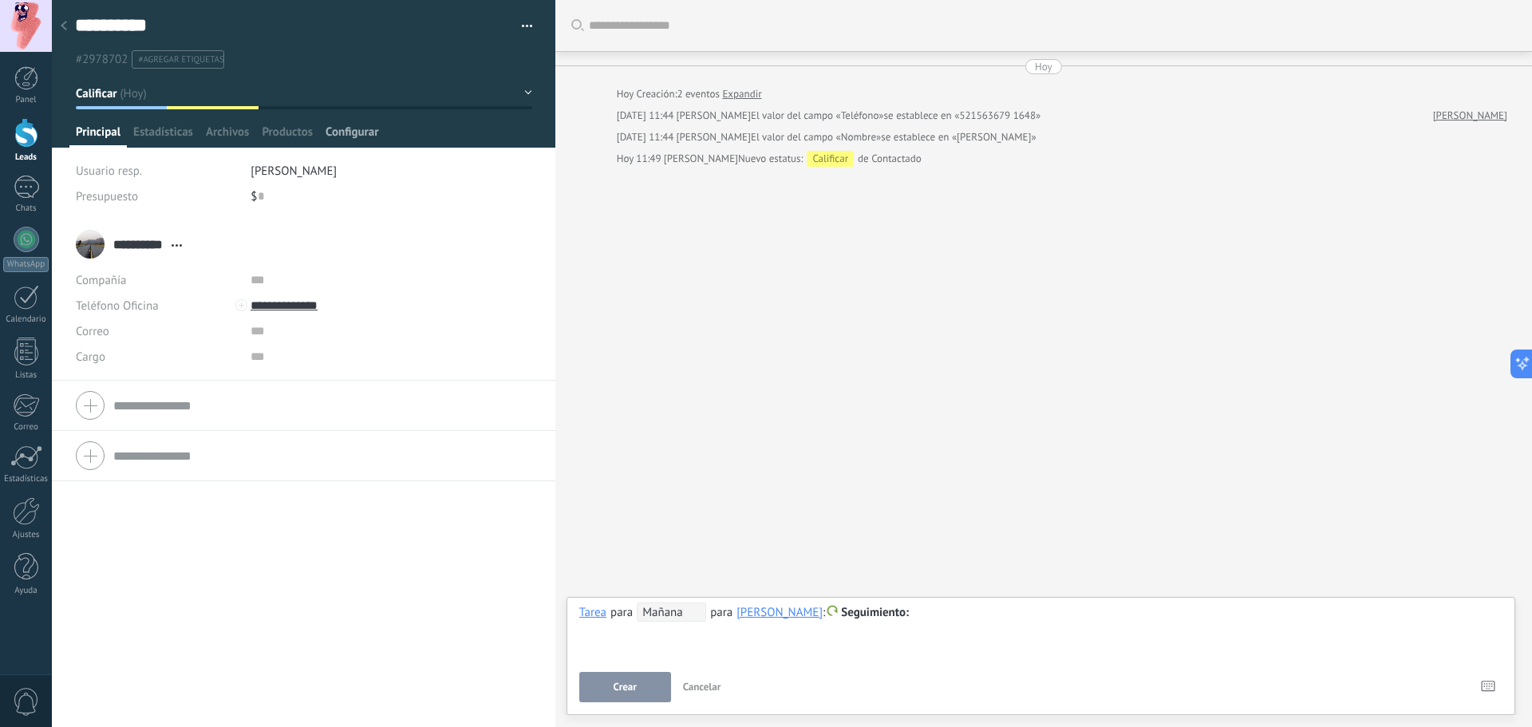
click at [353, 132] on span "Configurar" at bounding box center [351, 135] width 53 height 23
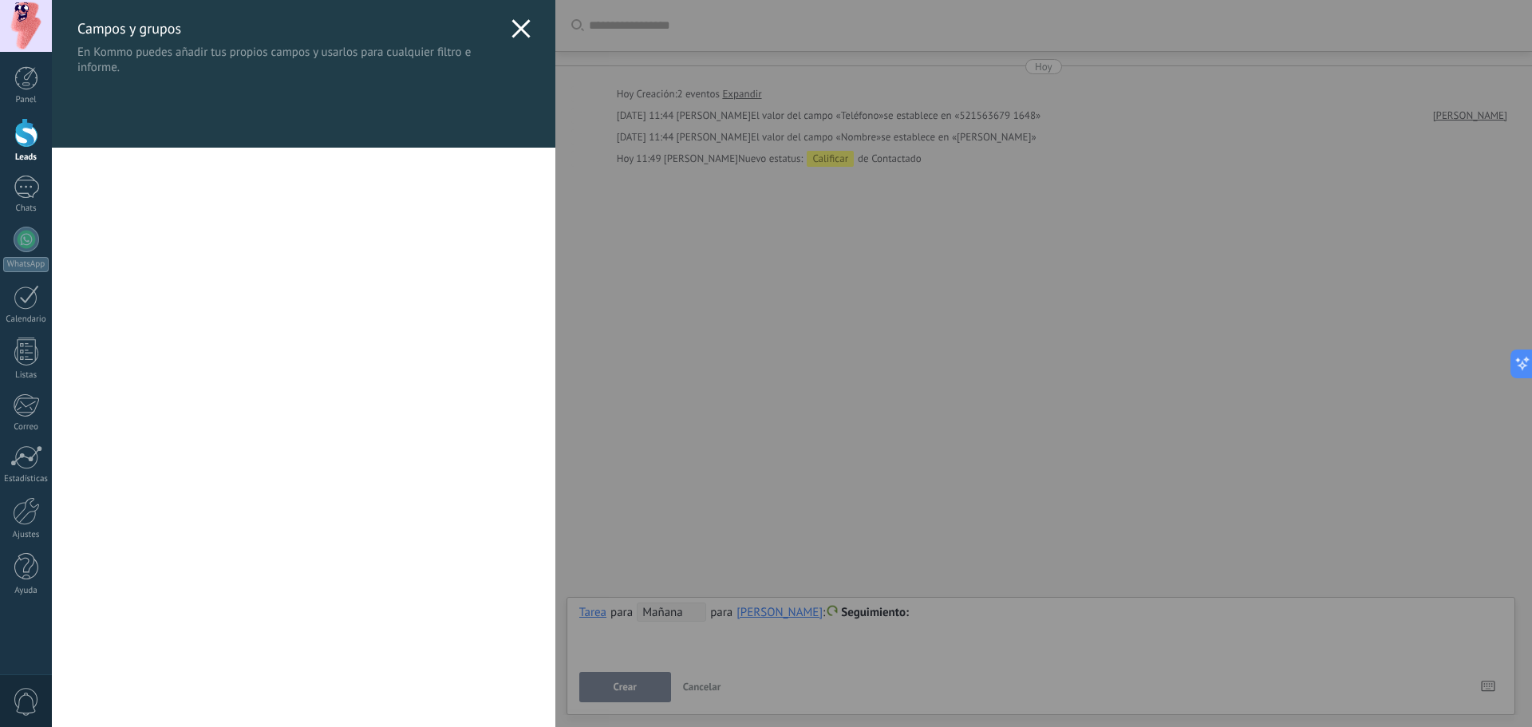
click at [511, 28] on icon at bounding box center [520, 28] width 19 height 19
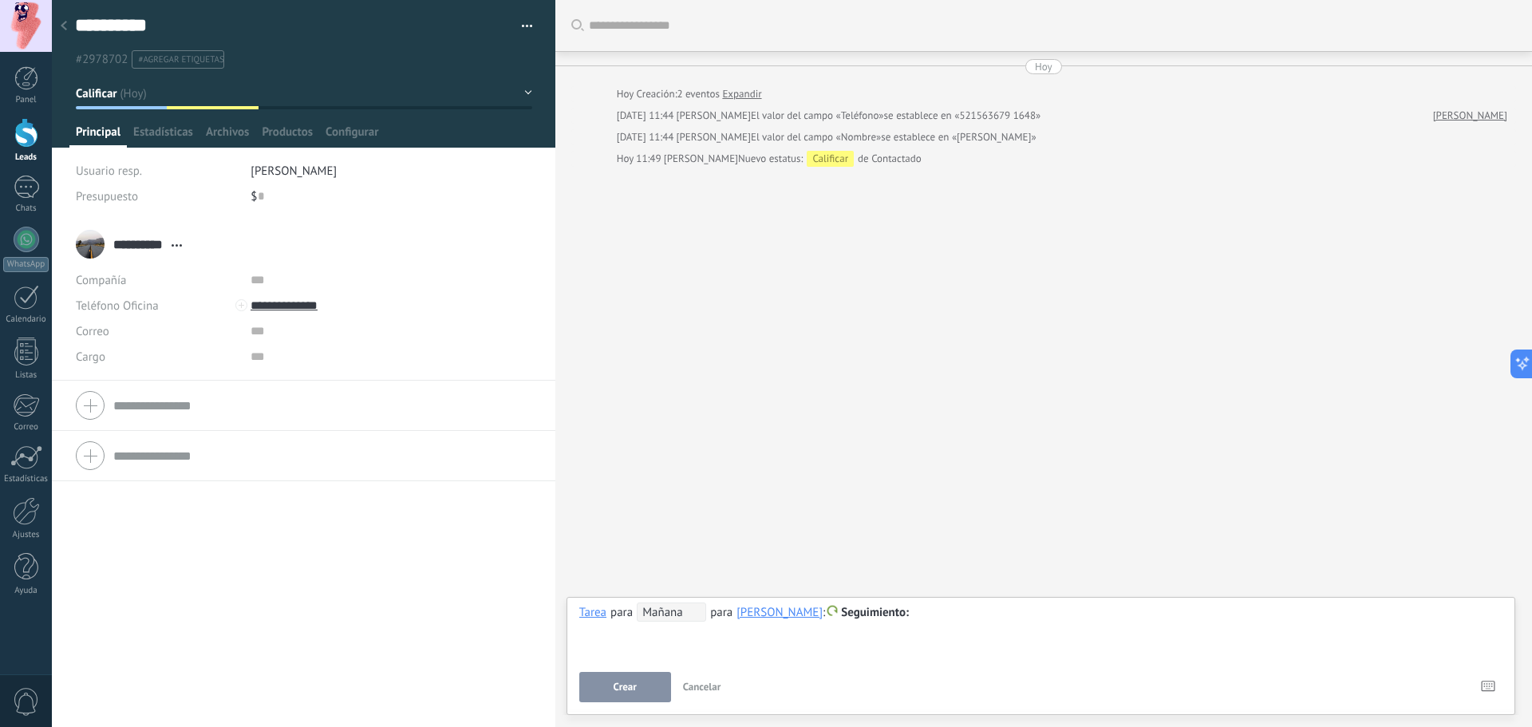
click at [514, 22] on button "button" at bounding box center [521, 26] width 23 height 24
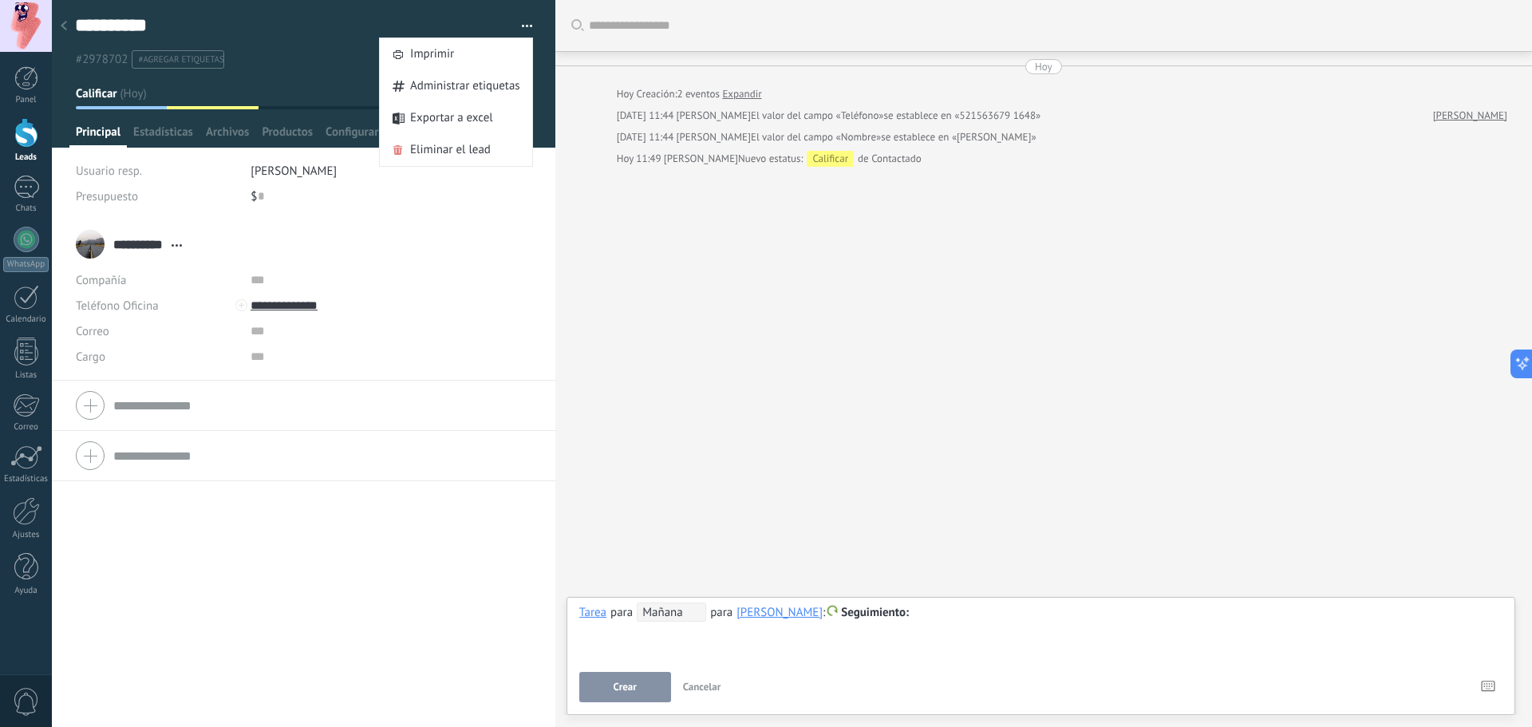
click at [357, 627] on div "**********" at bounding box center [303, 472] width 503 height 507
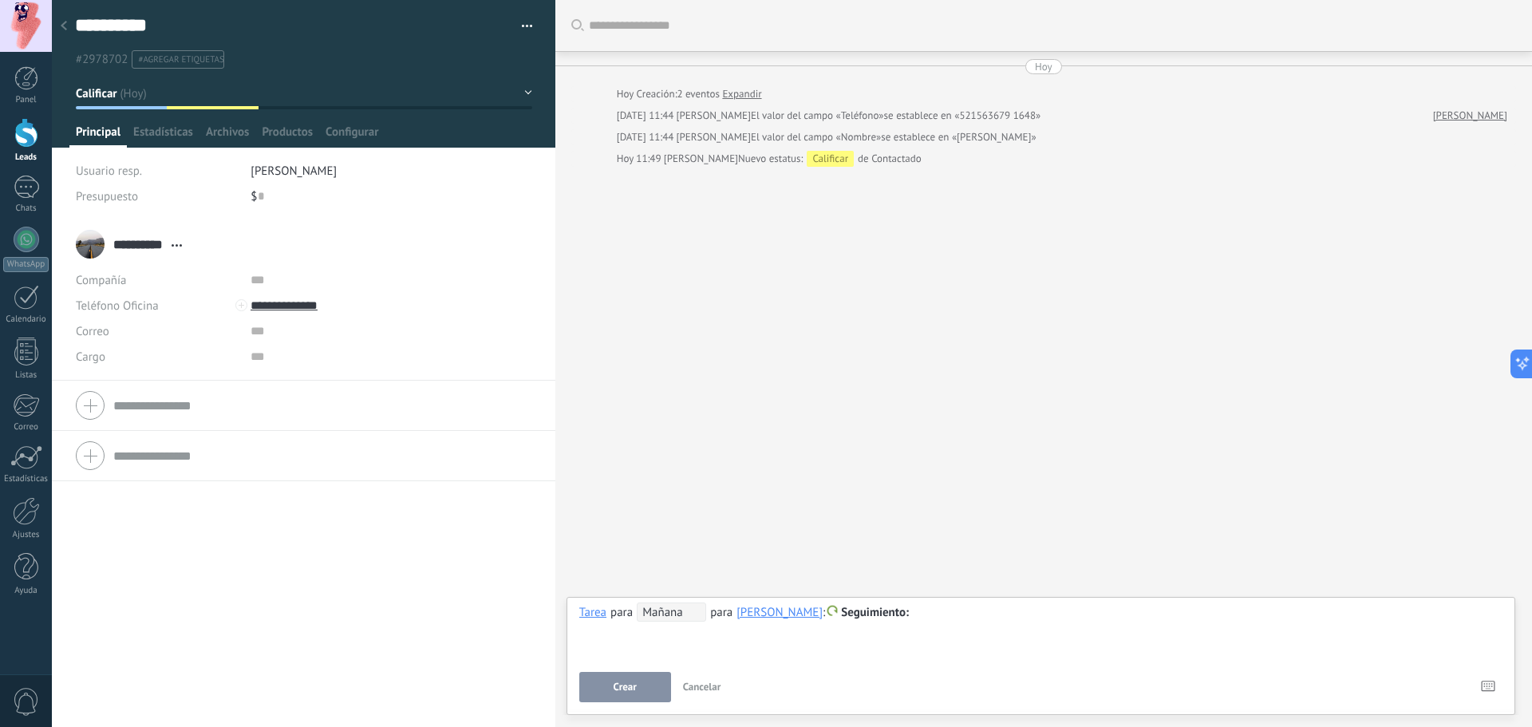
click at [68, 28] on div at bounding box center [64, 26] width 22 height 31
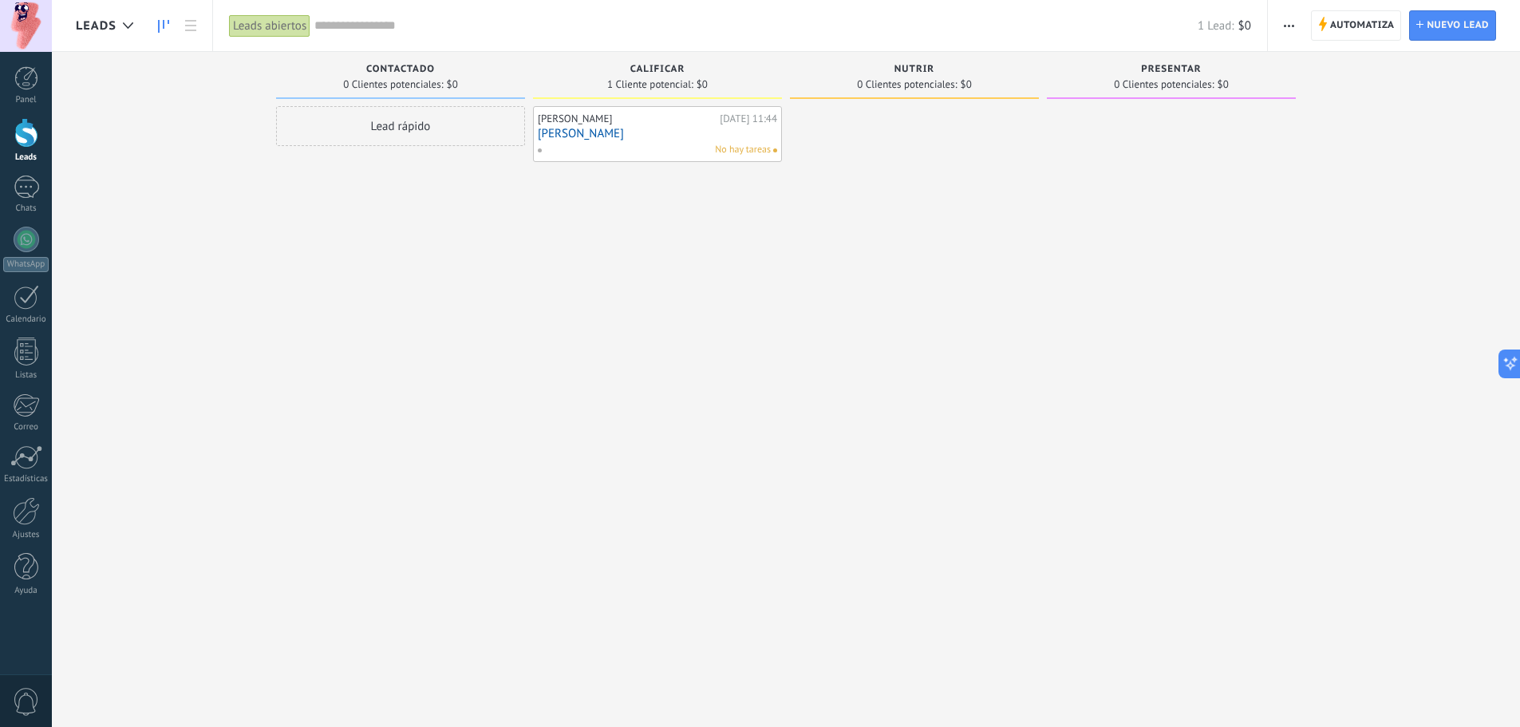
click at [565, 310] on div "[PERSON_NAME][DATE] 11:44 [PERSON_NAME] No hay tareas" at bounding box center [657, 365] width 249 height 519
click at [1284, 26] on icon "button" at bounding box center [1289, 26] width 10 height 2
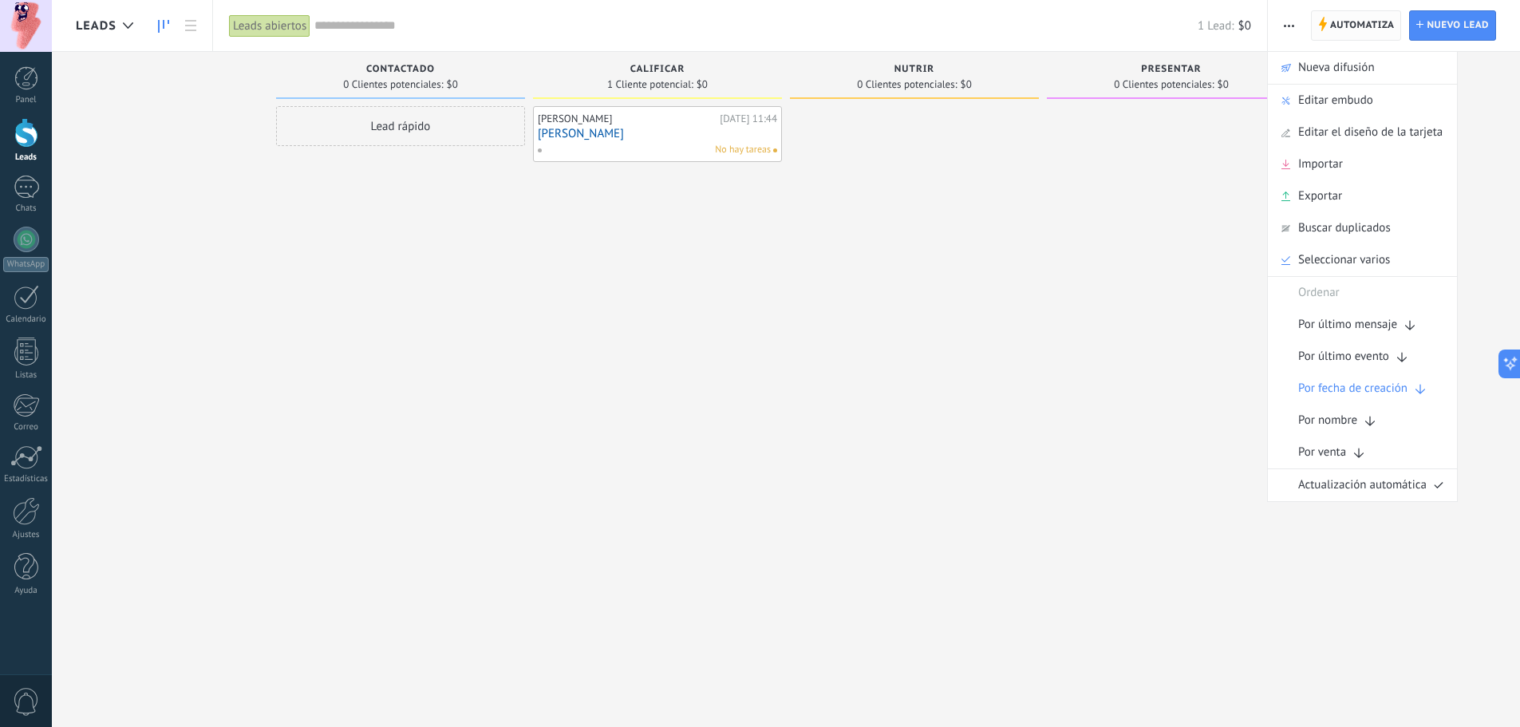
click at [1331, 22] on span "Automatiza" at bounding box center [1362, 25] width 65 height 29
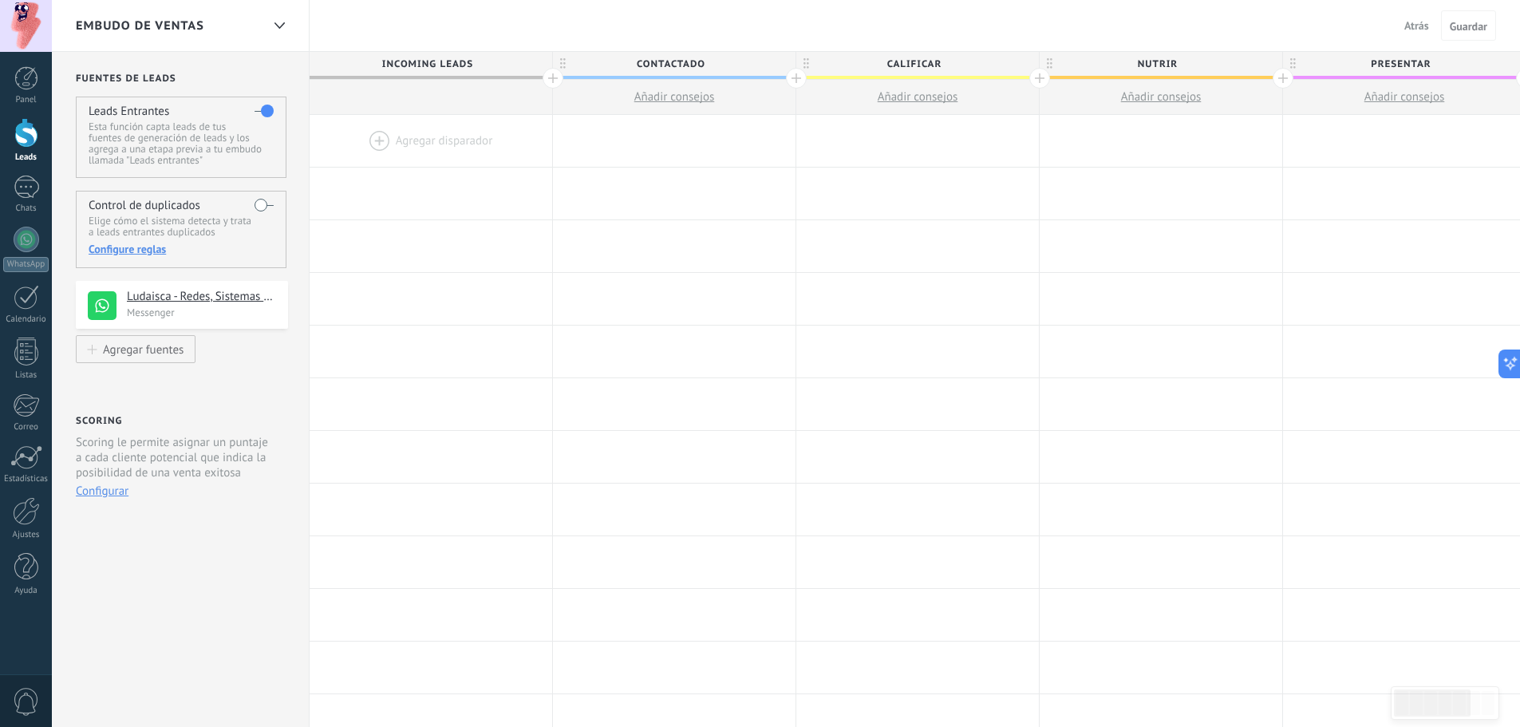
click at [461, 135] on div at bounding box center [431, 141] width 243 height 52
click at [369, 135] on div at bounding box center [431, 141] width 243 height 52
click at [369, 136] on div at bounding box center [431, 141] width 243 height 52
drag, startPoint x: 409, startPoint y: 133, endPoint x: 664, endPoint y: 136, distance: 254.5
click at [664, 136] on div "**********" at bounding box center [1161, 141] width 1703 height 53
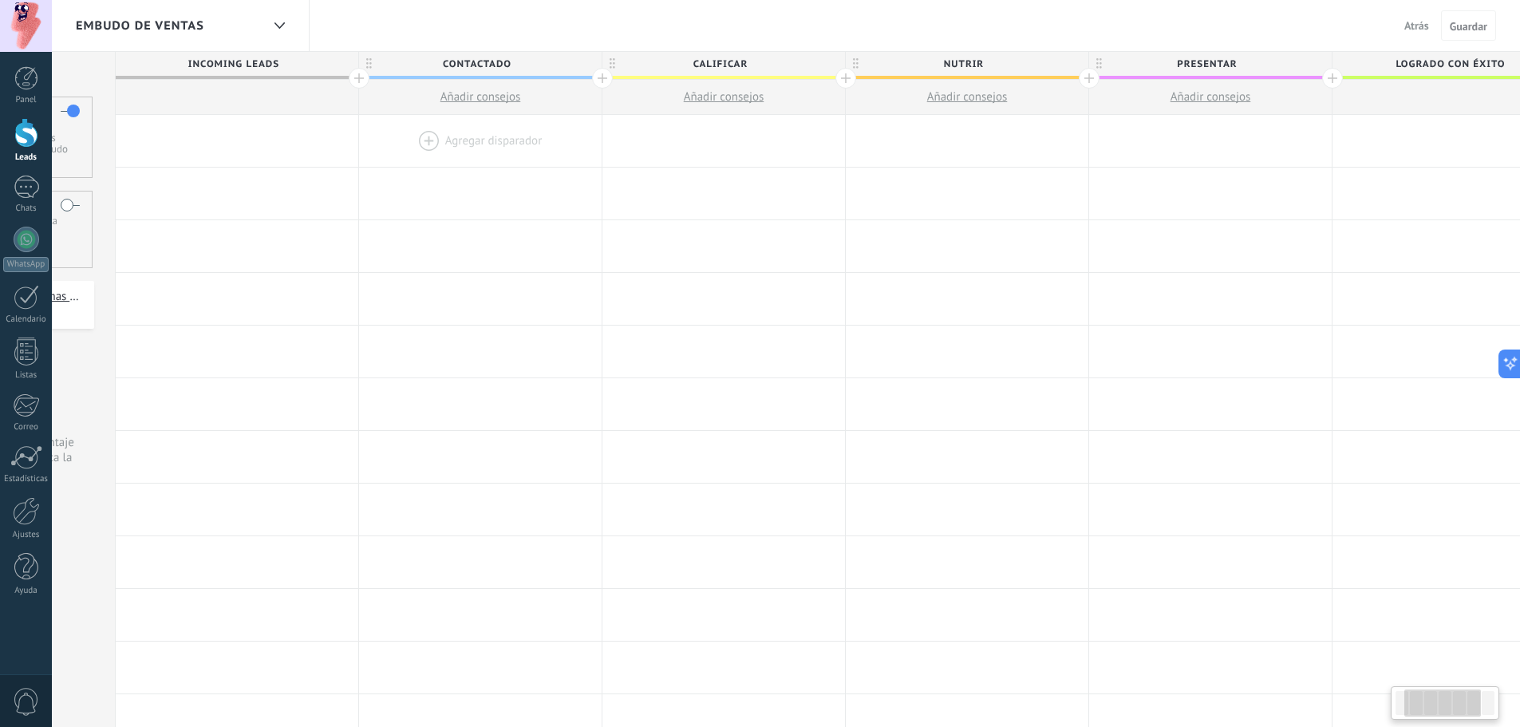
drag, startPoint x: 668, startPoint y: 134, endPoint x: 476, endPoint y: 150, distance: 192.1
click at [474, 151] on div at bounding box center [480, 141] width 243 height 52
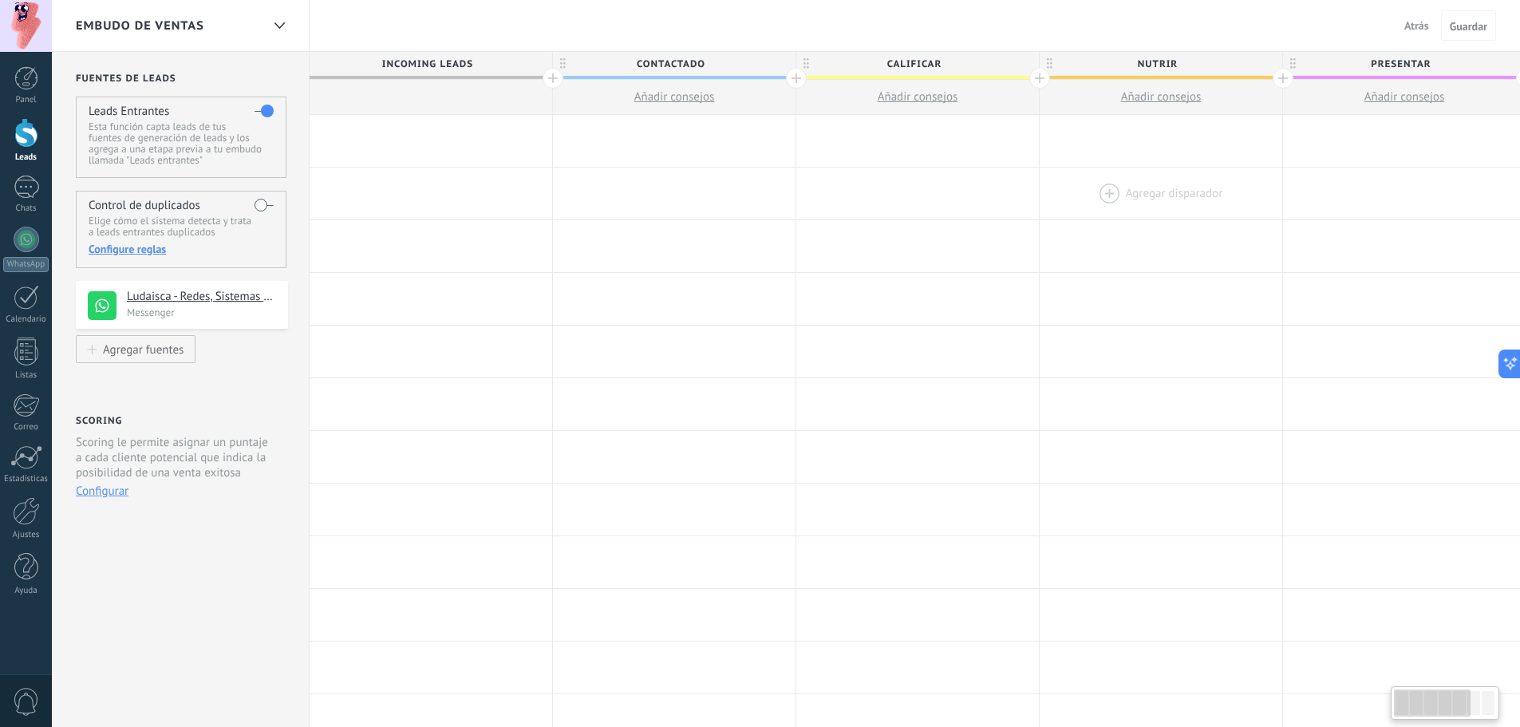
drag, startPoint x: 501, startPoint y: 138, endPoint x: 1185, endPoint y: 189, distance: 685.6
click at [1185, 189] on div "**********" at bounding box center [1161, 668] width 1703 height 1106
click at [375, 136] on div at bounding box center [431, 141] width 243 height 52
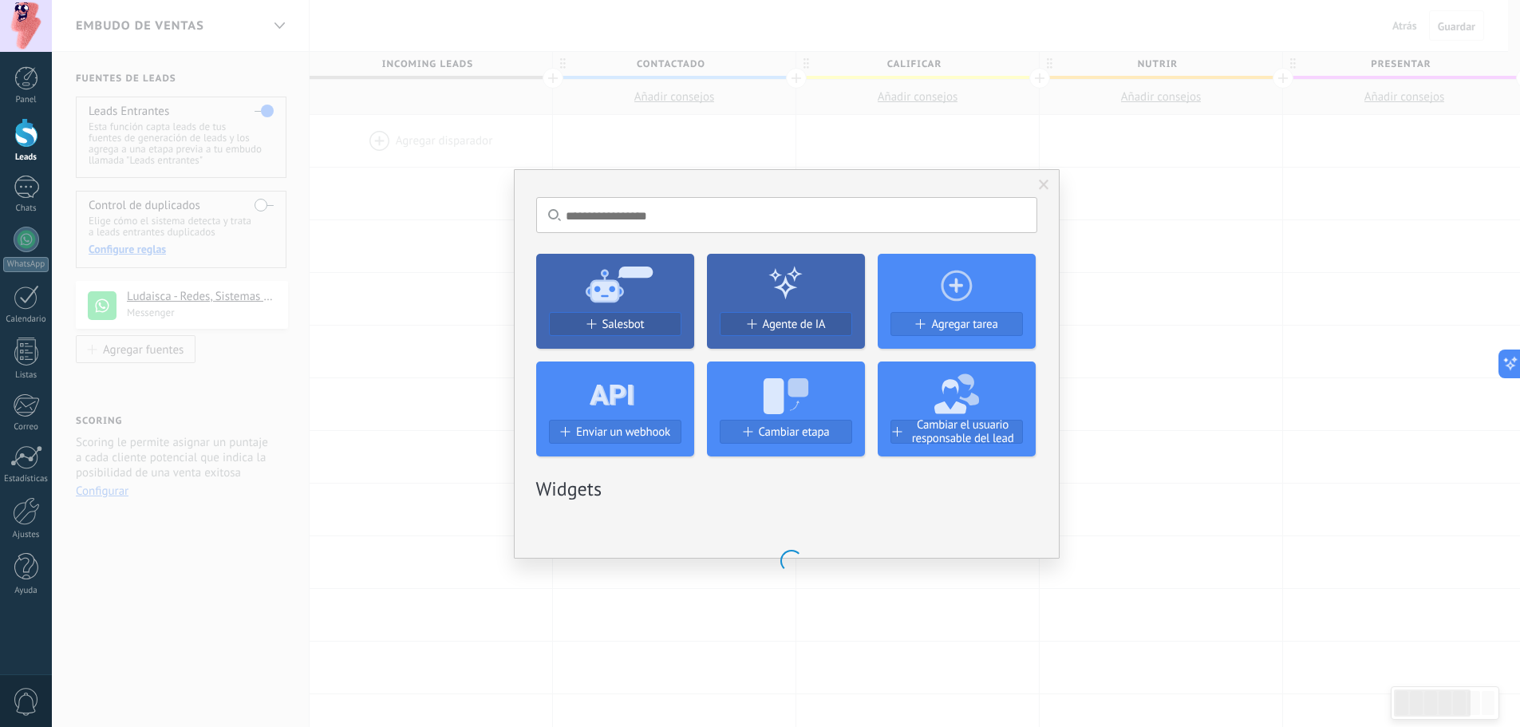
click at [375, 136] on div "No hay resultados Salesbot Agente de IA Agregar tarea Enviar un webhook Cambiar…" at bounding box center [786, 363] width 1468 height 727
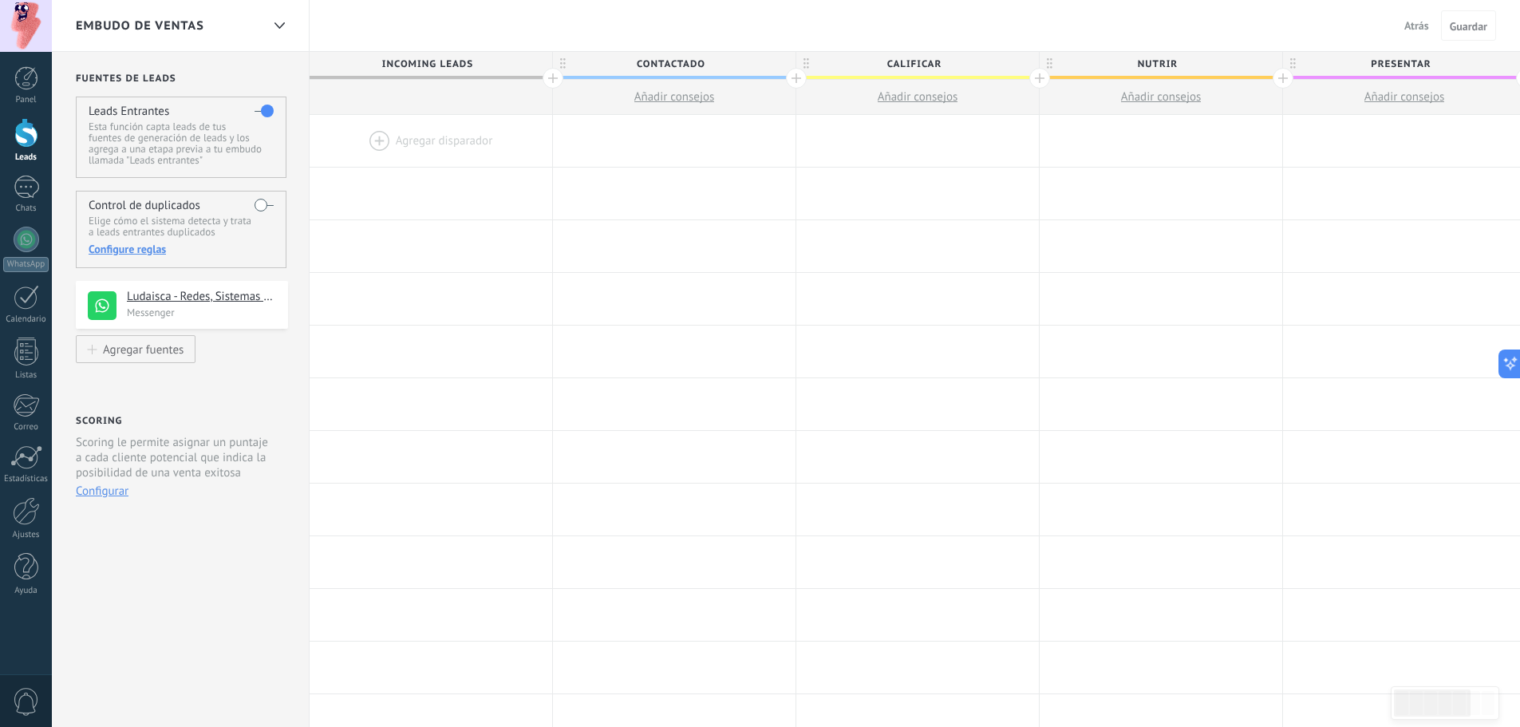
click at [375, 124] on div at bounding box center [431, 141] width 243 height 52
click at [373, 132] on div at bounding box center [431, 141] width 243 height 52
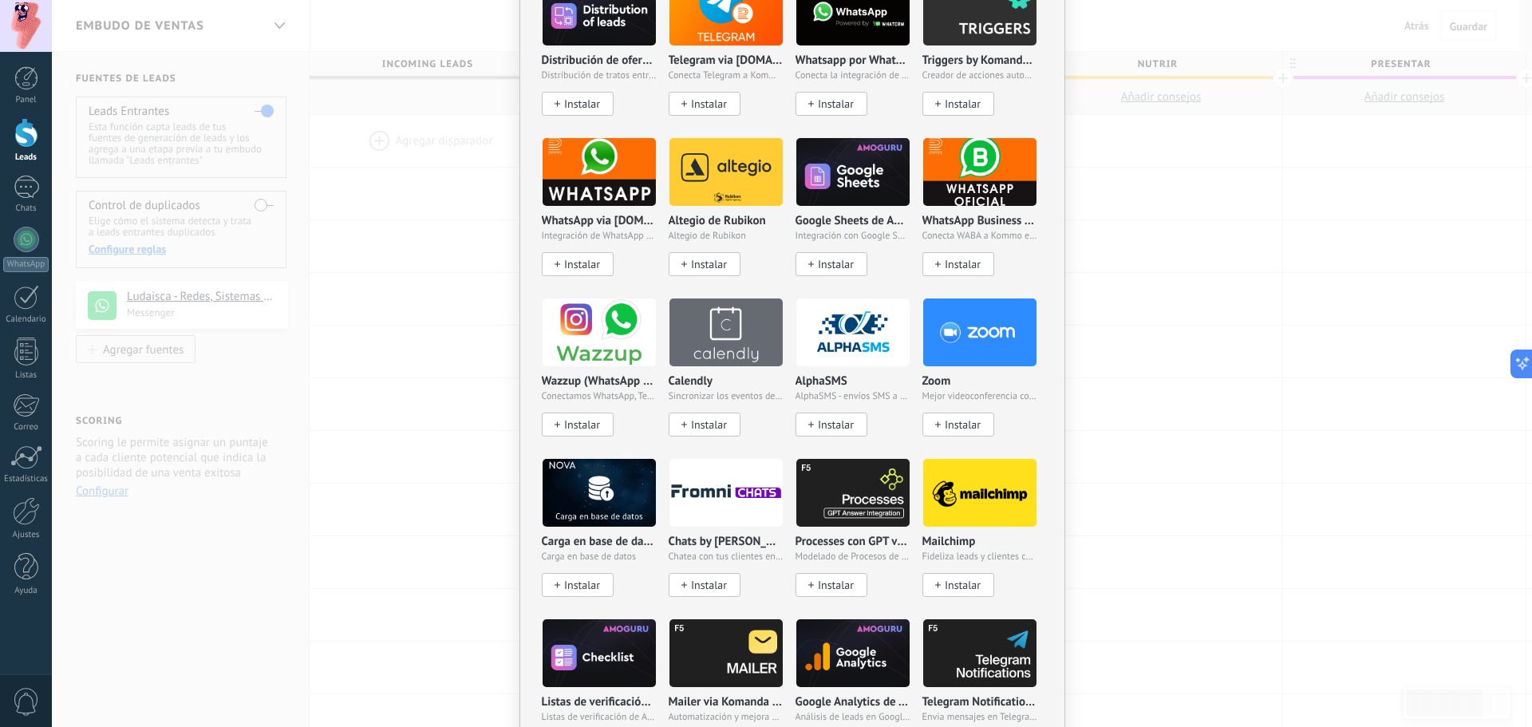
scroll to position [798, 0]
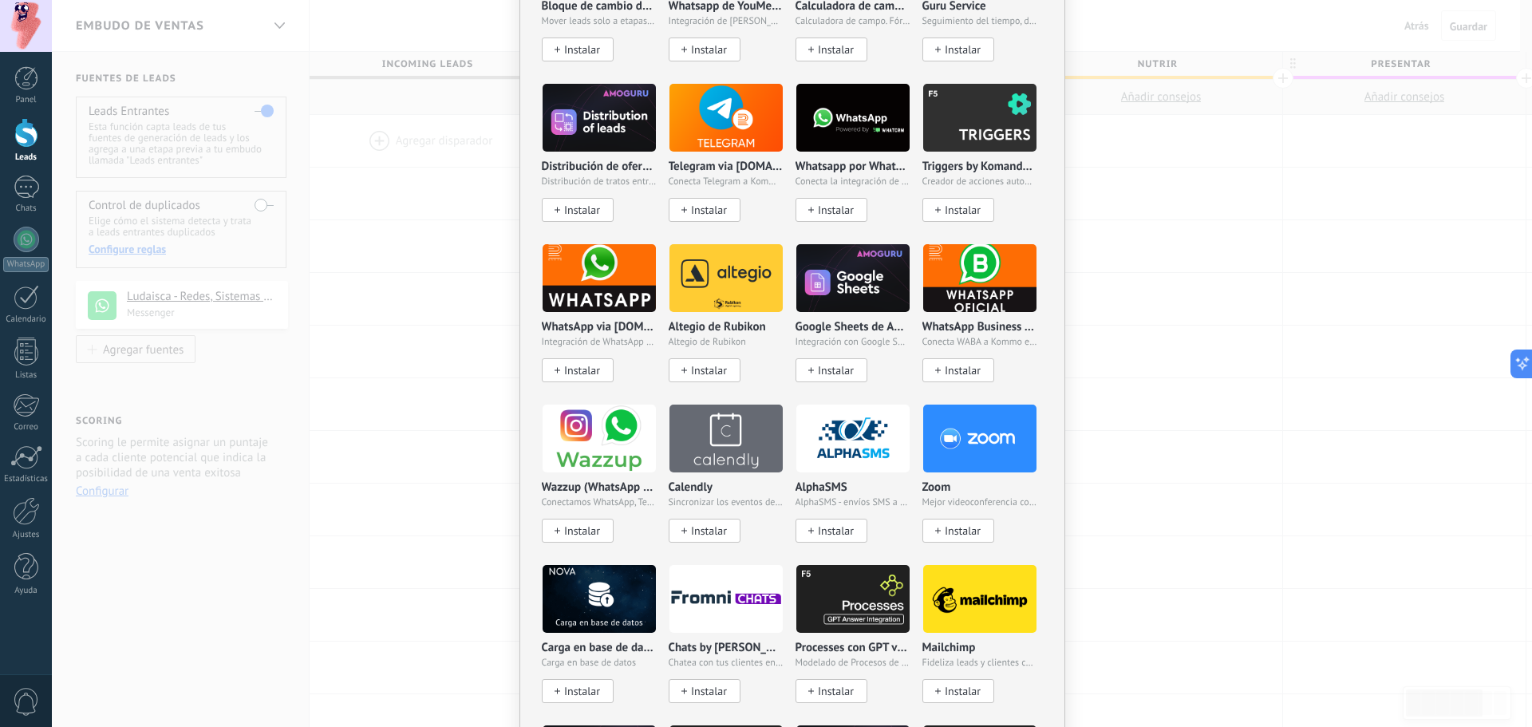
click at [969, 294] on img at bounding box center [979, 277] width 113 height 77
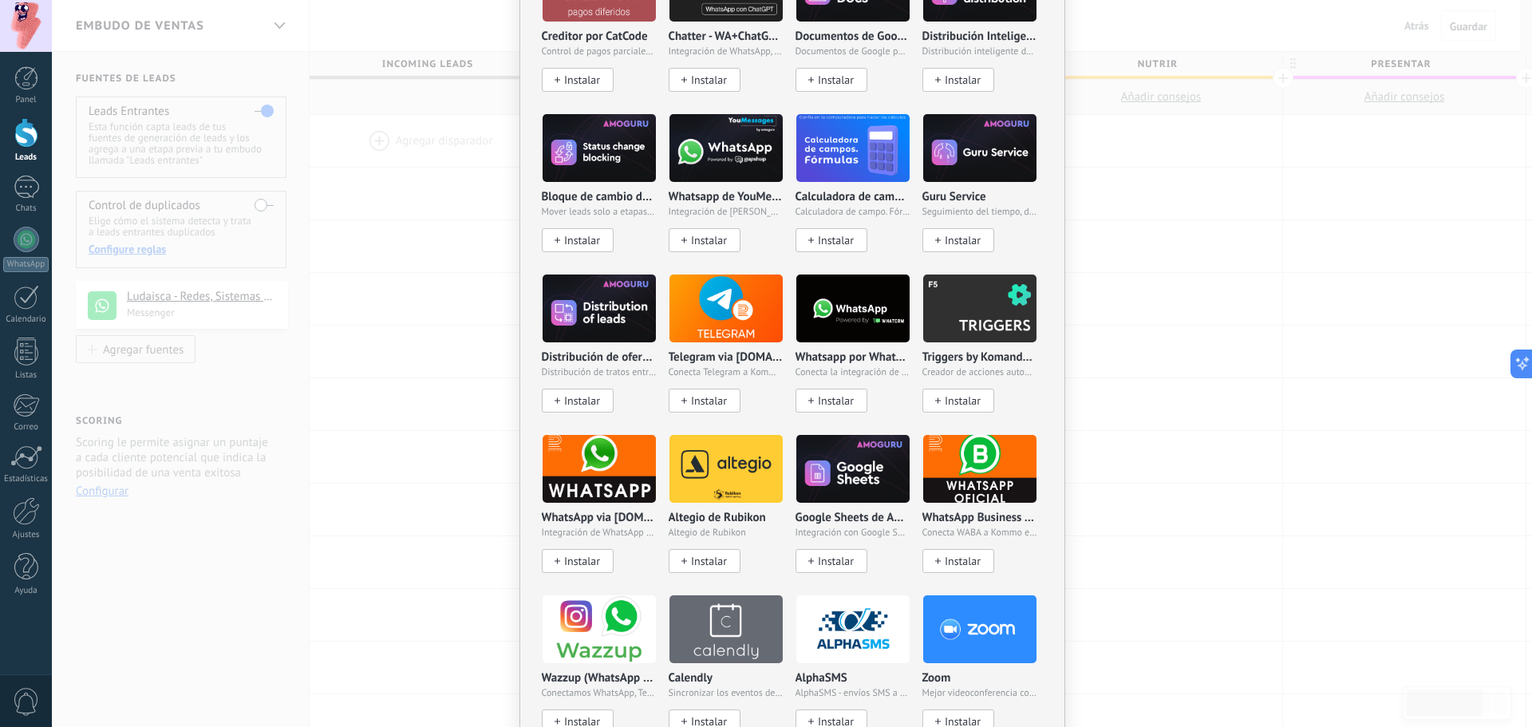
scroll to position [718, 0]
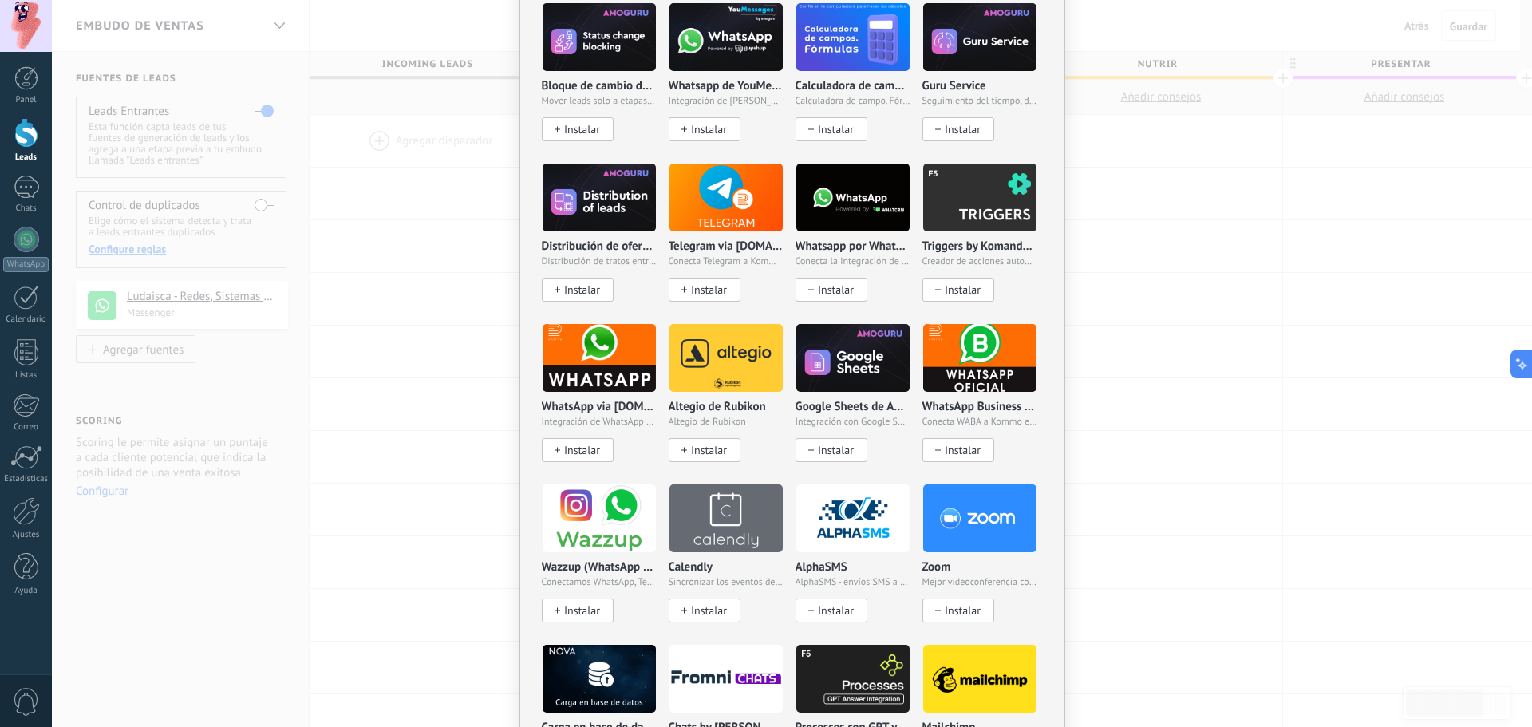
click at [964, 417] on span "Conecta WABA a Kommo en 10 minutos" at bounding box center [979, 421] width 115 height 11
click at [952, 449] on span "Instalar" at bounding box center [963, 451] width 36 height 14
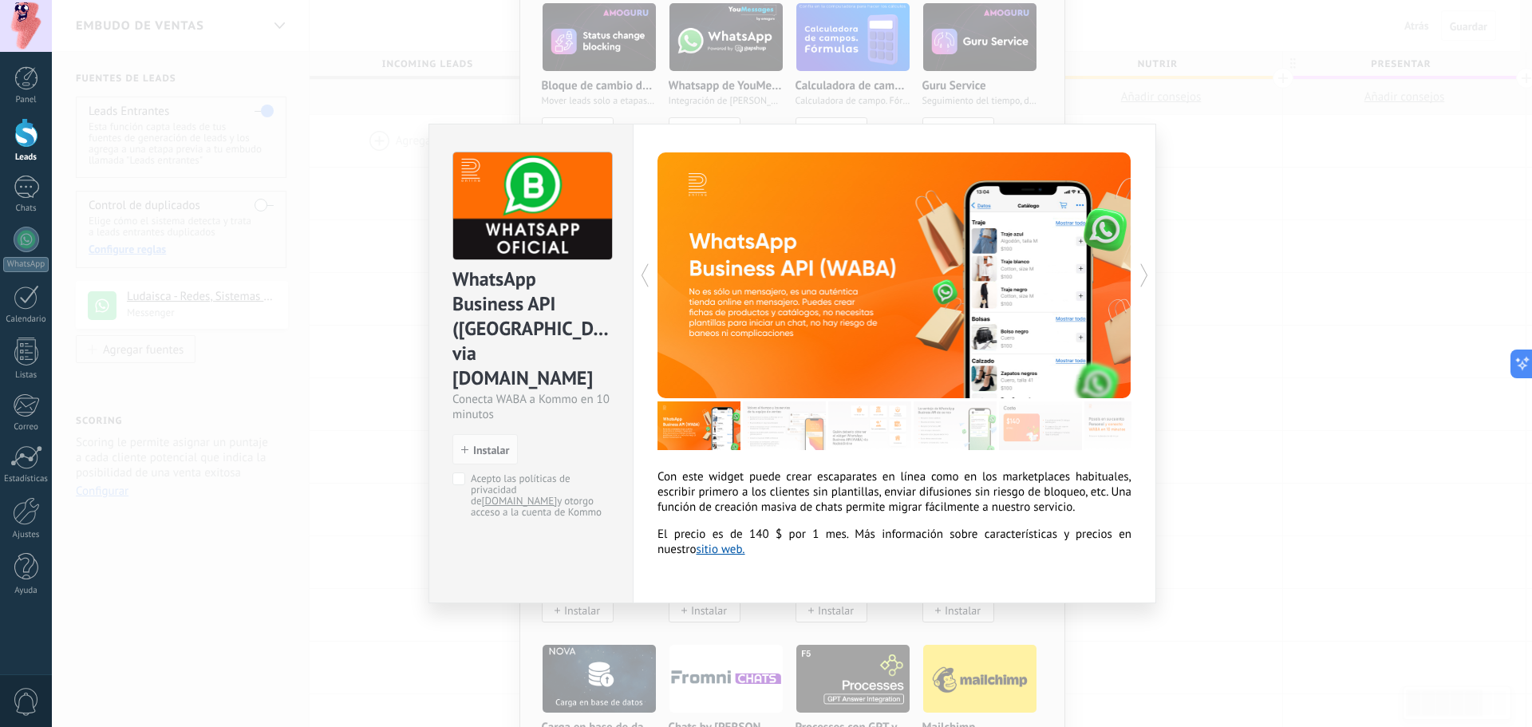
click at [780, 79] on div "WhatsApp Business API ([GEOGRAPHIC_DATA]) via [DOMAIN_NAME] Conecta WABA a Komm…" at bounding box center [792, 363] width 1480 height 727
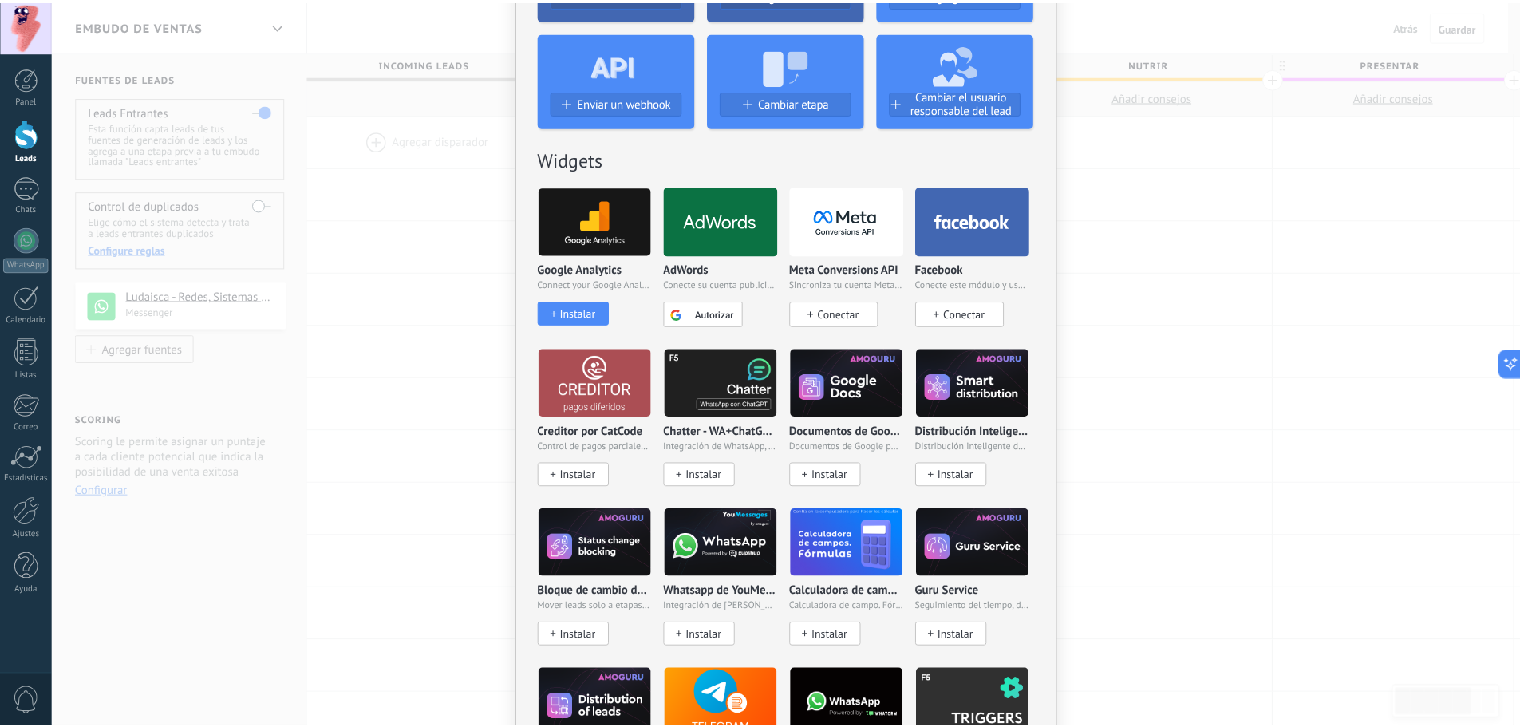
scroll to position [0, 0]
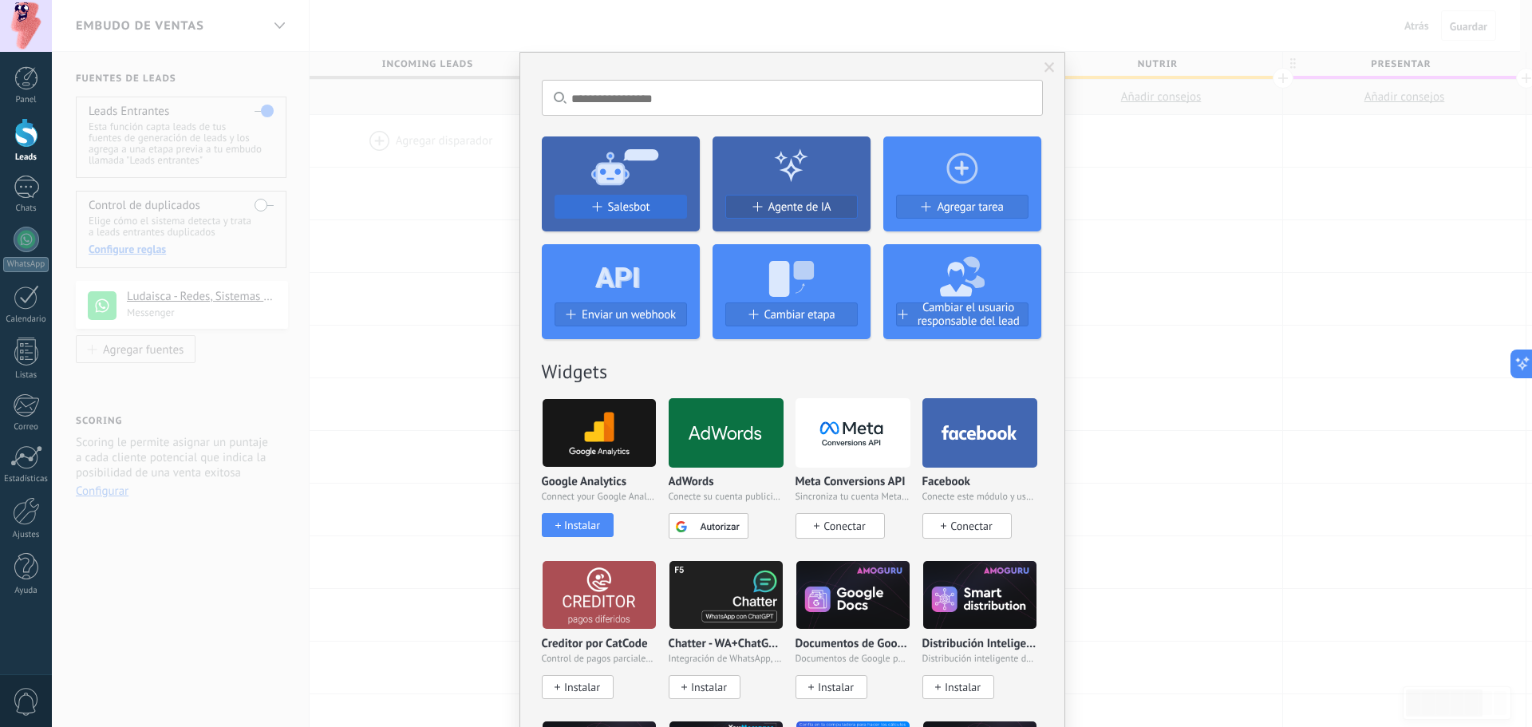
click at [615, 209] on span "Salesbot" at bounding box center [629, 207] width 42 height 14
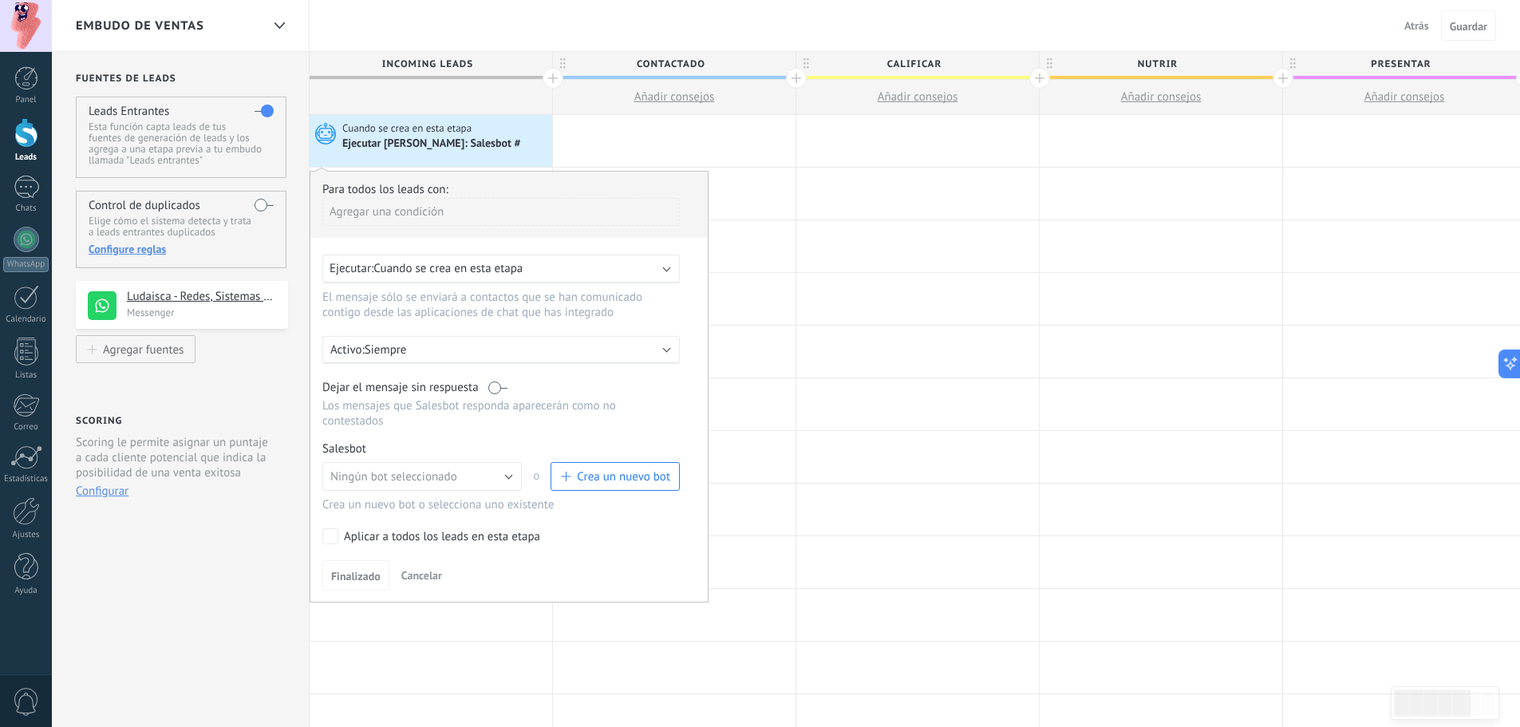
click at [444, 262] on span "Cuando se crea en esta etapa" at bounding box center [447, 268] width 149 height 15
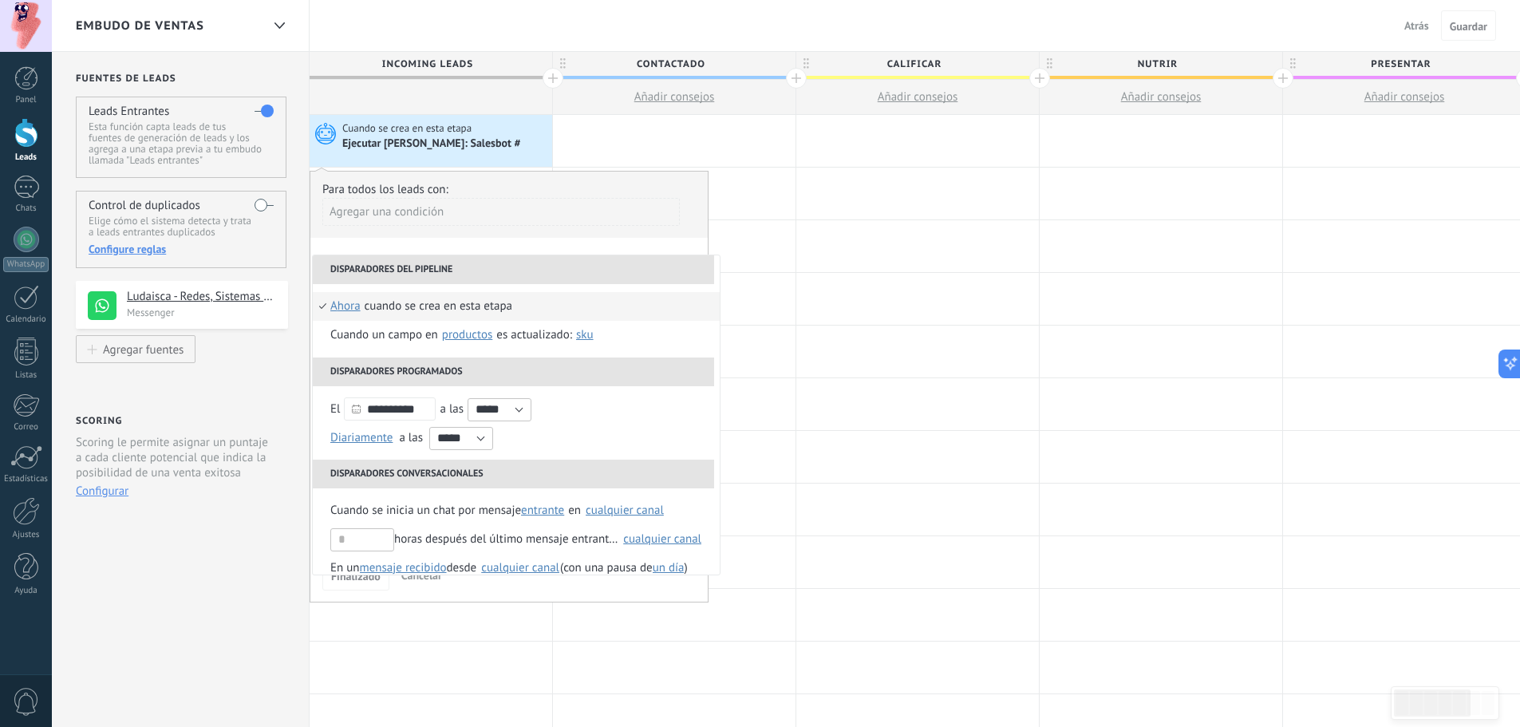
click at [575, 209] on div "Agregar una condición" at bounding box center [500, 212] width 357 height 28
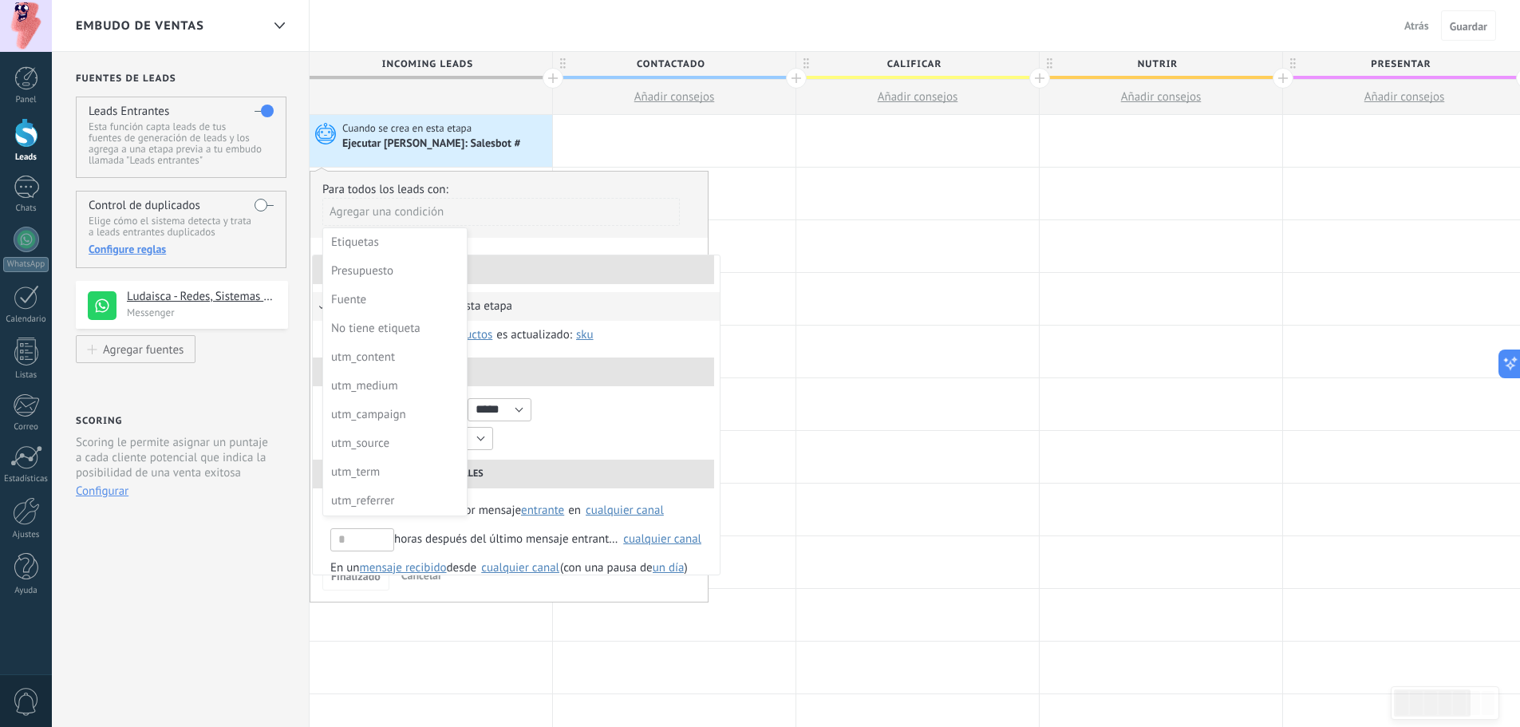
click at [527, 238] on div at bounding box center [508, 387] width 397 height 430
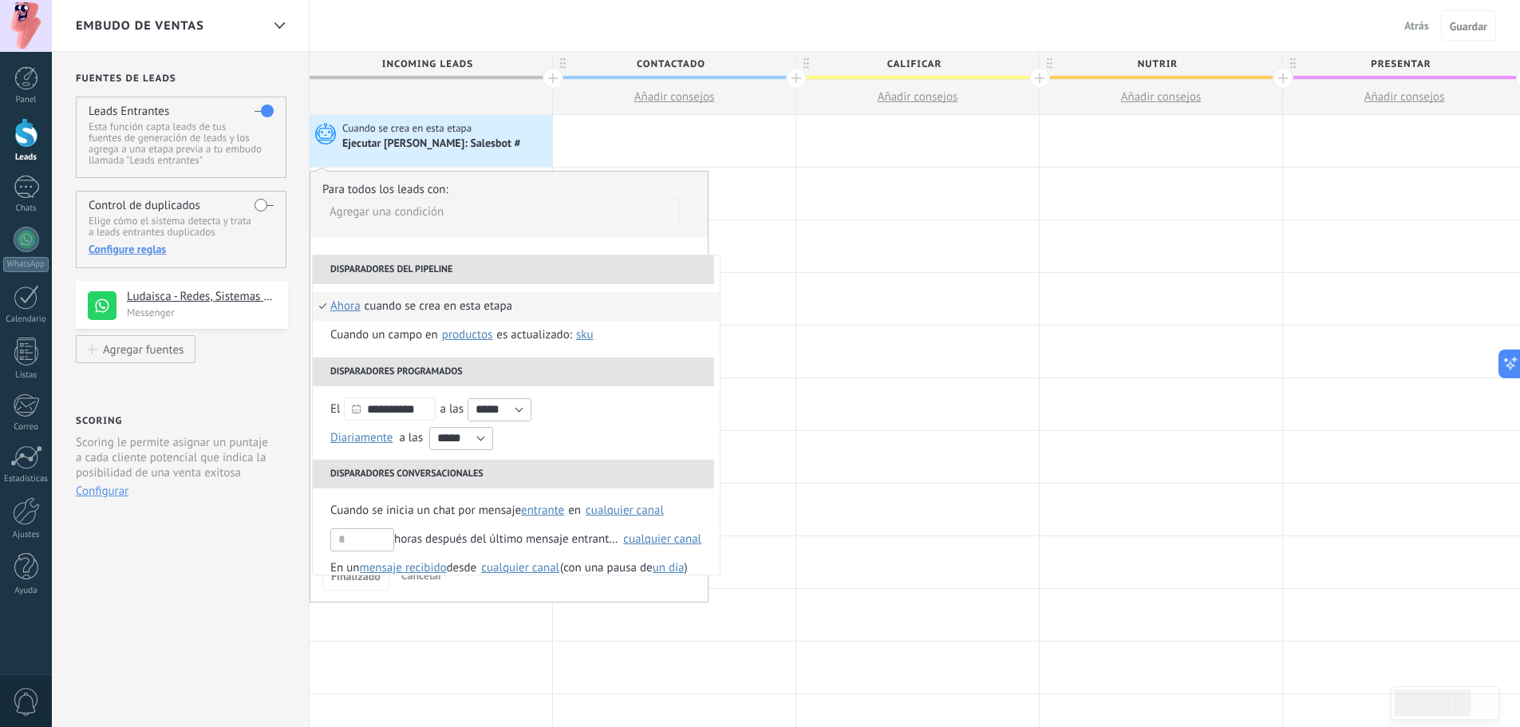
click at [532, 244] on div "**********" at bounding box center [509, 387] width 399 height 432
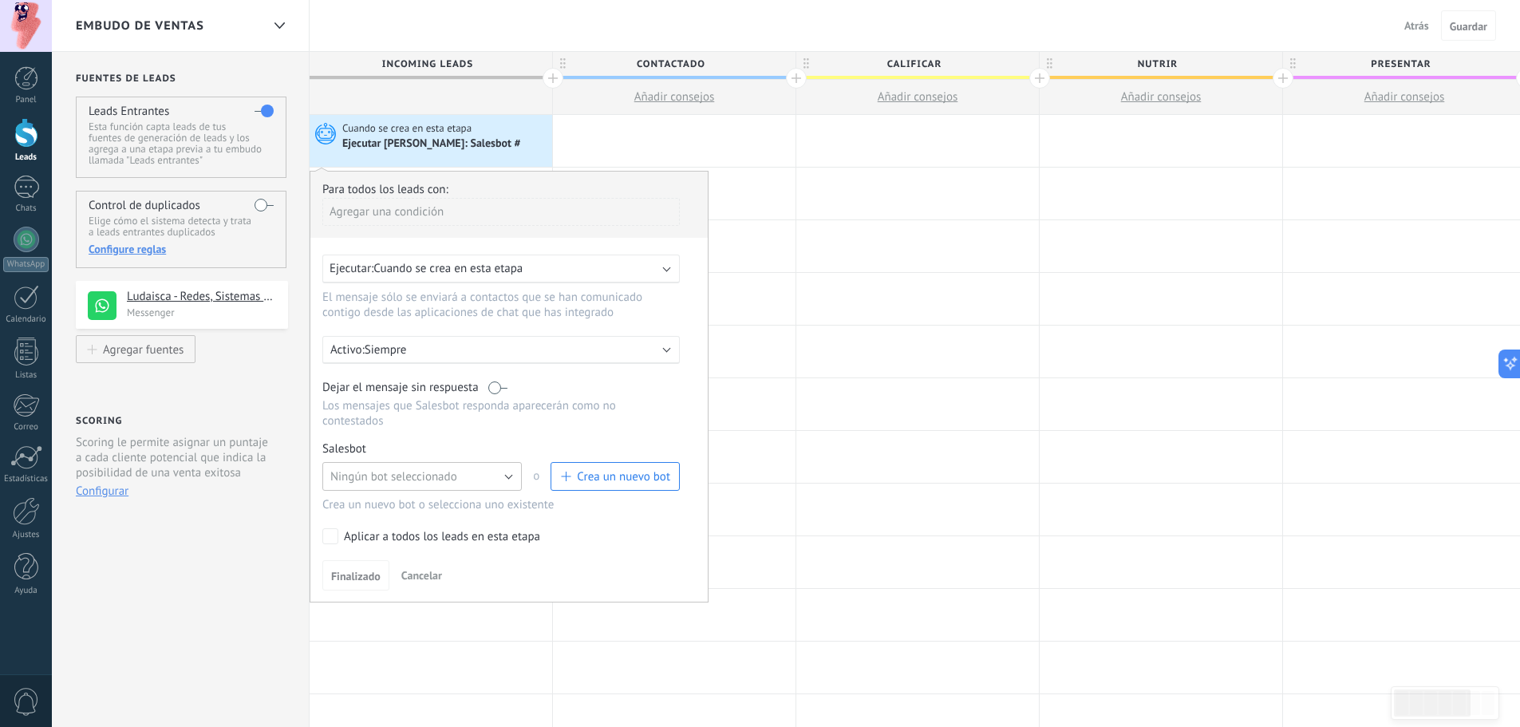
click at [498, 474] on button "Ningún bot seleccionado" at bounding box center [421, 476] width 199 height 29
click at [436, 483] on span "Ningún bot seleccionado" at bounding box center [414, 476] width 203 height 15
click at [356, 473] on span "Ningún bot seleccionado" at bounding box center [393, 476] width 127 height 15
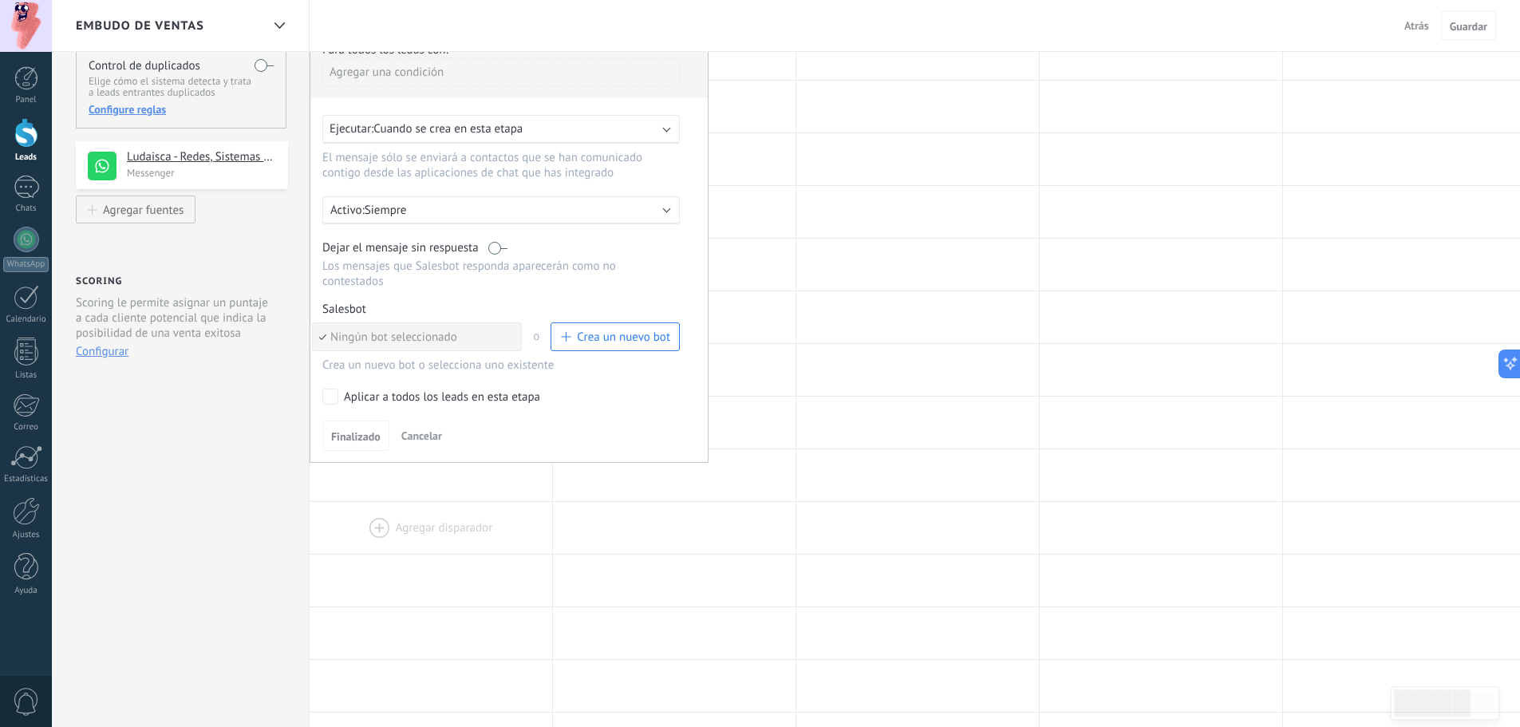
scroll to position [160, 0]
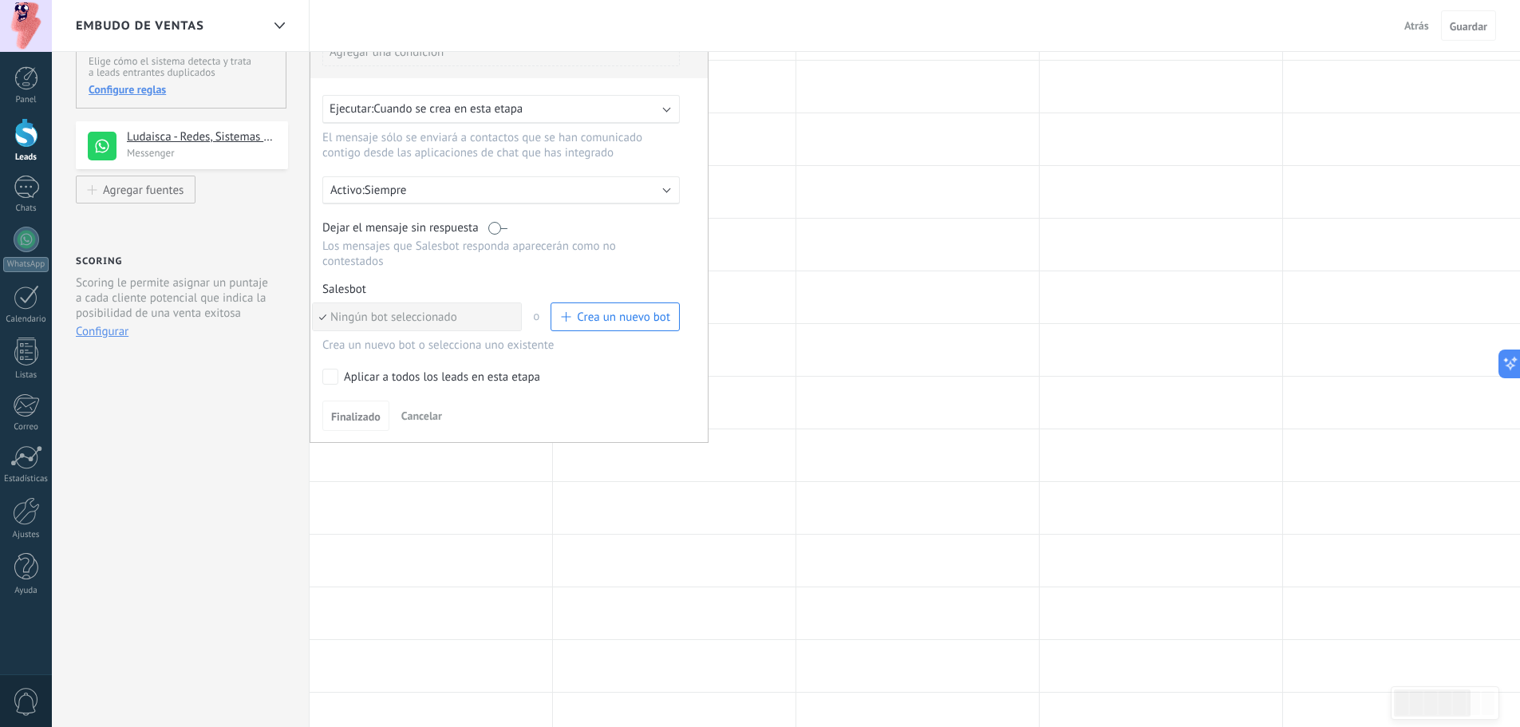
click at [448, 315] on span "Ningún bot seleccionado" at bounding box center [414, 317] width 203 height 15
click at [508, 316] on button "Ningún bot seleccionado" at bounding box center [421, 316] width 199 height 29
click at [413, 347] on div "Crea un nuevo bot o selecciona uno existente" at bounding box center [500, 344] width 357 height 15
click at [620, 323] on span "Crea un nuevo bot" at bounding box center [623, 317] width 93 height 15
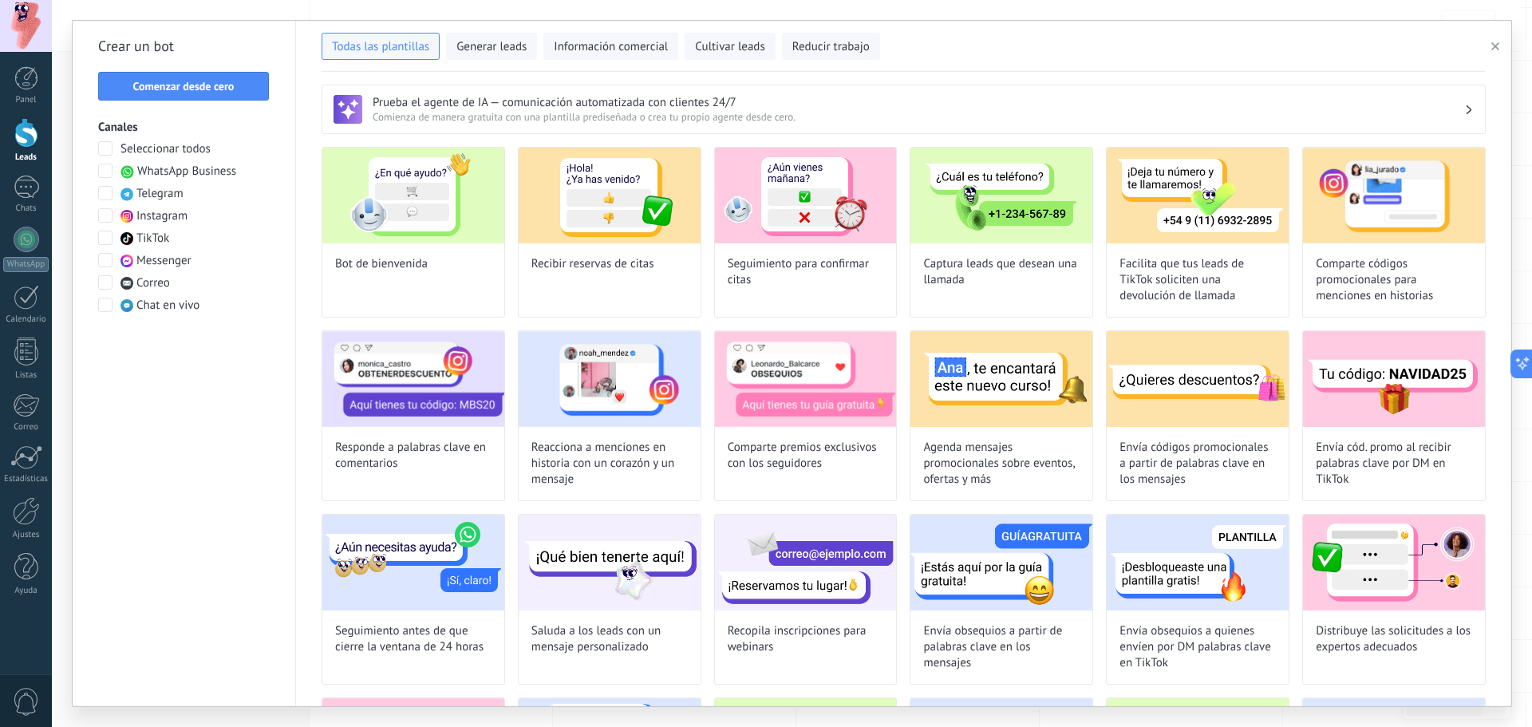
click at [108, 172] on span at bounding box center [105, 171] width 14 height 14
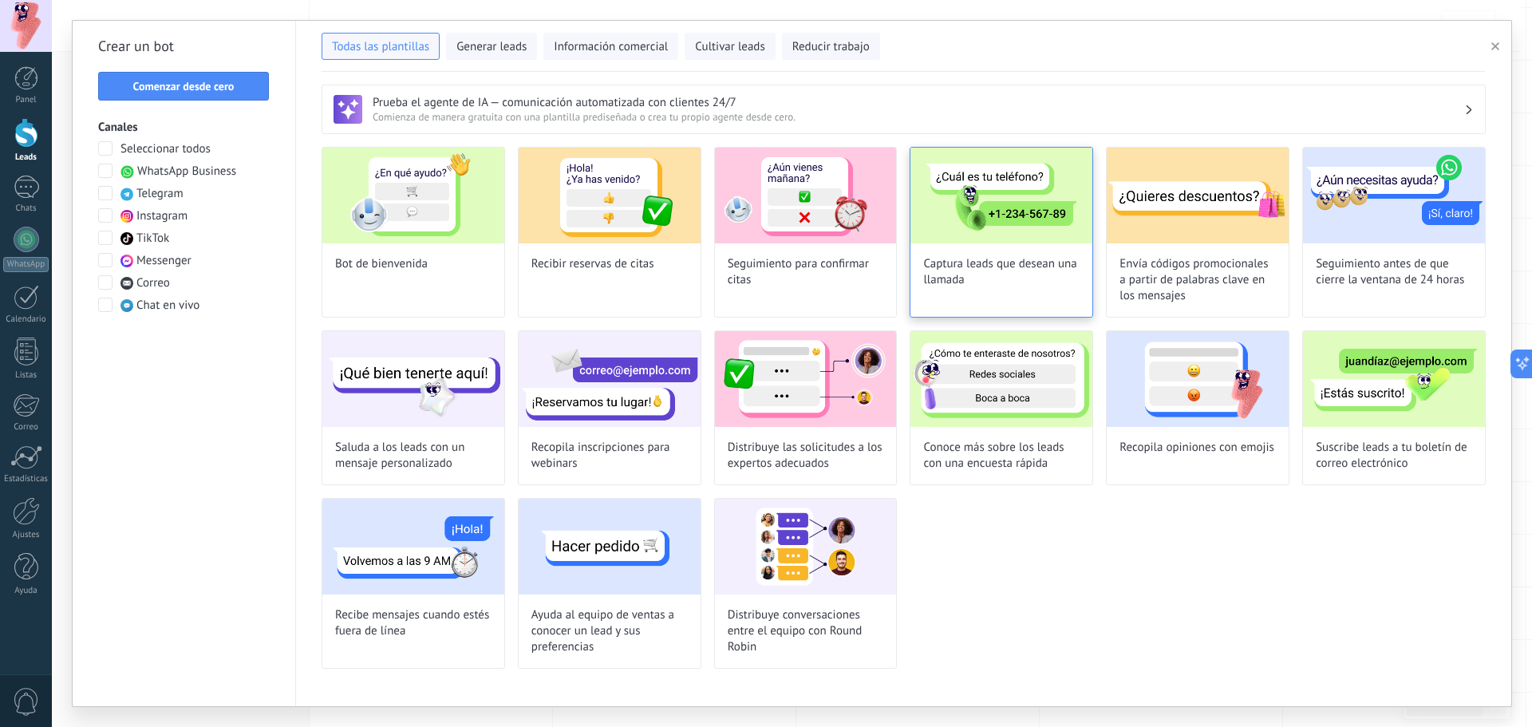
click at [1061, 205] on img at bounding box center [1001, 196] width 182 height 96
type input "**********"
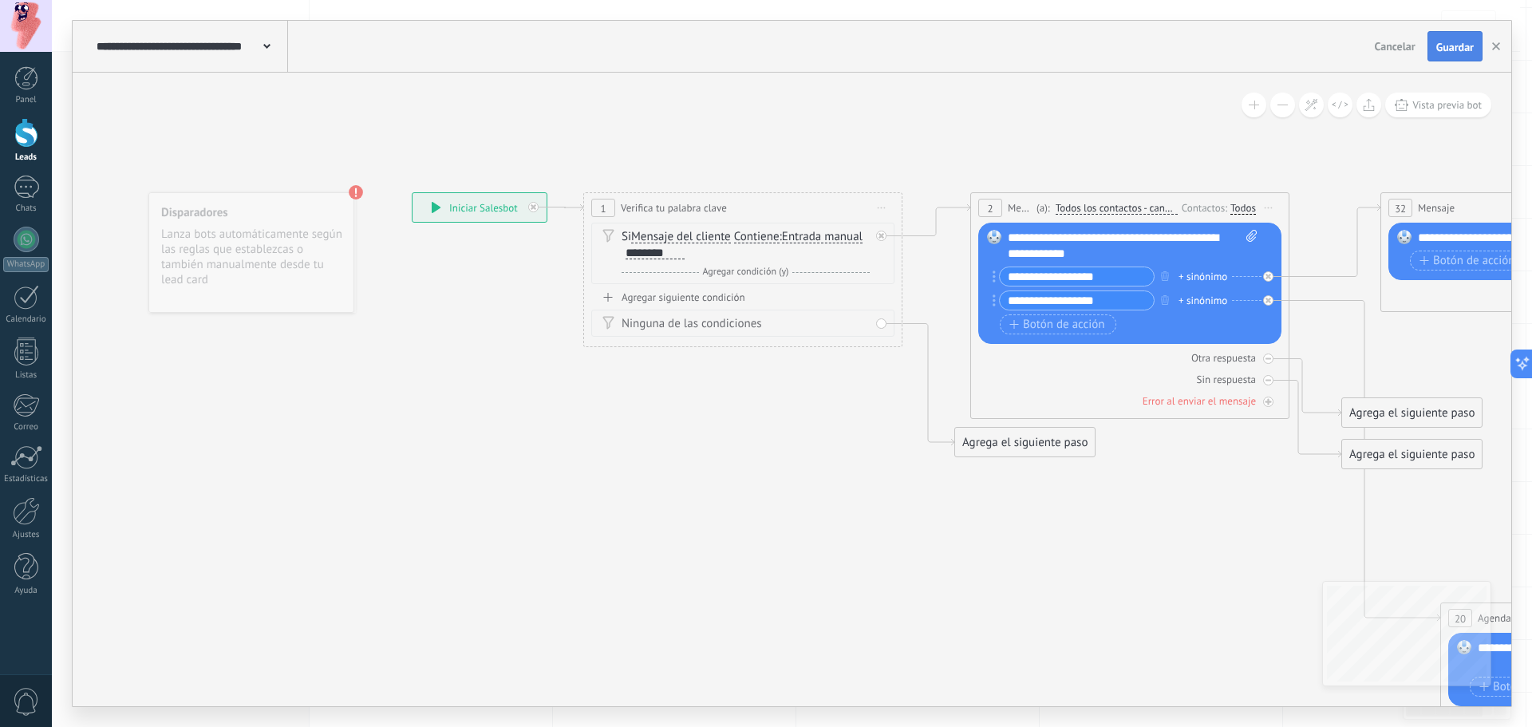
click at [1452, 45] on span "Guardar" at bounding box center [1454, 46] width 37 height 11
click at [1496, 49] on icon "button" at bounding box center [1496, 46] width 8 height 8
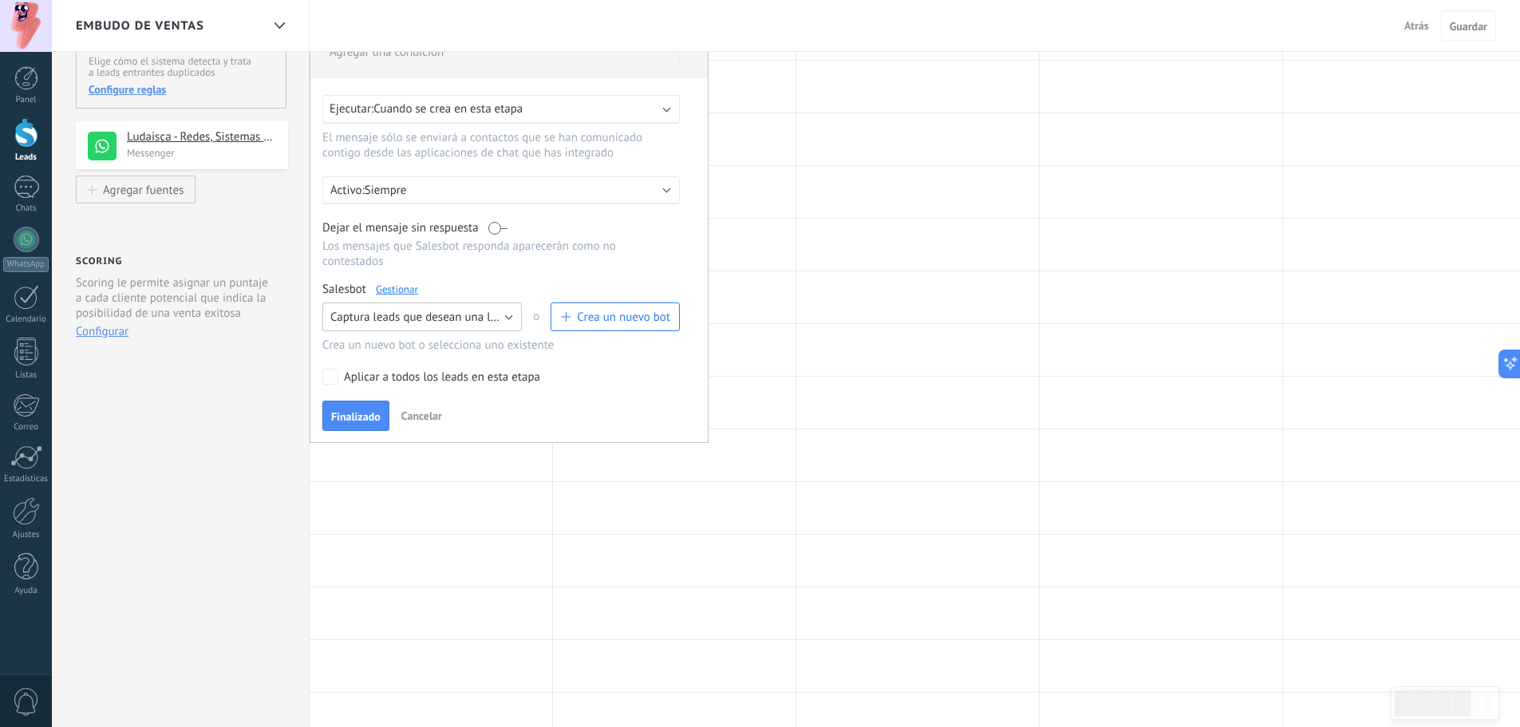
click at [515, 316] on span "Captura leads que desean una llamada" at bounding box center [429, 317] width 198 height 15
click at [515, 316] on span "Ningún bot seleccionado" at bounding box center [414, 317] width 203 height 15
click at [440, 319] on span "Ningún bot seleccionado" at bounding box center [393, 317] width 127 height 15
drag, startPoint x: 382, startPoint y: 346, endPoint x: 379, endPoint y: 354, distance: 8.6
click at [382, 346] on span "Captura leads que desean una llamada" at bounding box center [414, 344] width 203 height 15
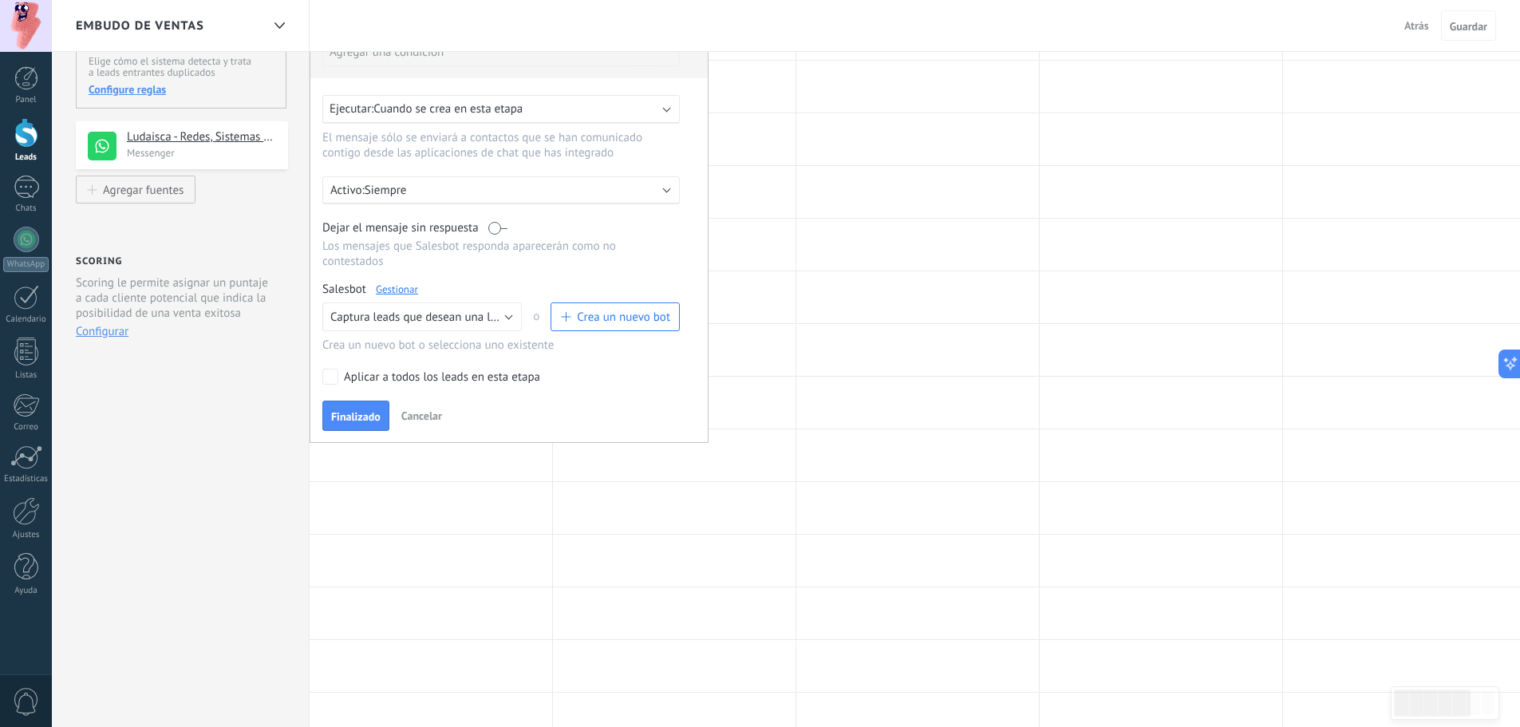
click at [499, 378] on div "Aplicar a todos los leads en esta etapa" at bounding box center [442, 377] width 196 height 16
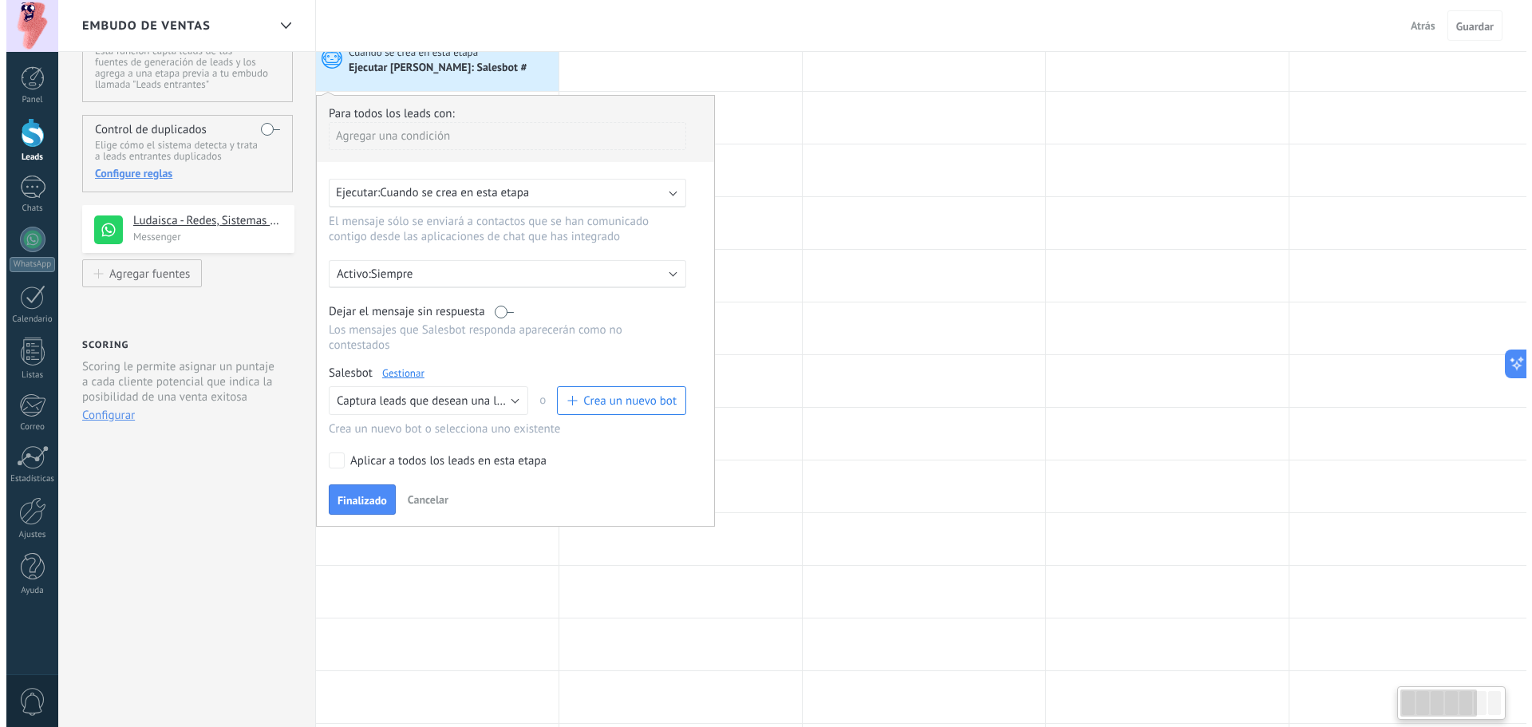
scroll to position [0, 0]
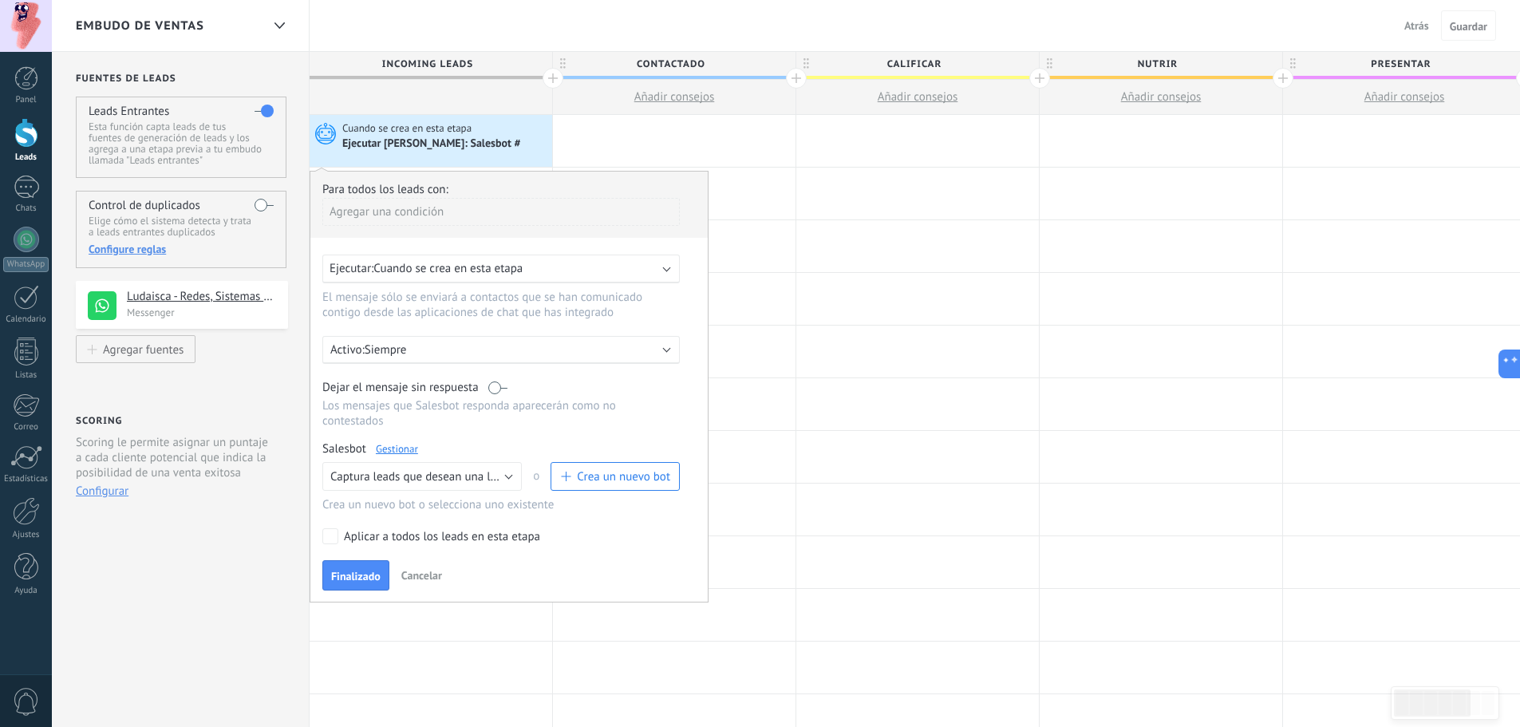
click at [348, 569] on button "Finalizado" at bounding box center [355, 575] width 67 height 30
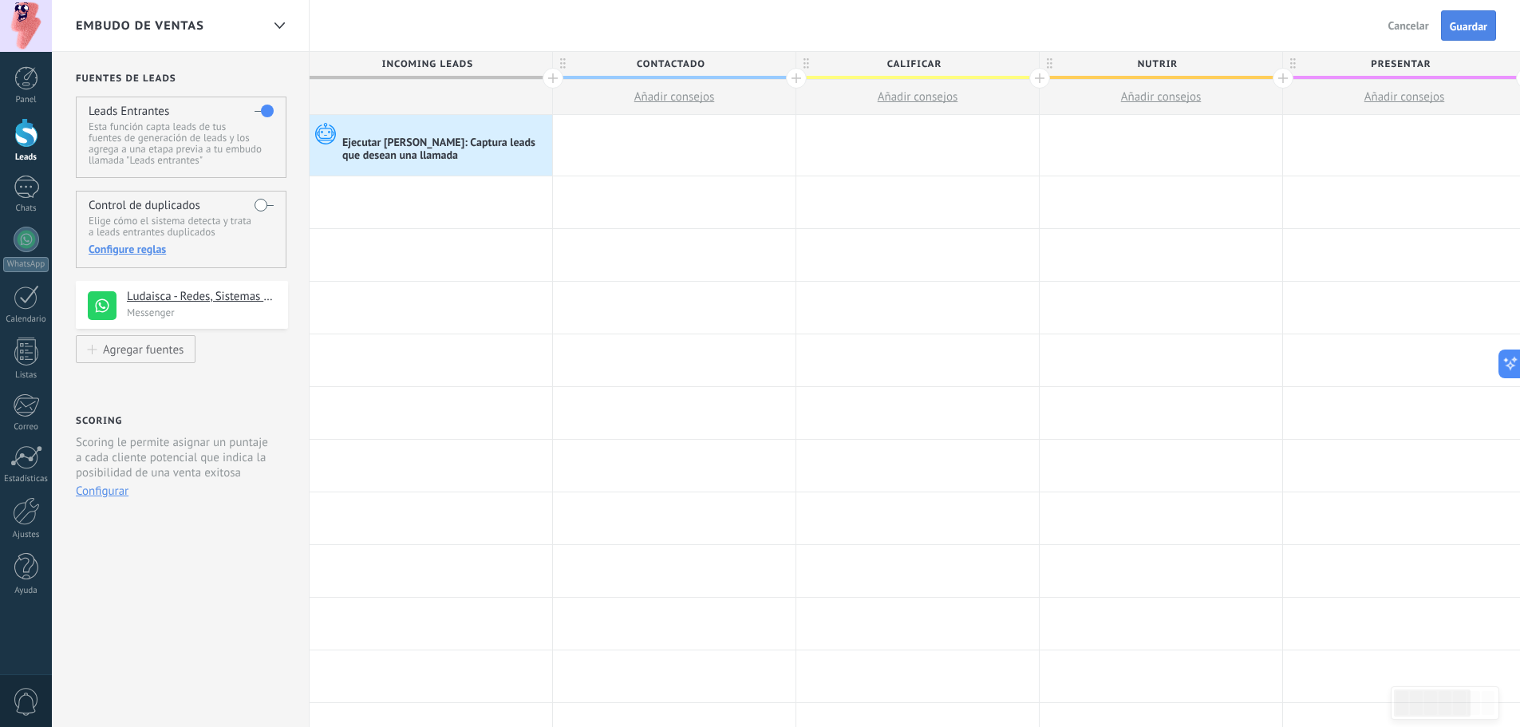
drag, startPoint x: 1482, startPoint y: 4, endPoint x: 1481, endPoint y: 16, distance: 12.0
click at [1482, 4] on div "Atrás Cancelar Guardar" at bounding box center [1444, 25] width 152 height 51
click at [1479, 24] on span "Guardar" at bounding box center [1468, 26] width 37 height 11
click at [1423, 26] on span "Salir" at bounding box center [1418, 25] width 22 height 14
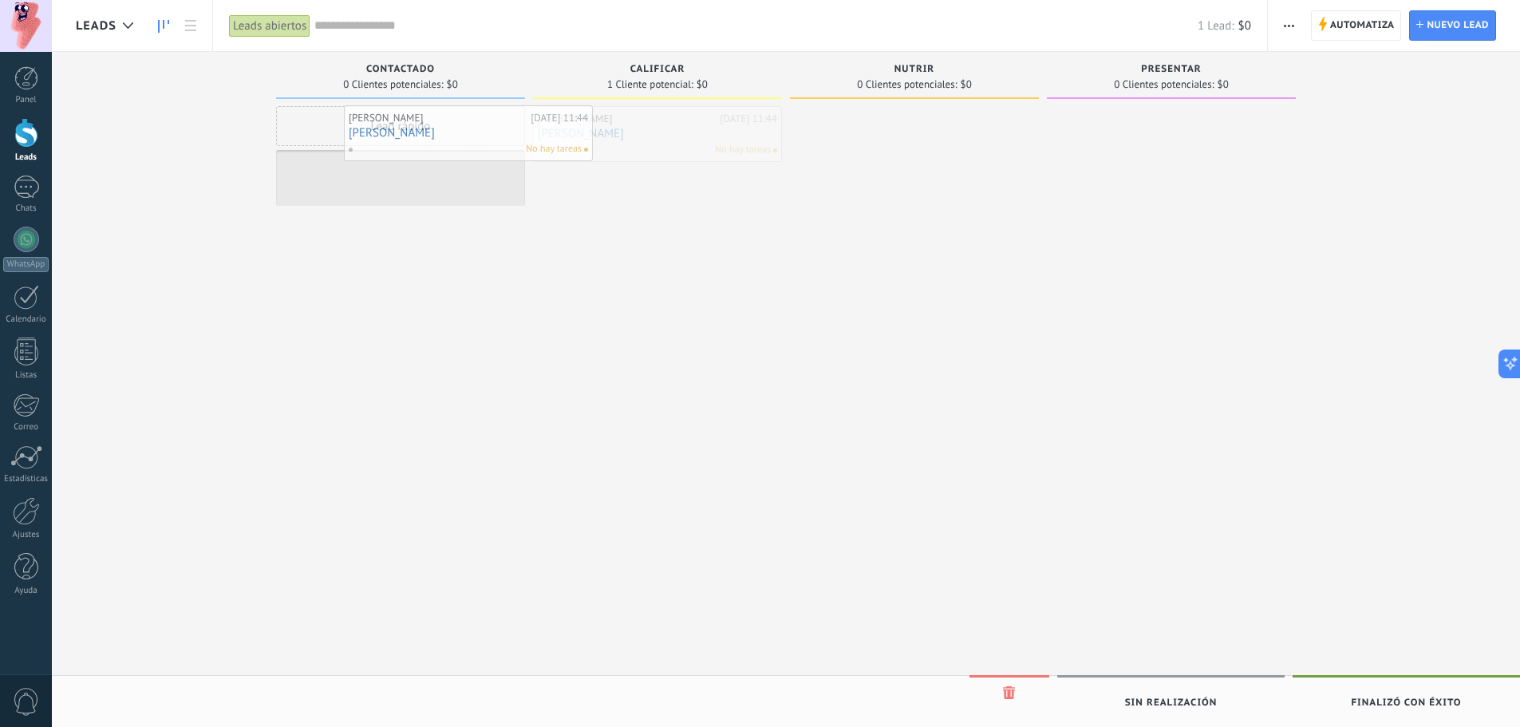
drag, startPoint x: 598, startPoint y: 143, endPoint x: 404, endPoint y: 140, distance: 193.1
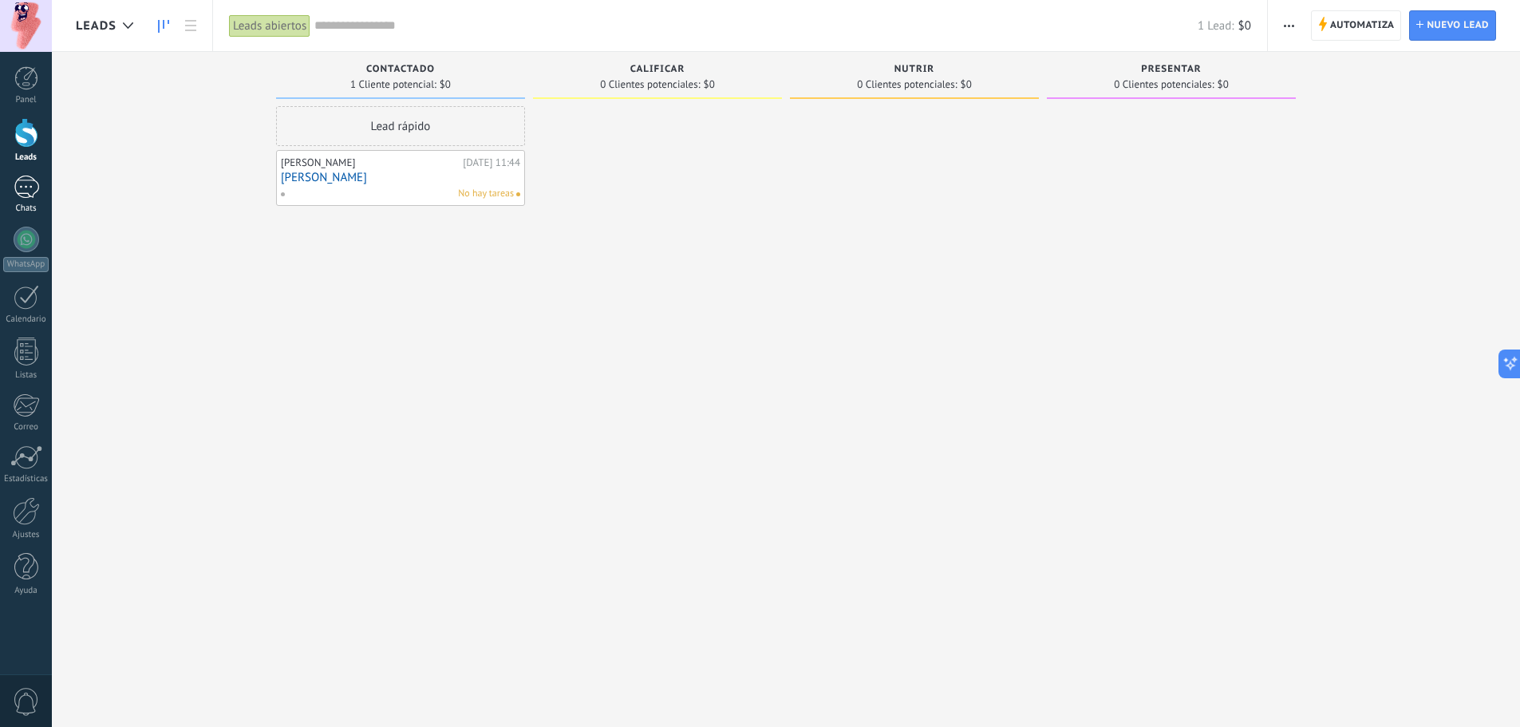
click at [34, 201] on link "Chats" at bounding box center [26, 195] width 52 height 38
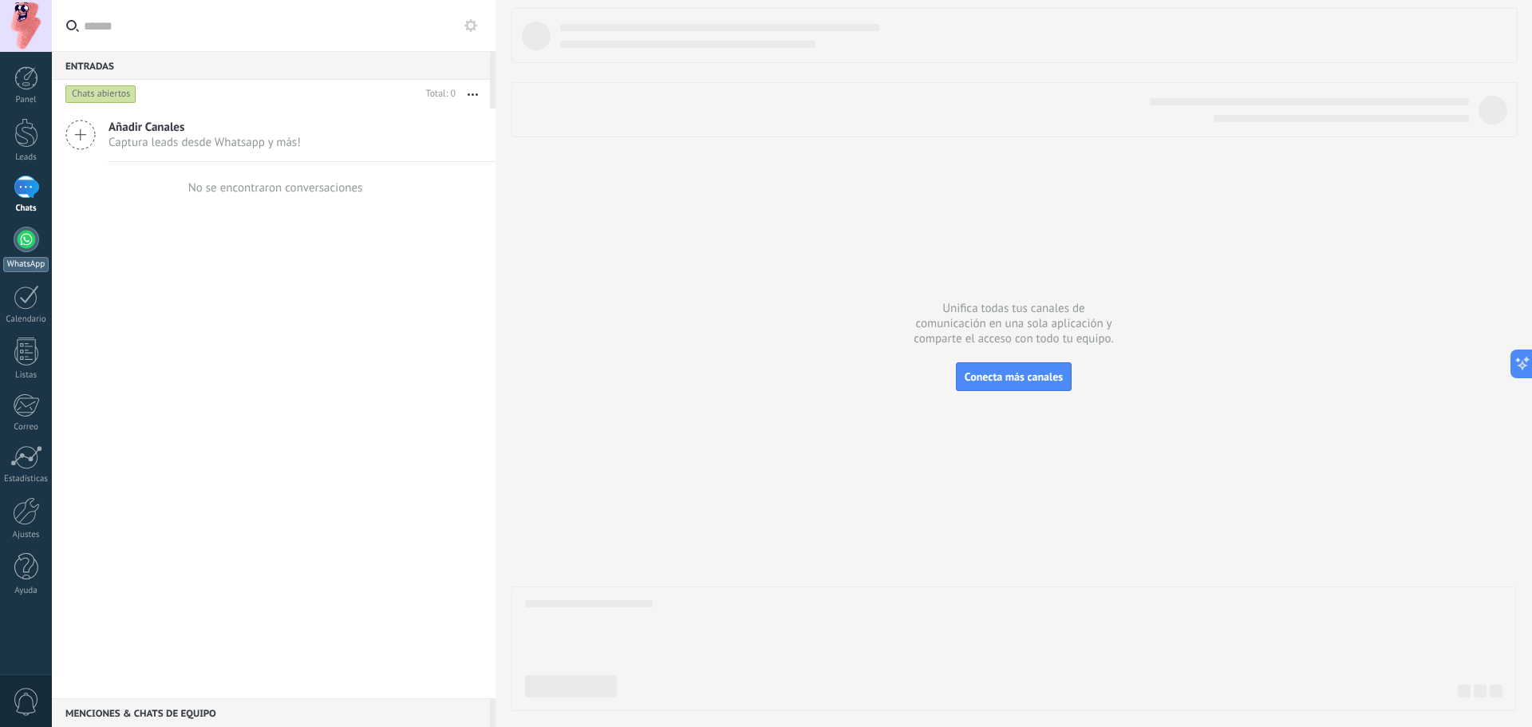
click at [35, 249] on link "WhatsApp" at bounding box center [26, 249] width 52 height 45
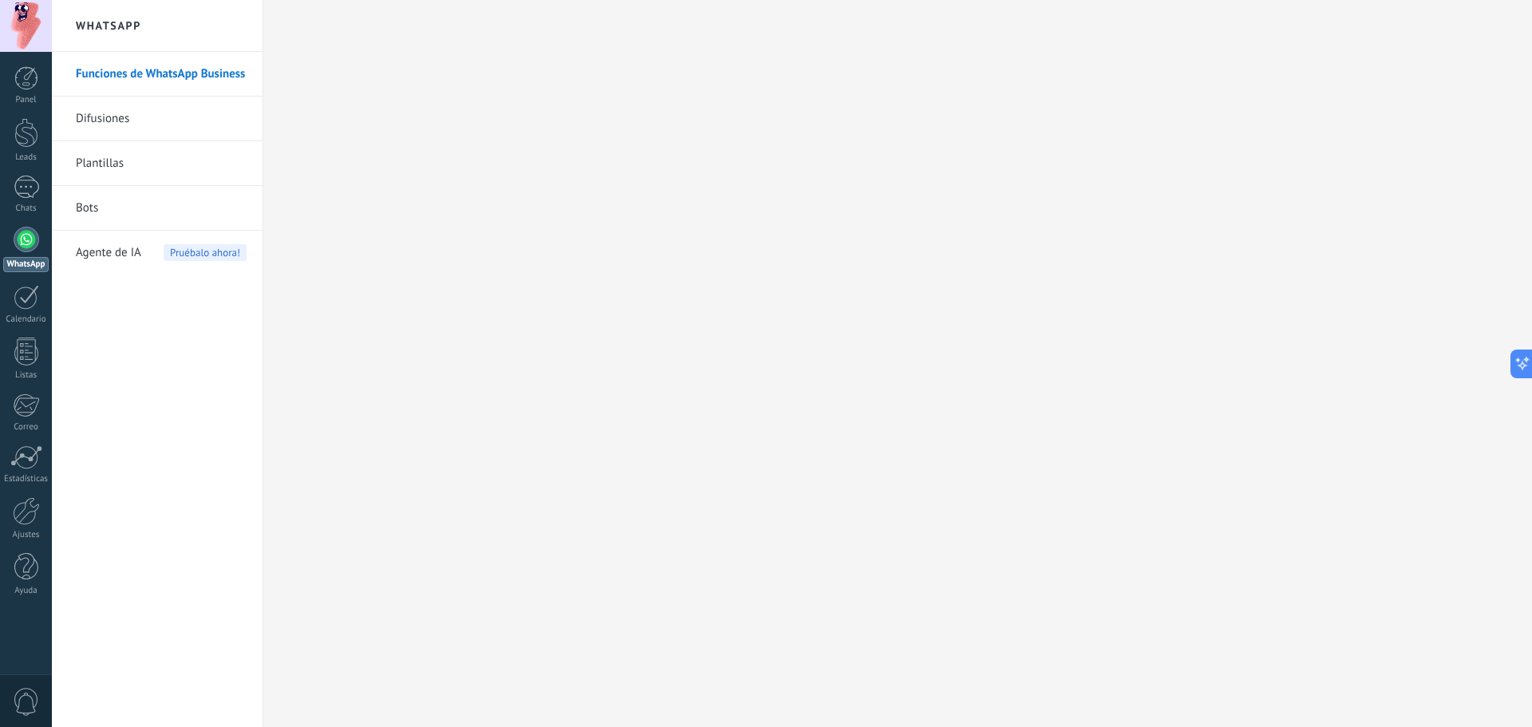
click at [26, 16] on div at bounding box center [26, 26] width 52 height 52
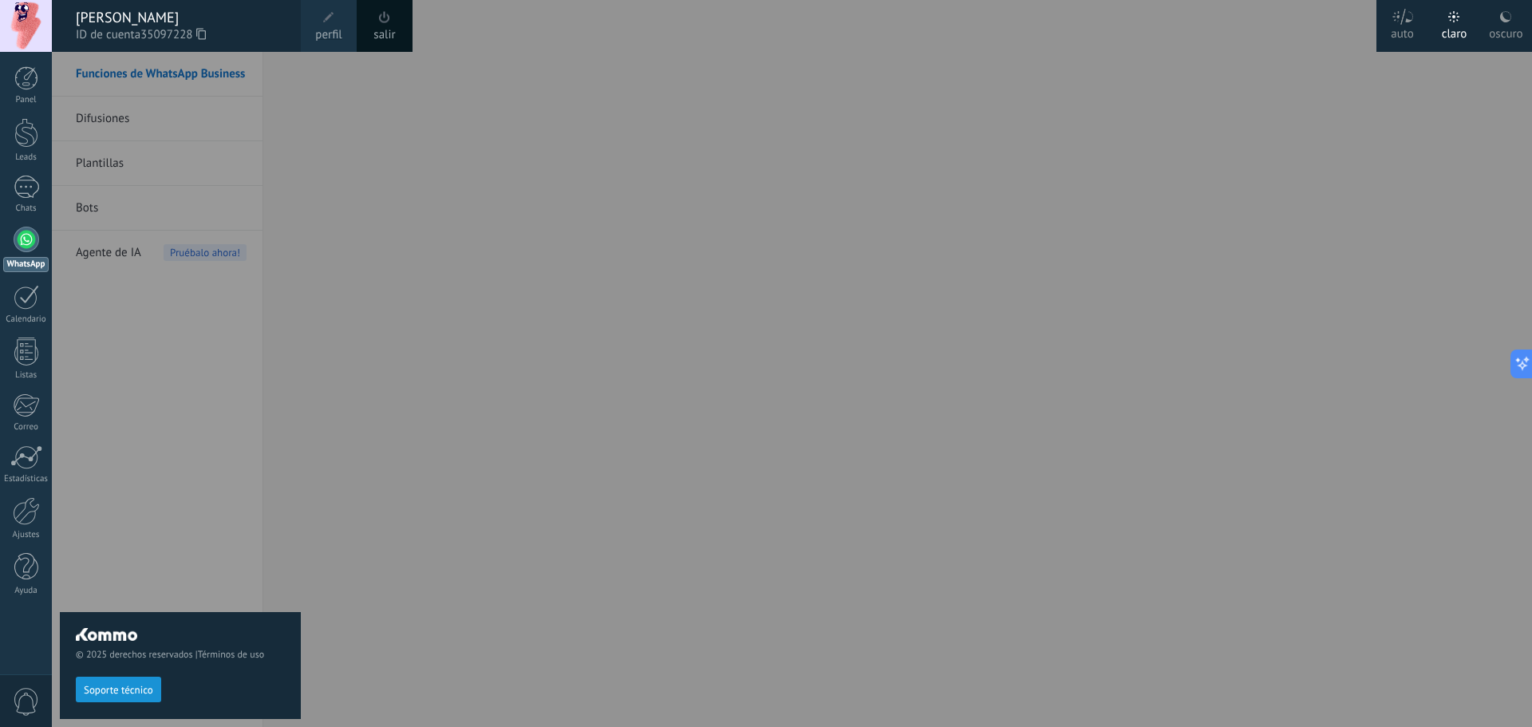
click at [206, 34] on icon at bounding box center [201, 34] width 10 height 12
click at [92, 563] on div "© 2025 derechos reservados | Términos de uso Soporte técnico" at bounding box center [180, 389] width 241 height 675
click at [24, 572] on div at bounding box center [26, 567] width 24 height 28
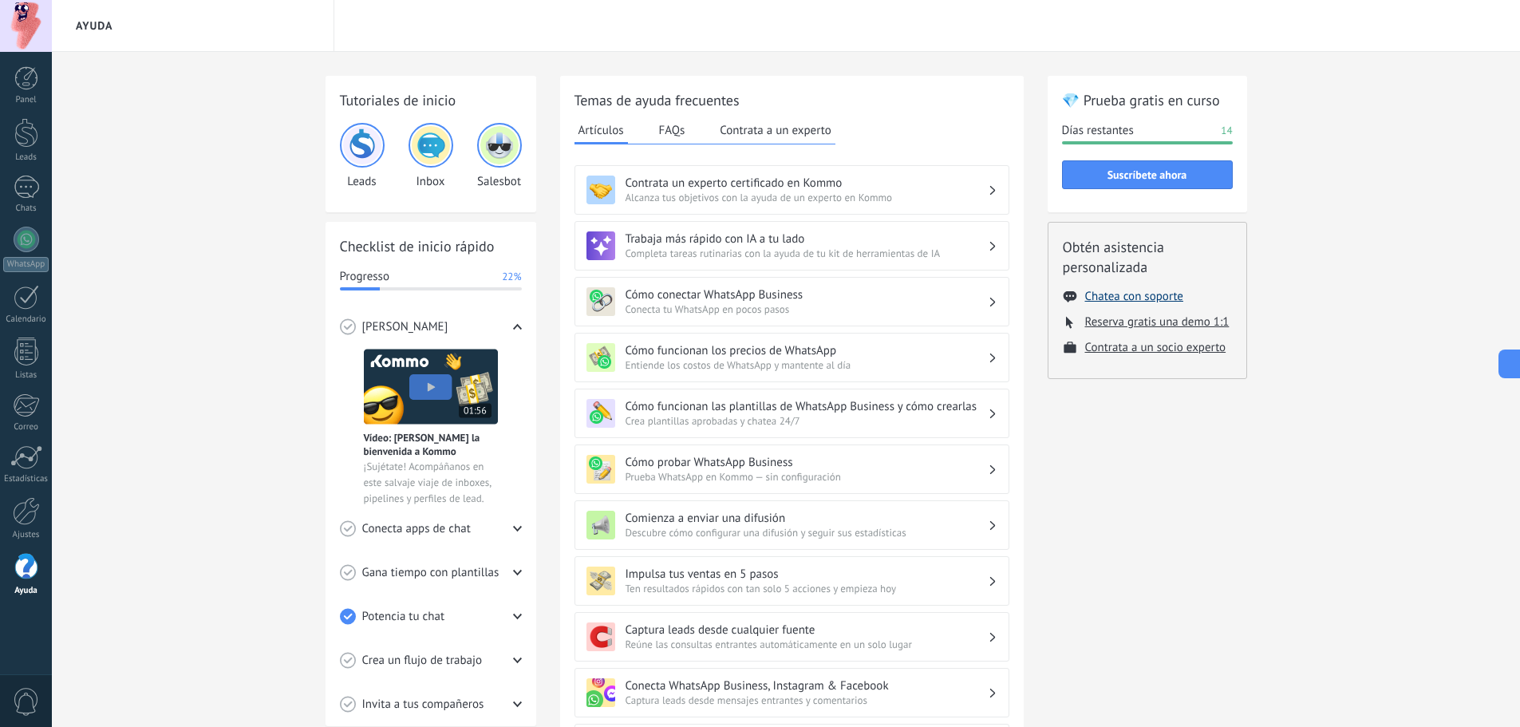
click at [1130, 302] on button "Chatea con soporte" at bounding box center [1134, 296] width 98 height 15
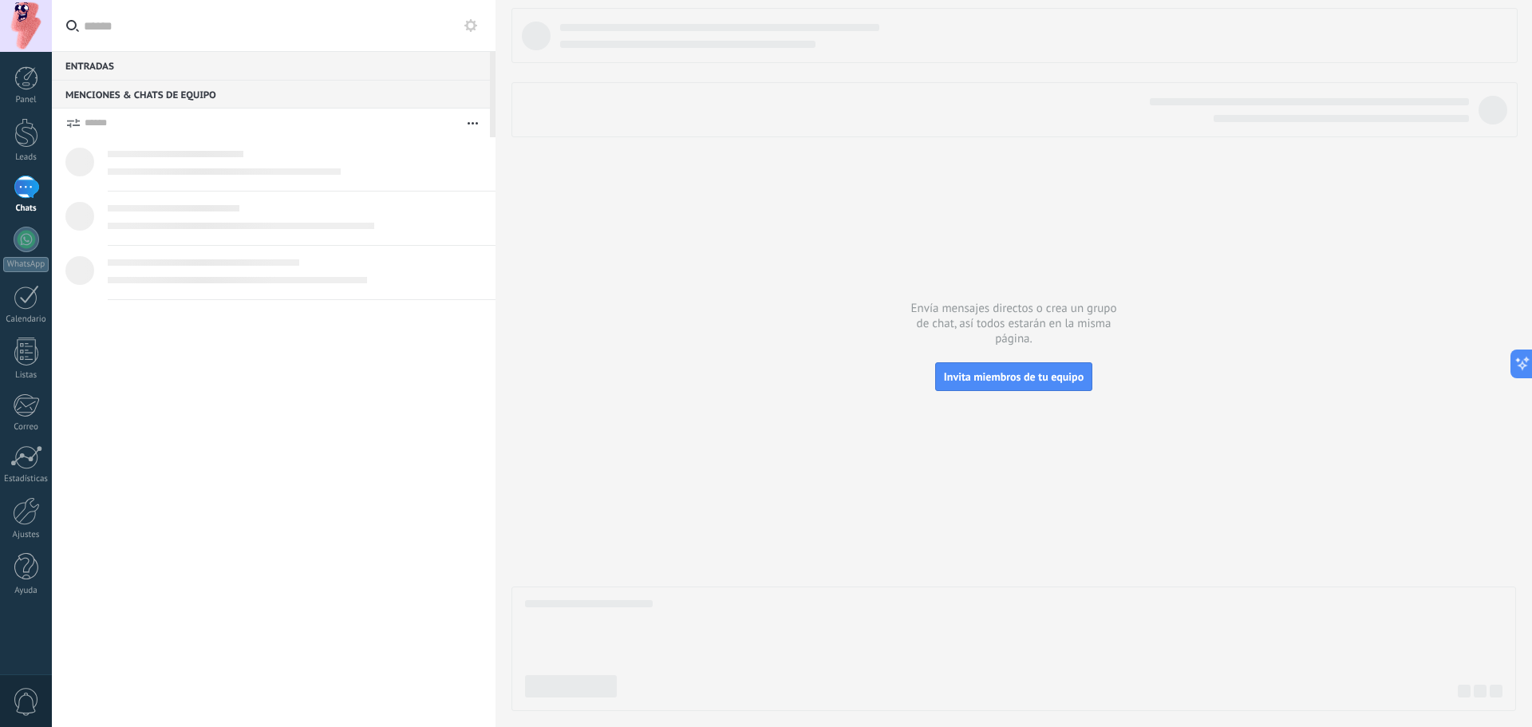
type textarea "*******"
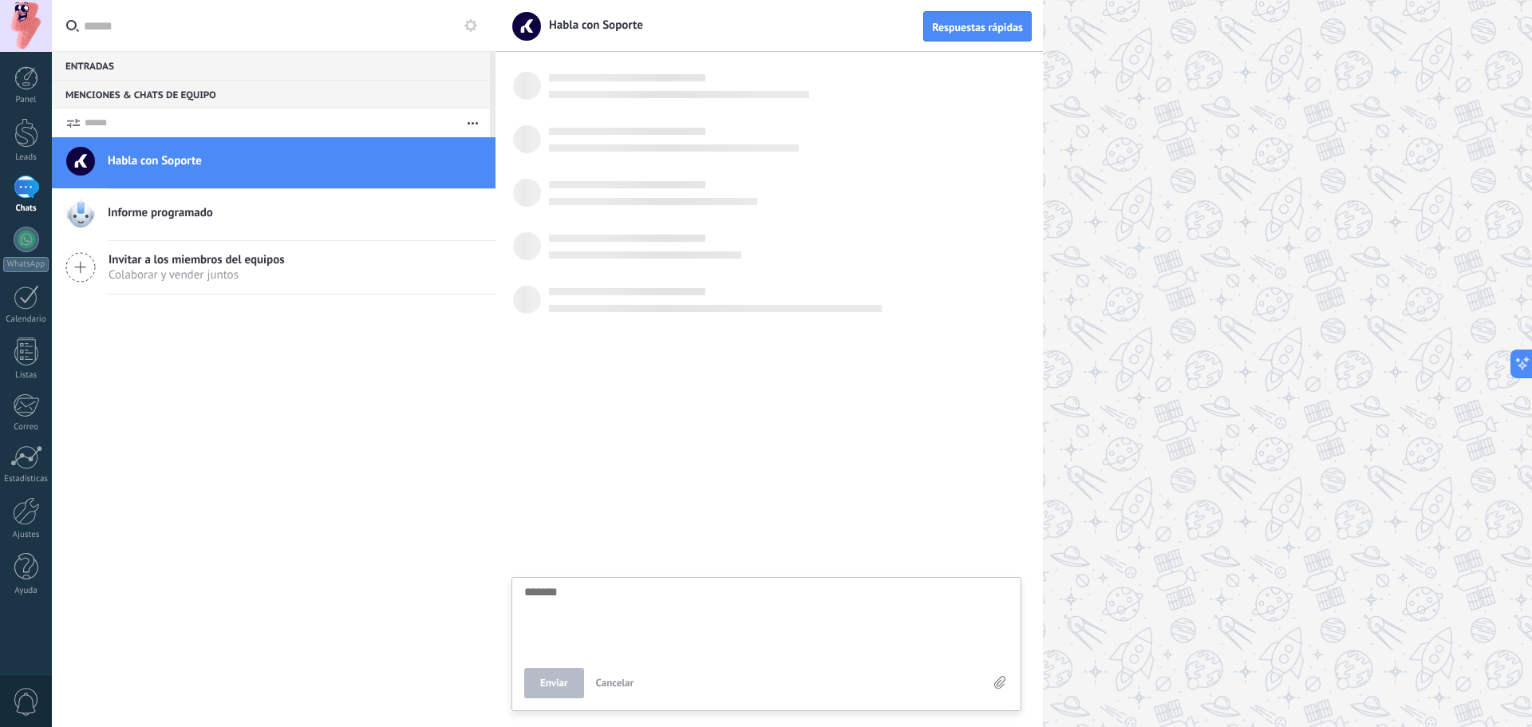
scroll to position [15, 0]
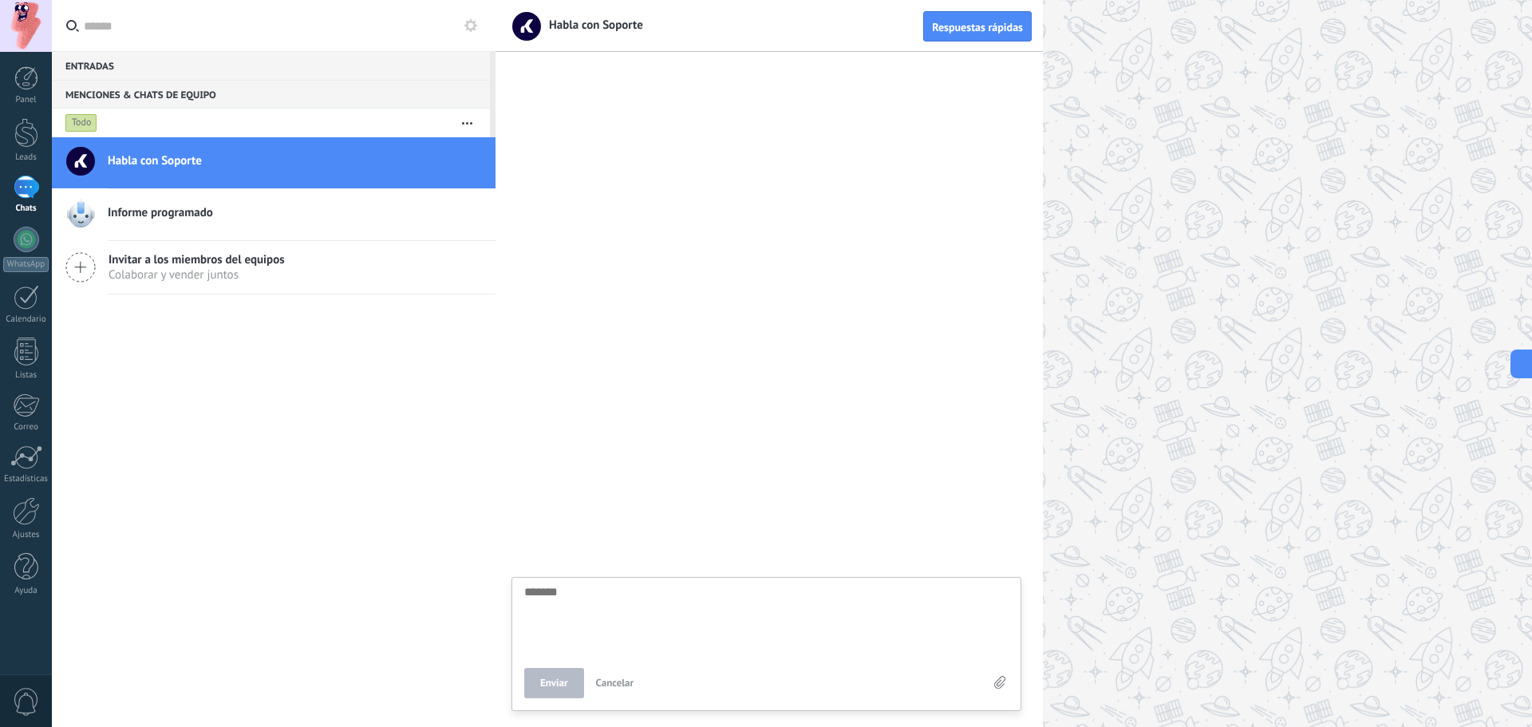
click at [653, 372] on div at bounding box center [768, 393] width 547 height 665
